Goal: Task Accomplishment & Management: Use online tool/utility

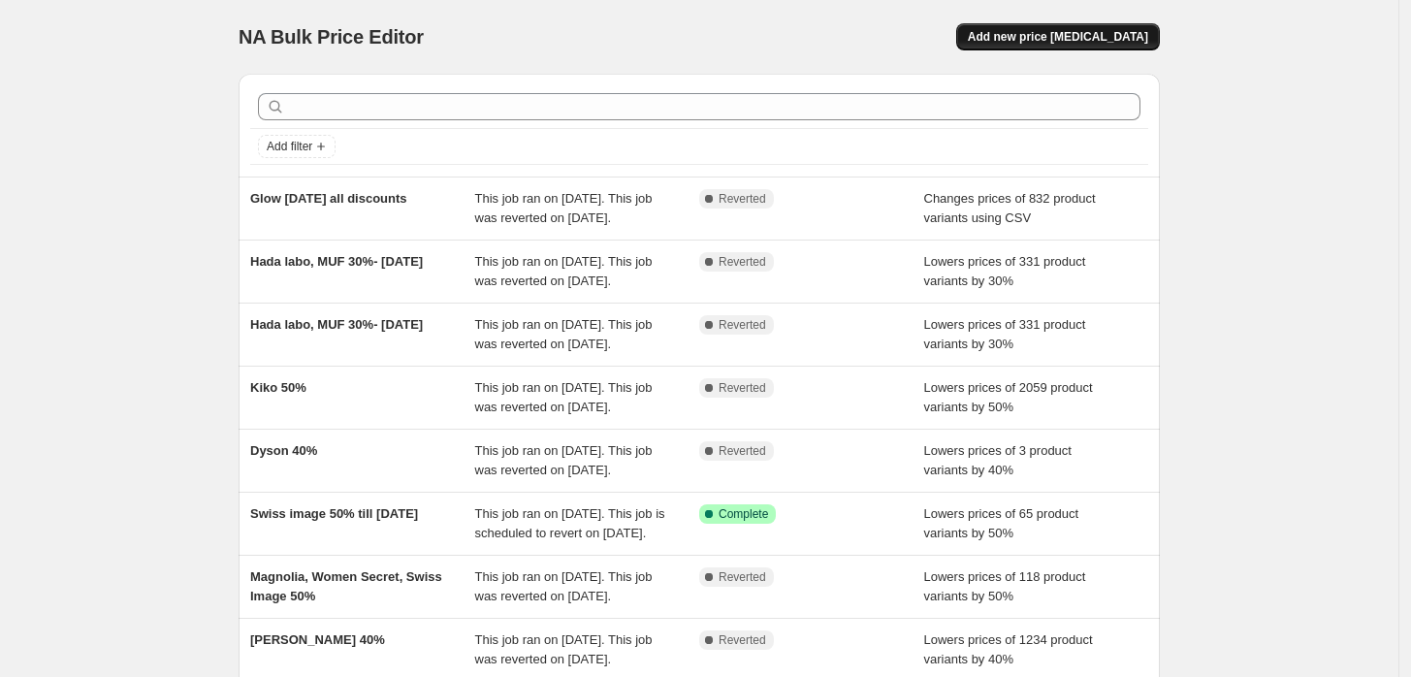
click at [1065, 41] on span "Add new price [MEDICAL_DATA]" at bounding box center [1058, 37] width 180 height 16
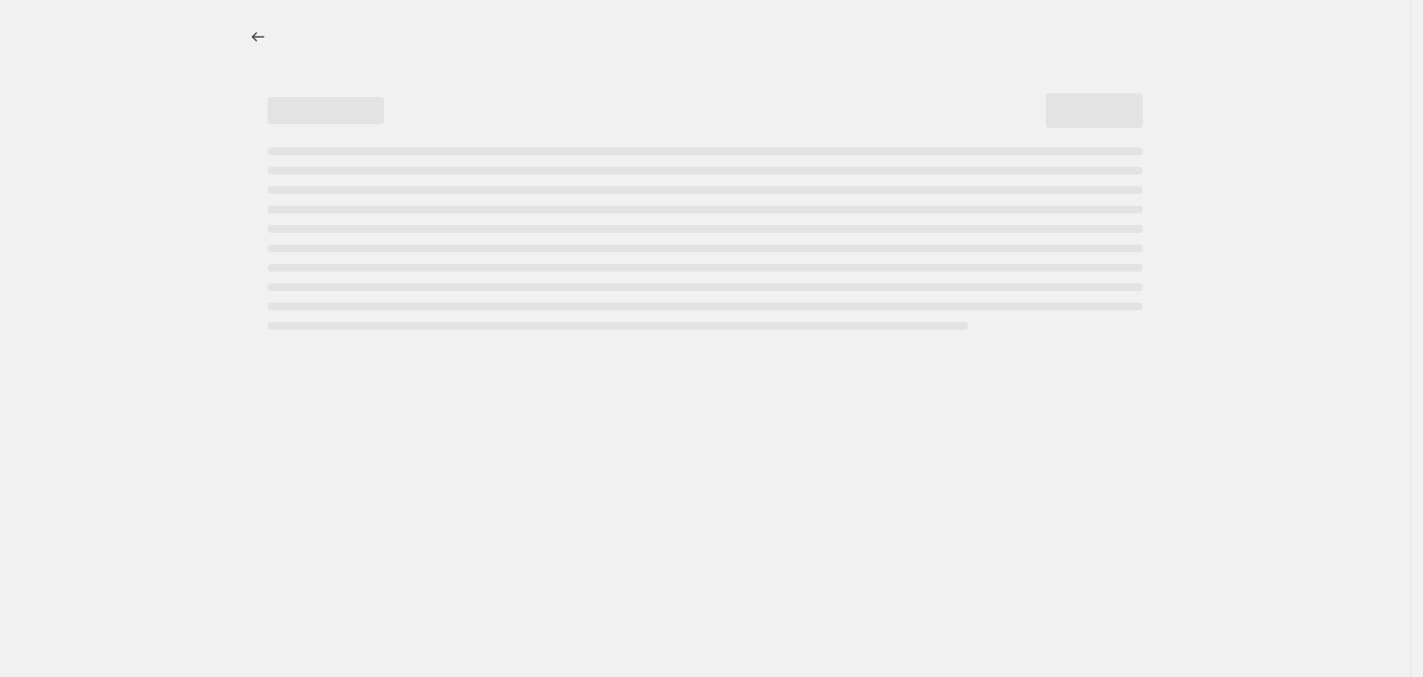
select select "percentage"
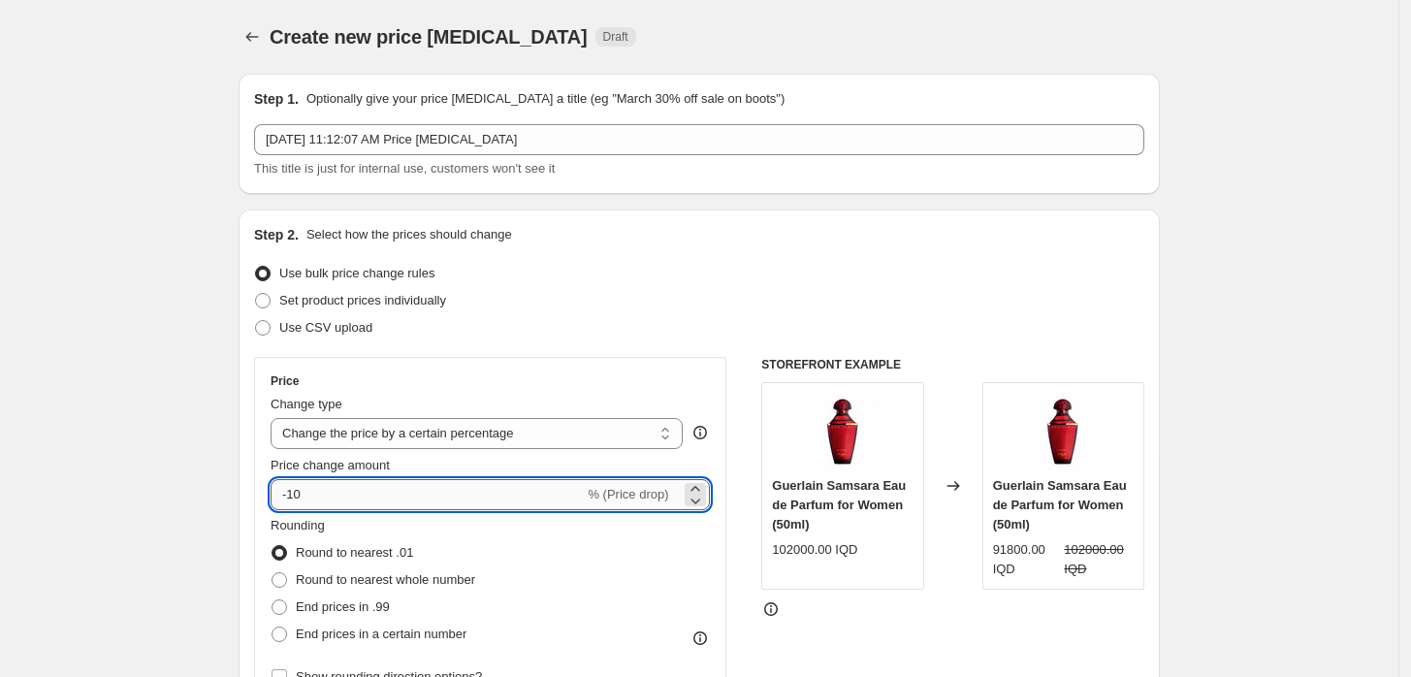
drag, startPoint x: 292, startPoint y: 494, endPoint x: 328, endPoint y: 496, distance: 35.9
click at [328, 496] on input "-10" at bounding box center [427, 494] width 313 height 31
type input "-25"
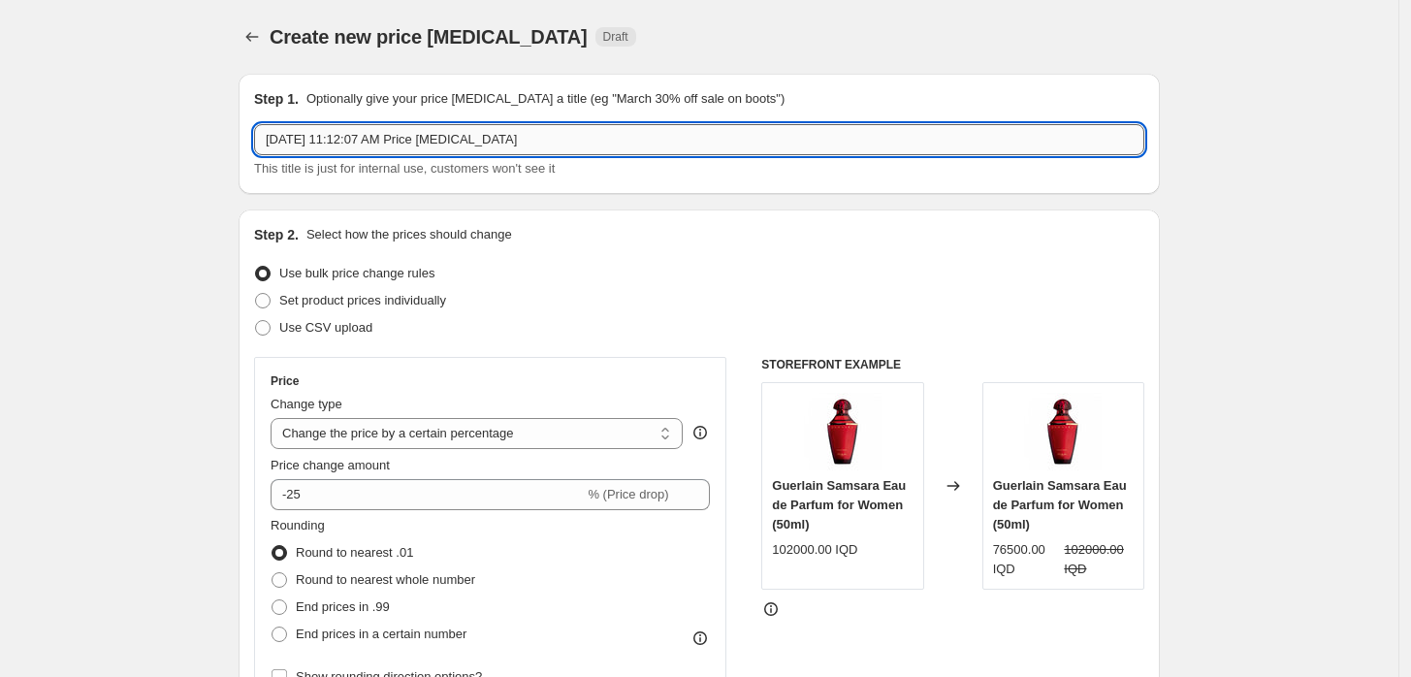
click at [344, 142] on input "[DATE] 11:12:07 AM Price [MEDICAL_DATA]" at bounding box center [699, 139] width 890 height 31
paste input "Rebellion"
paste input "Vejetree"
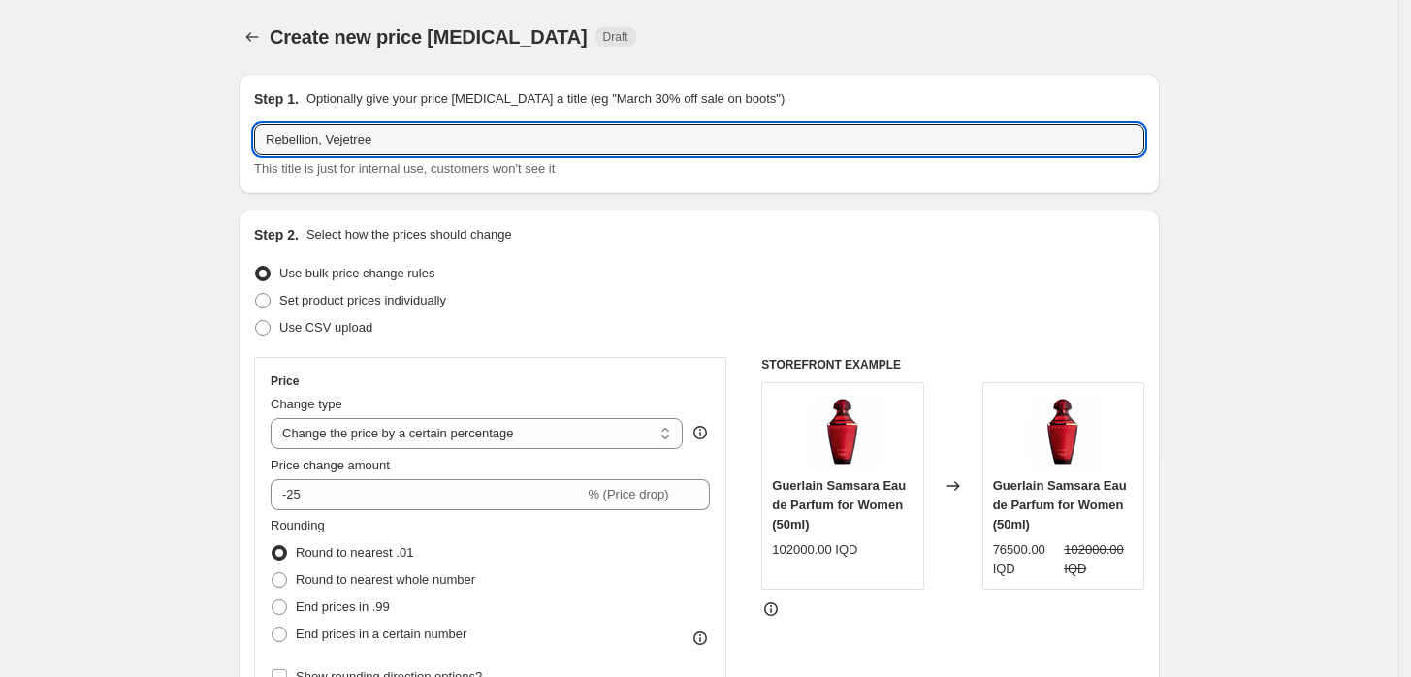
drag, startPoint x: 382, startPoint y: 152, endPoint x: 321, endPoint y: 164, distance: 62.2
click at [321, 164] on div "Rebellion, Vejetree This title is just for internal use, customers won't see it" at bounding box center [699, 151] width 890 height 54
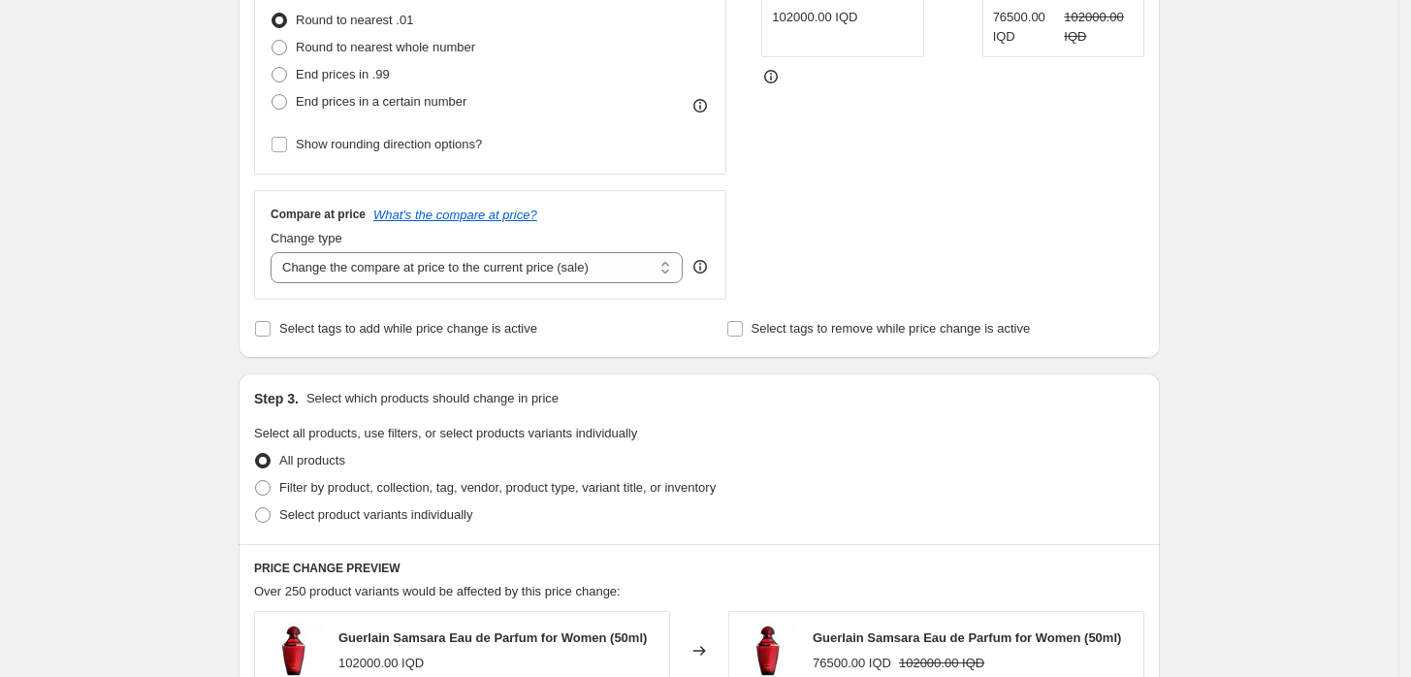
scroll to position [538, 0]
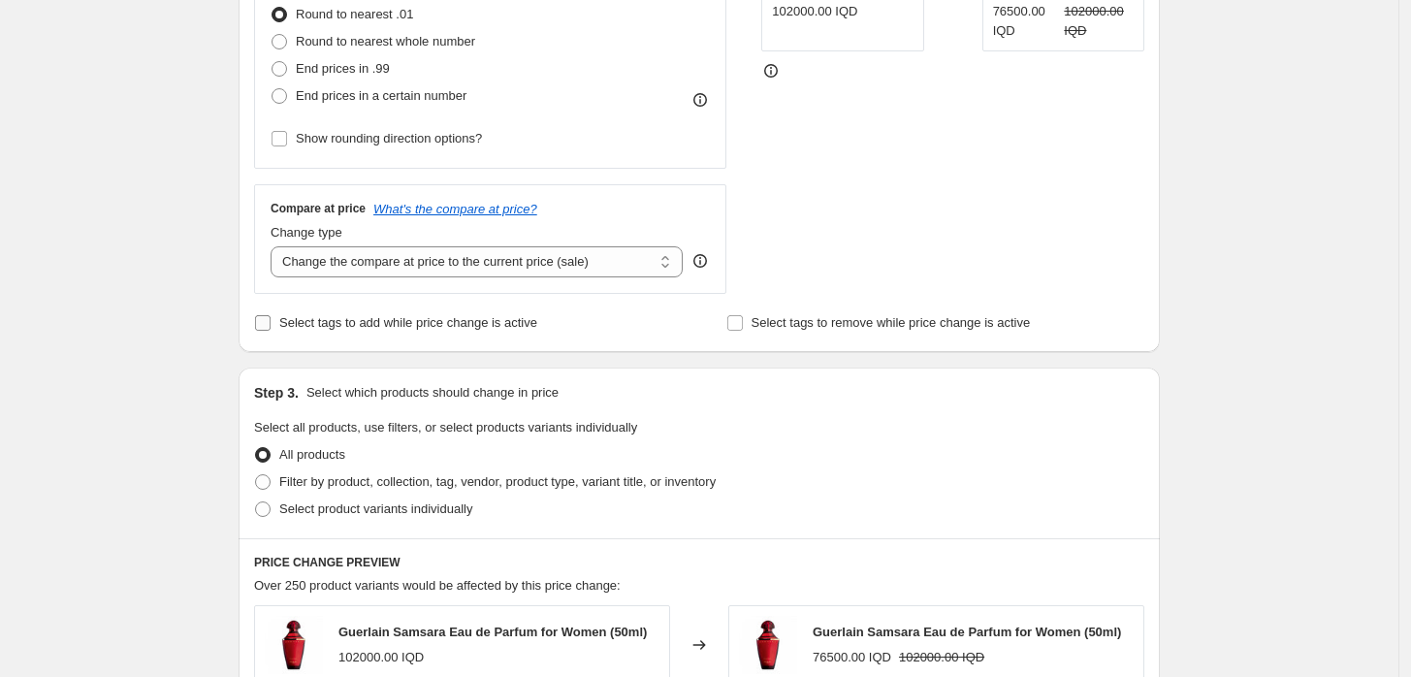
type input "Rebellion 25%"
click at [365, 316] on span "Select tags to add while price change is active" at bounding box center [408, 322] width 258 height 15
click at [271, 316] on input "Select tags to add while price change is active" at bounding box center [263, 323] width 16 height 16
checkbox input "true"
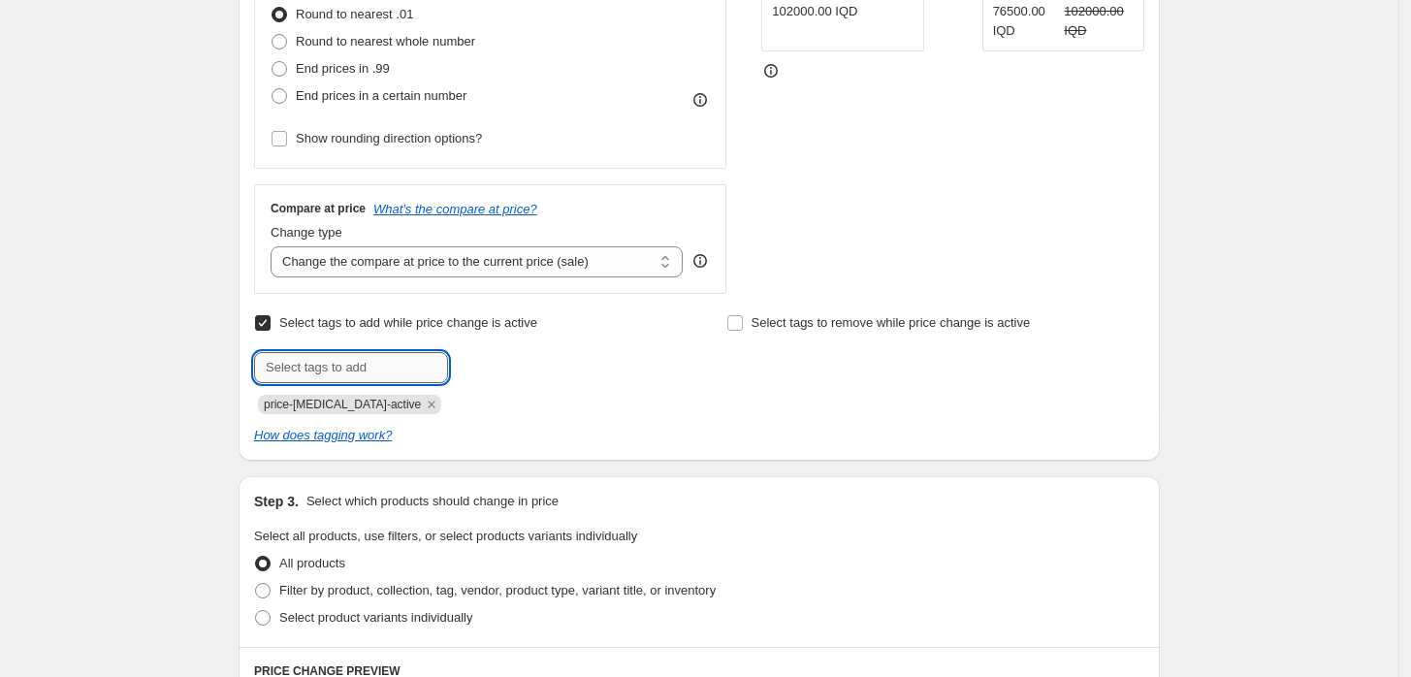
click at [373, 368] on input "text" at bounding box center [351, 367] width 194 height 31
type input "REBELL25"
click at [423, 401] on icon "Remove price-change-job-active" at bounding box center [431, 404] width 17 height 17
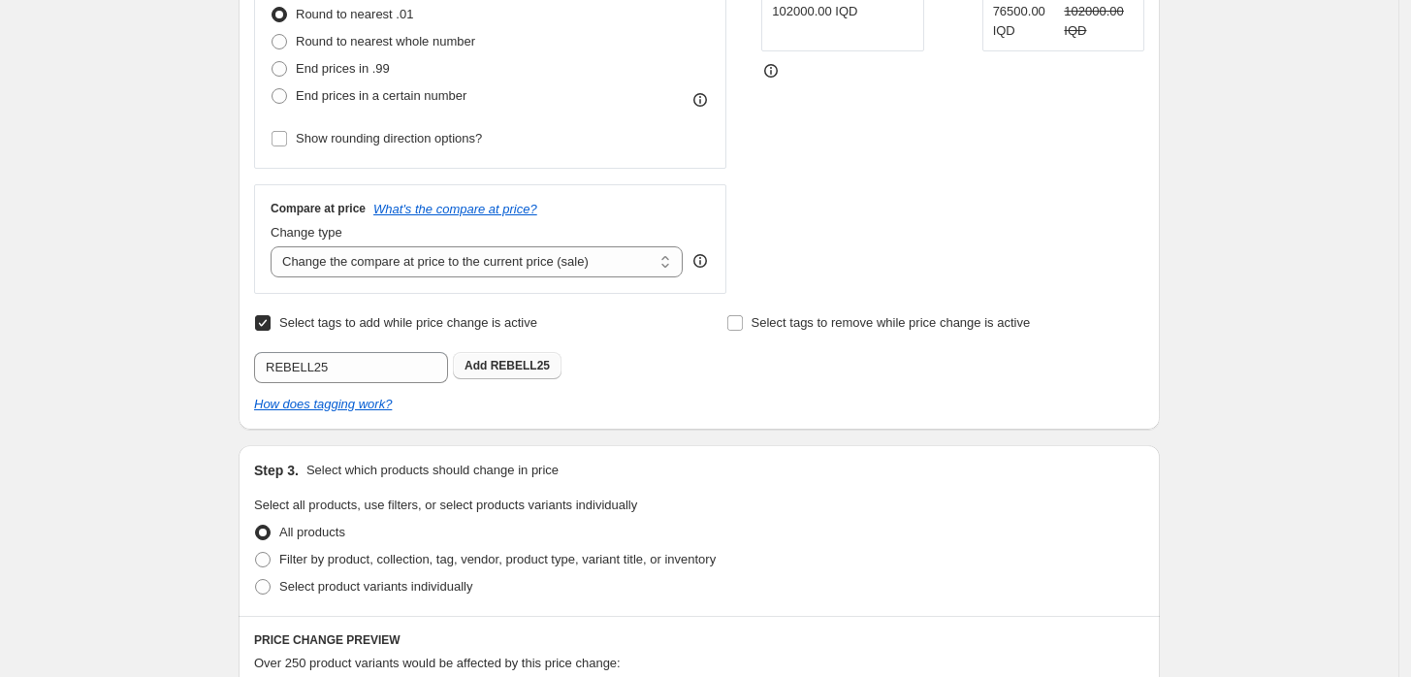
click at [498, 368] on span "REBELL25" at bounding box center [520, 366] width 59 height 14
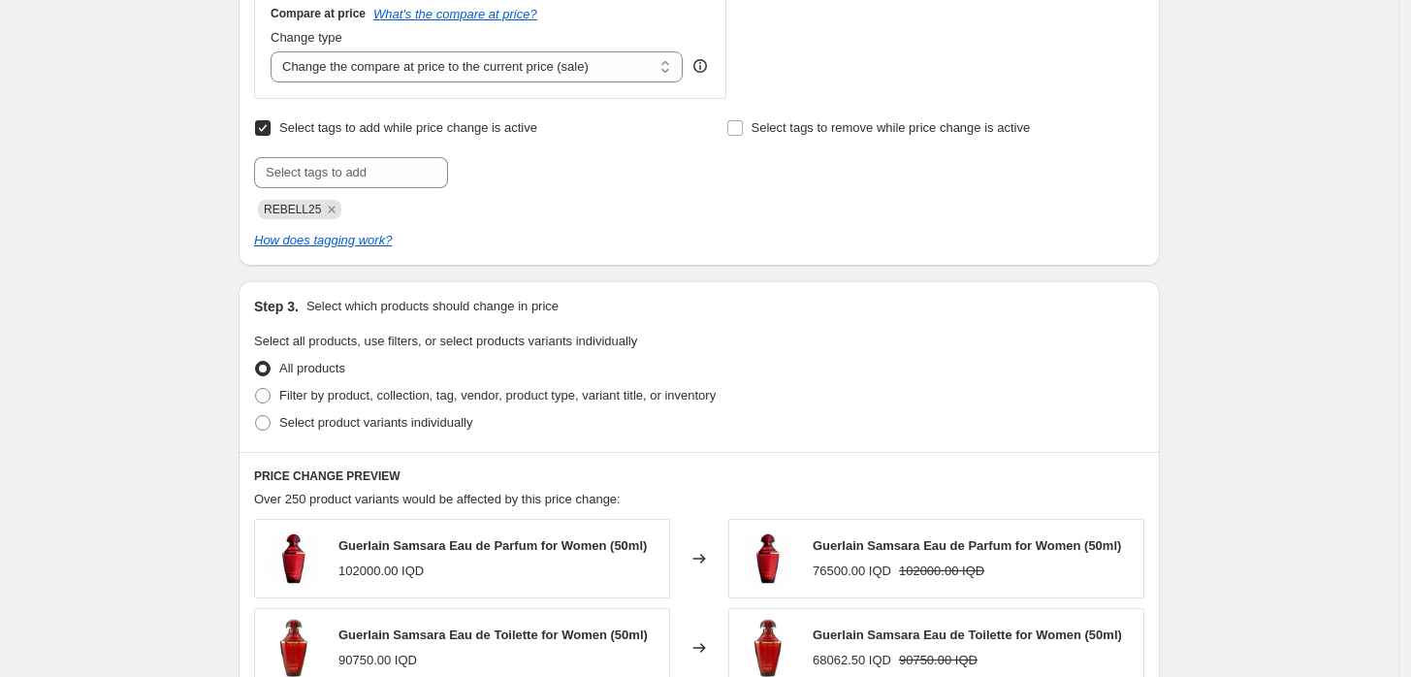
scroll to position [753, 0]
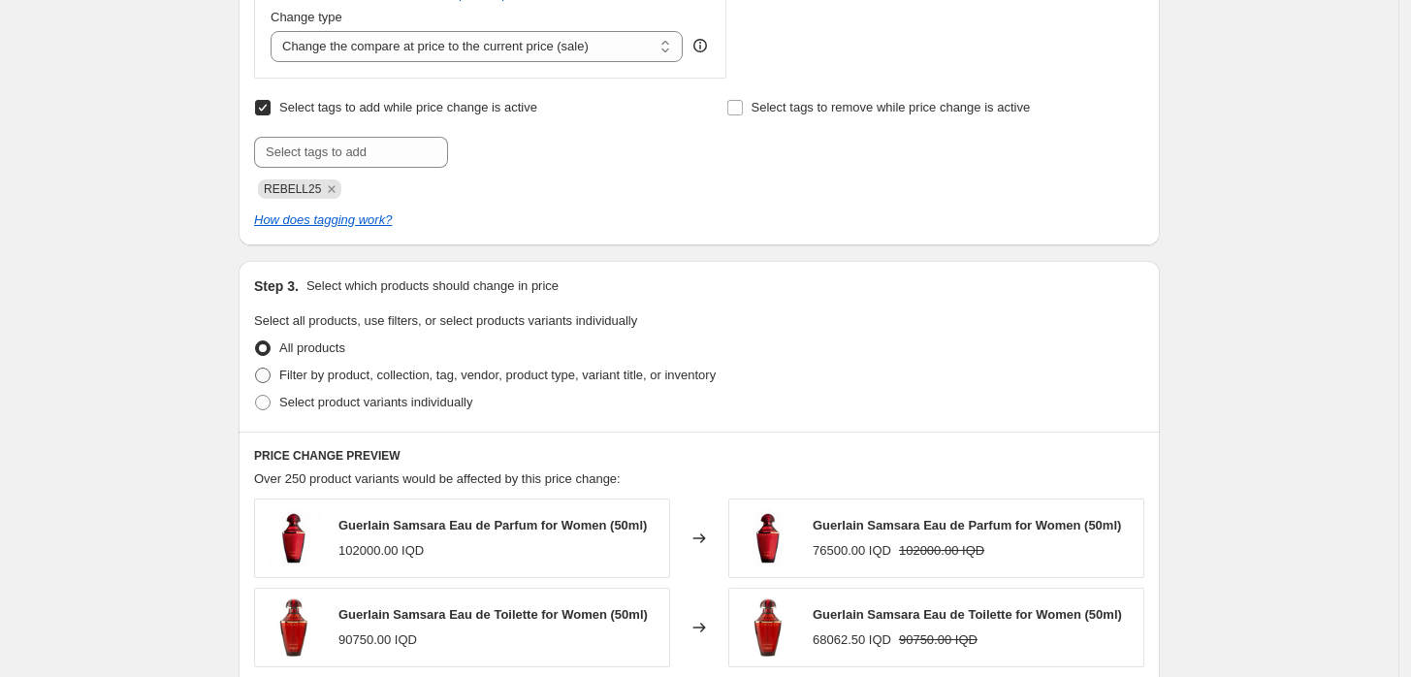
click at [286, 368] on span "Filter by product, collection, tag, vendor, product type, variant title, or inv…" at bounding box center [497, 375] width 436 height 15
click at [256, 368] on input "Filter by product, collection, tag, vendor, product type, variant title, or inv…" at bounding box center [255, 368] width 1 height 1
radio input "true"
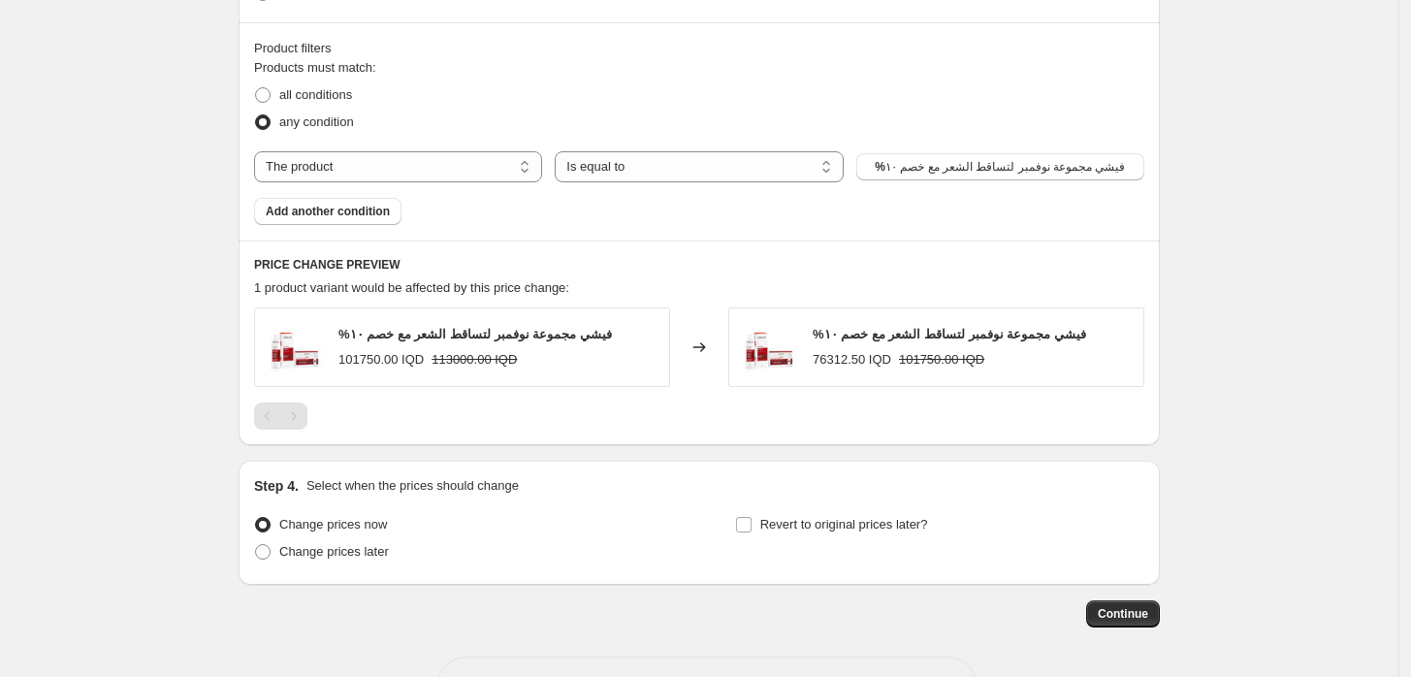
scroll to position [1185, 0]
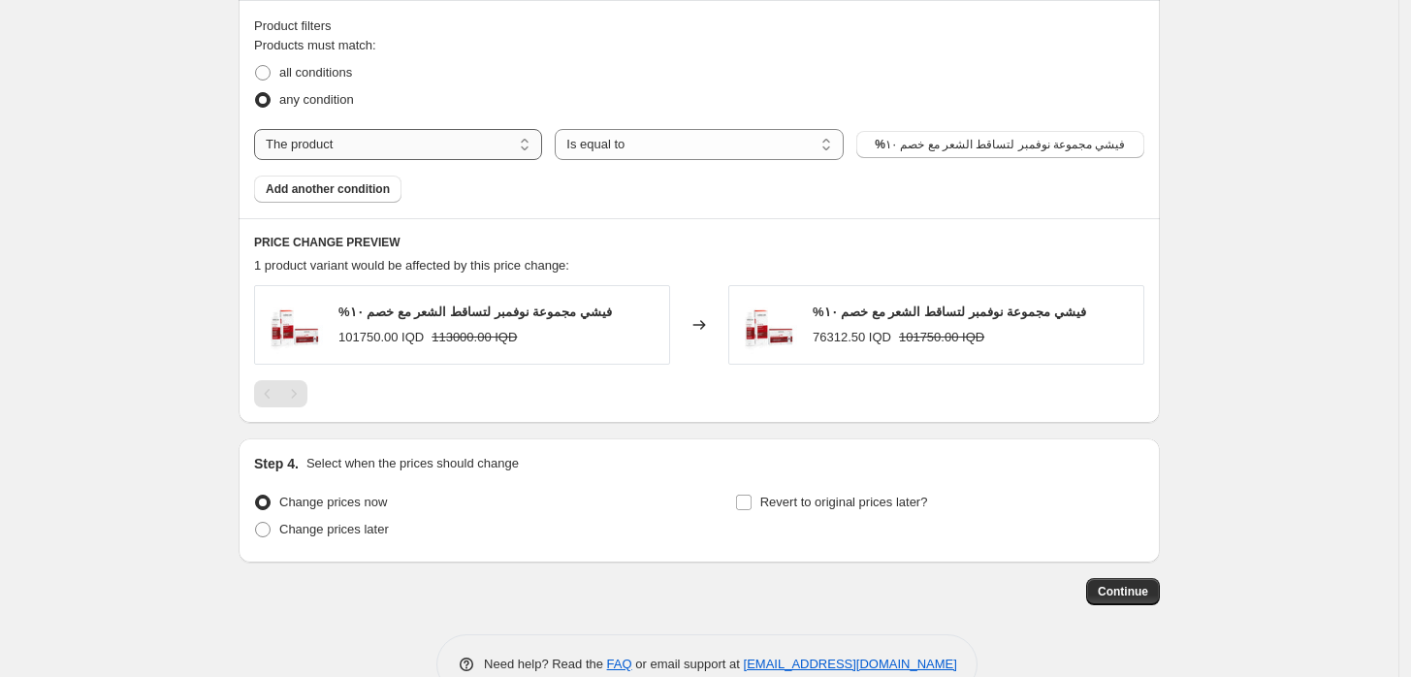
click at [443, 136] on select "The product The product's collection The product's tag The product's vendor The…" at bounding box center [398, 144] width 288 height 31
select select "vendor"
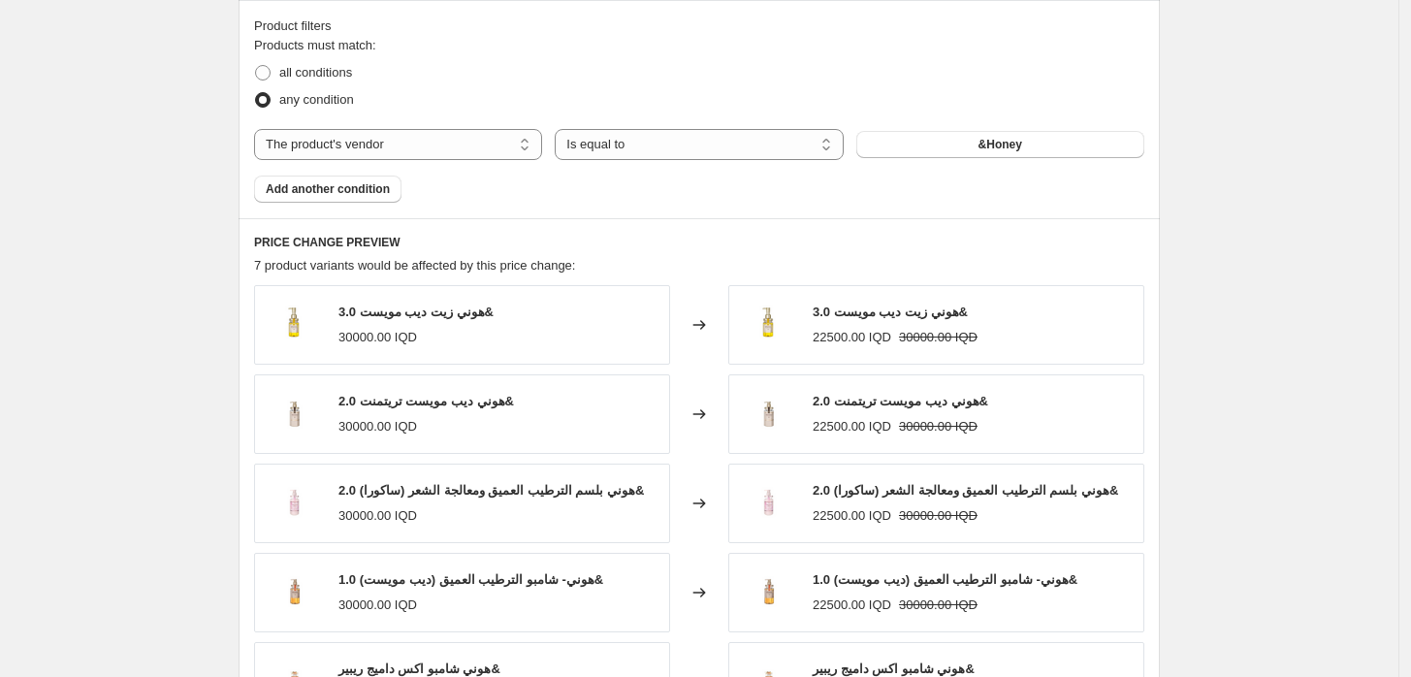
click at [928, 140] on button "&Honey" at bounding box center [1000, 144] width 288 height 27
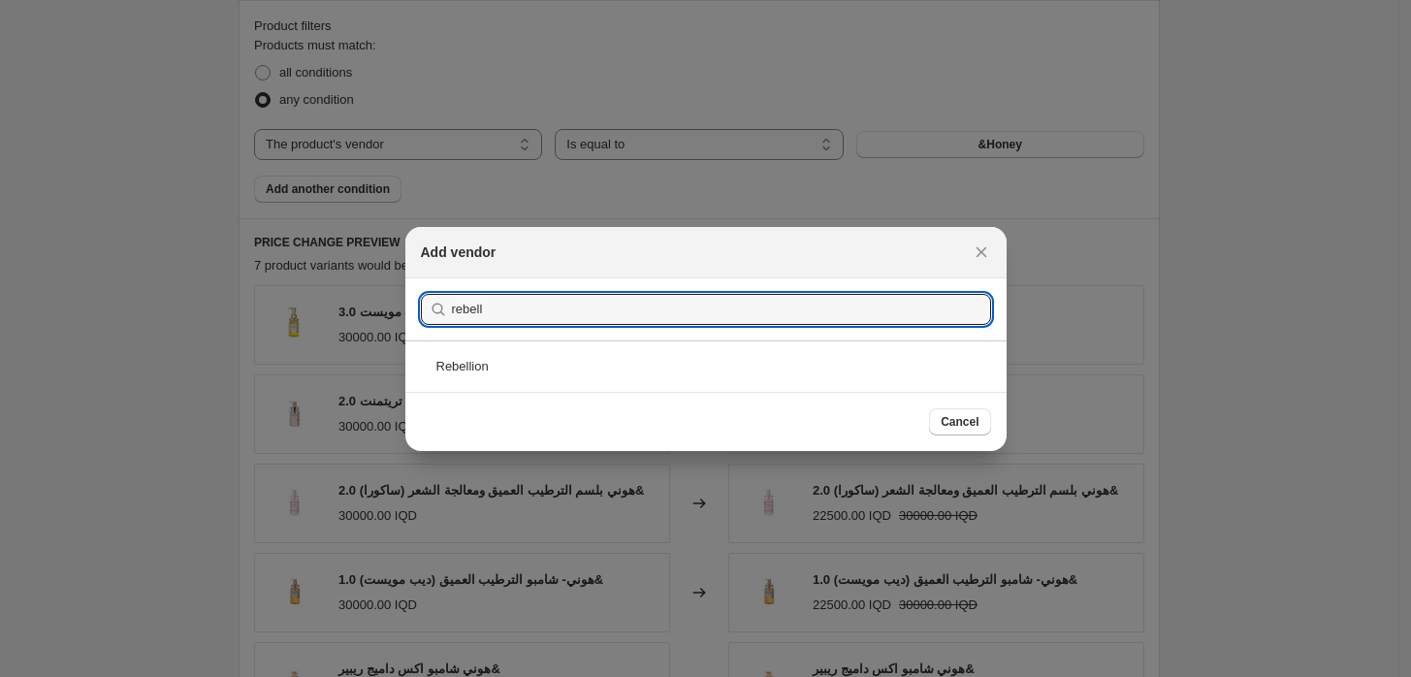
type input "rebell"
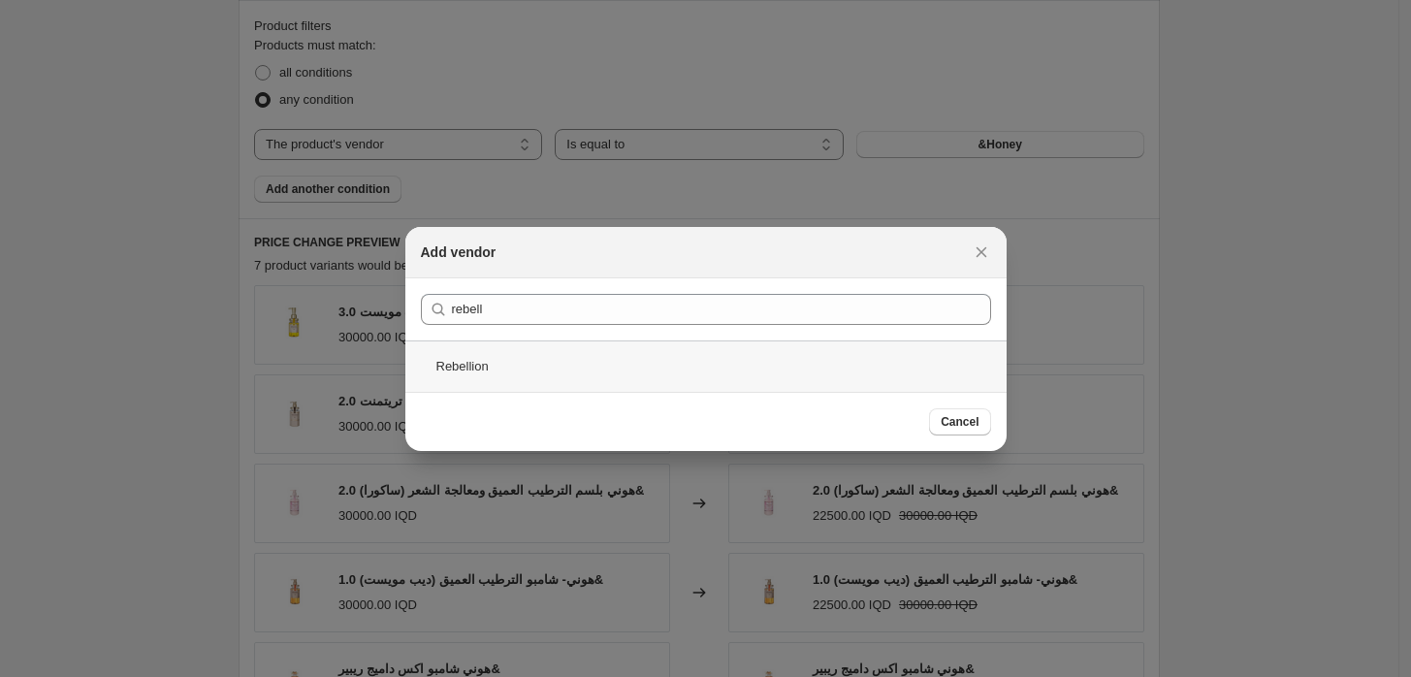
drag, startPoint x: 547, startPoint y: 376, endPoint x: 505, endPoint y: 378, distance: 41.7
click at [505, 378] on div "Rebellion" at bounding box center [705, 365] width 601 height 51
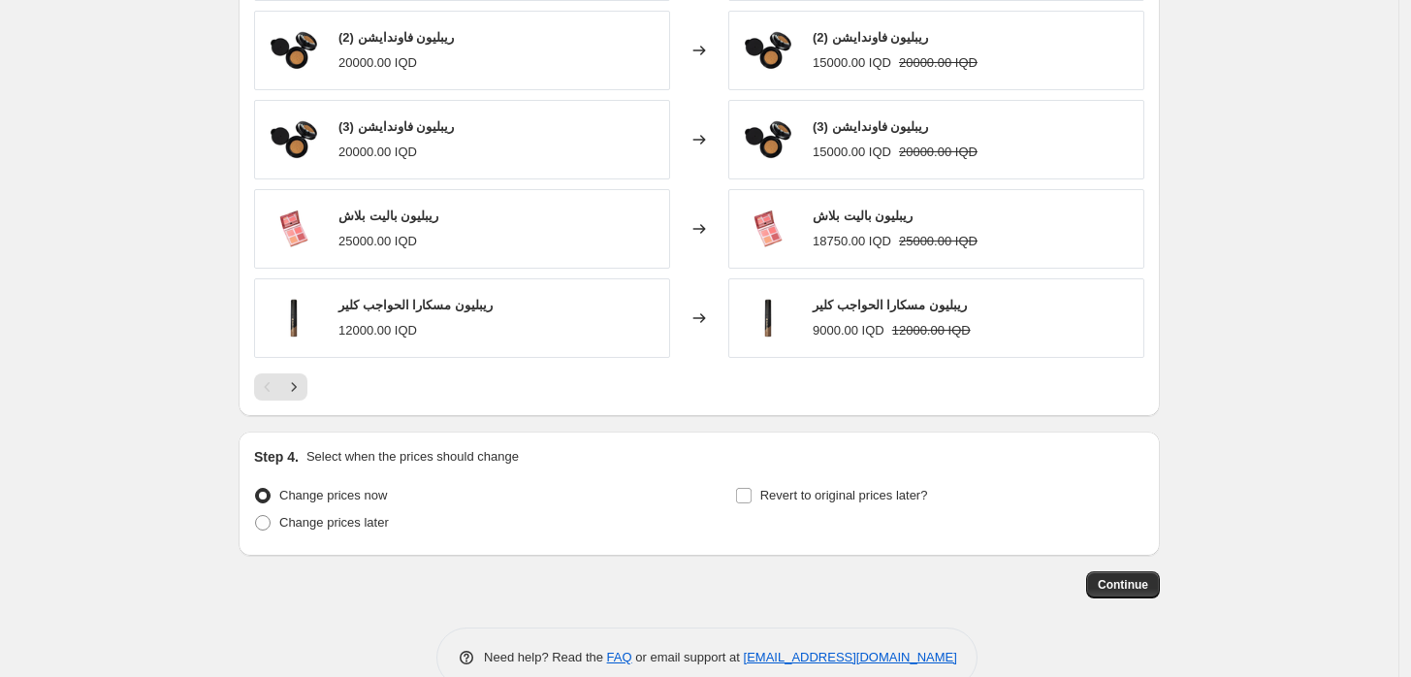
scroll to position [1588, 0]
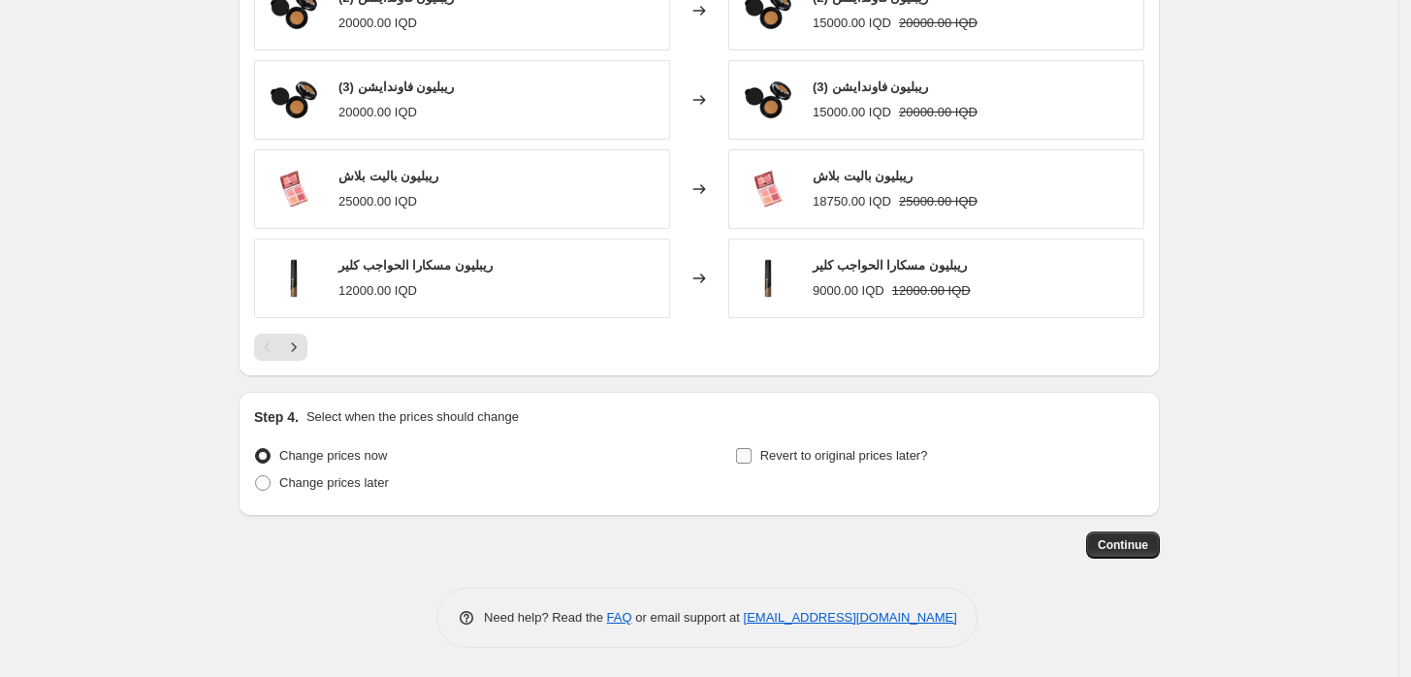
click at [830, 457] on span "Revert to original prices later?" at bounding box center [844, 455] width 168 height 15
click at [752, 457] on input "Revert to original prices later?" at bounding box center [744, 456] width 16 height 16
checkbox input "true"
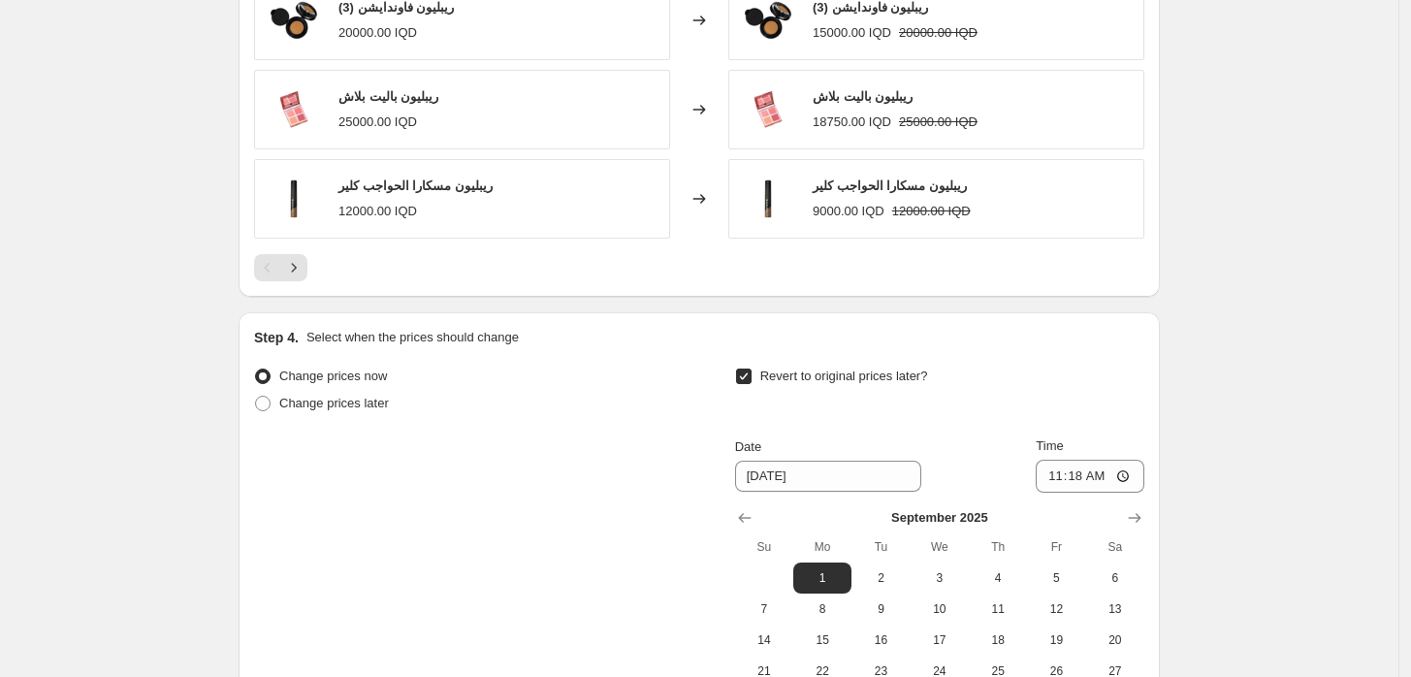
scroll to position [1804, 0]
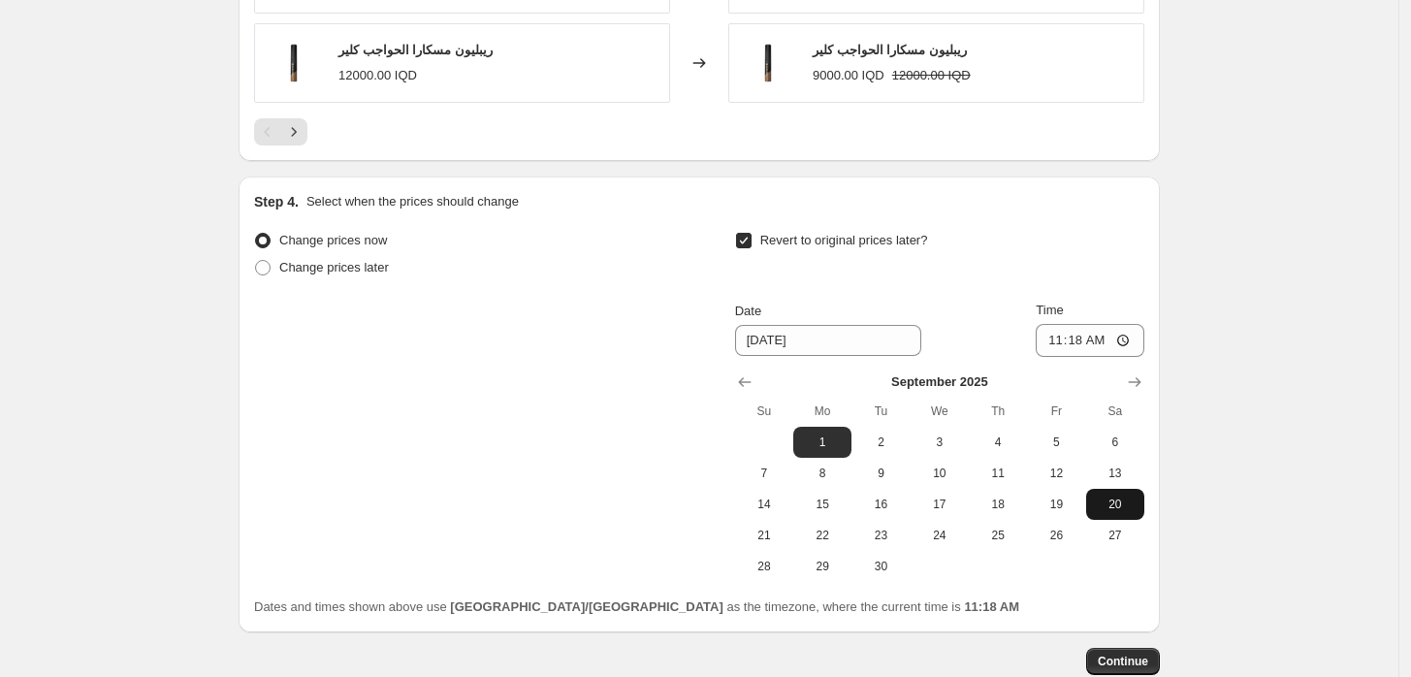
click at [1107, 496] on span "20" at bounding box center [1115, 504] width 43 height 16
type input "[DATE]"
click at [1059, 343] on input "11:18" at bounding box center [1090, 340] width 109 height 33
type input "23:59"
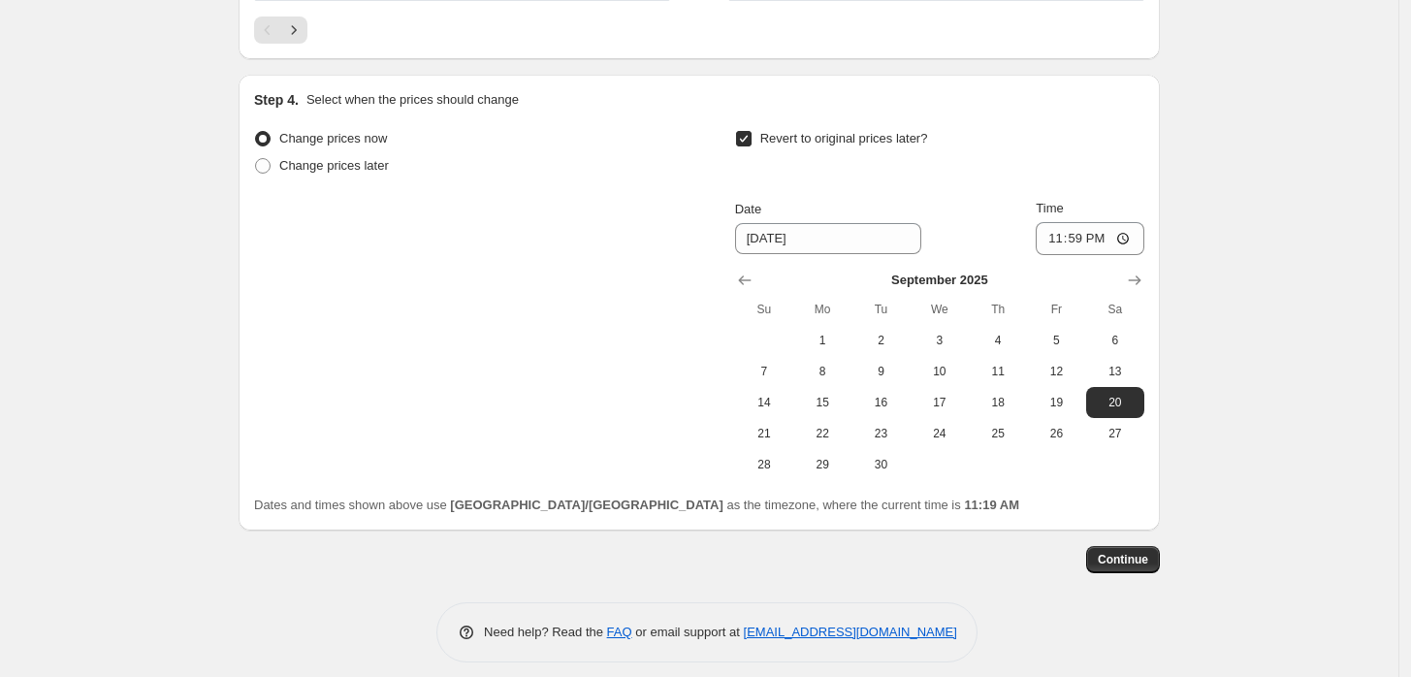
scroll to position [1919, 0]
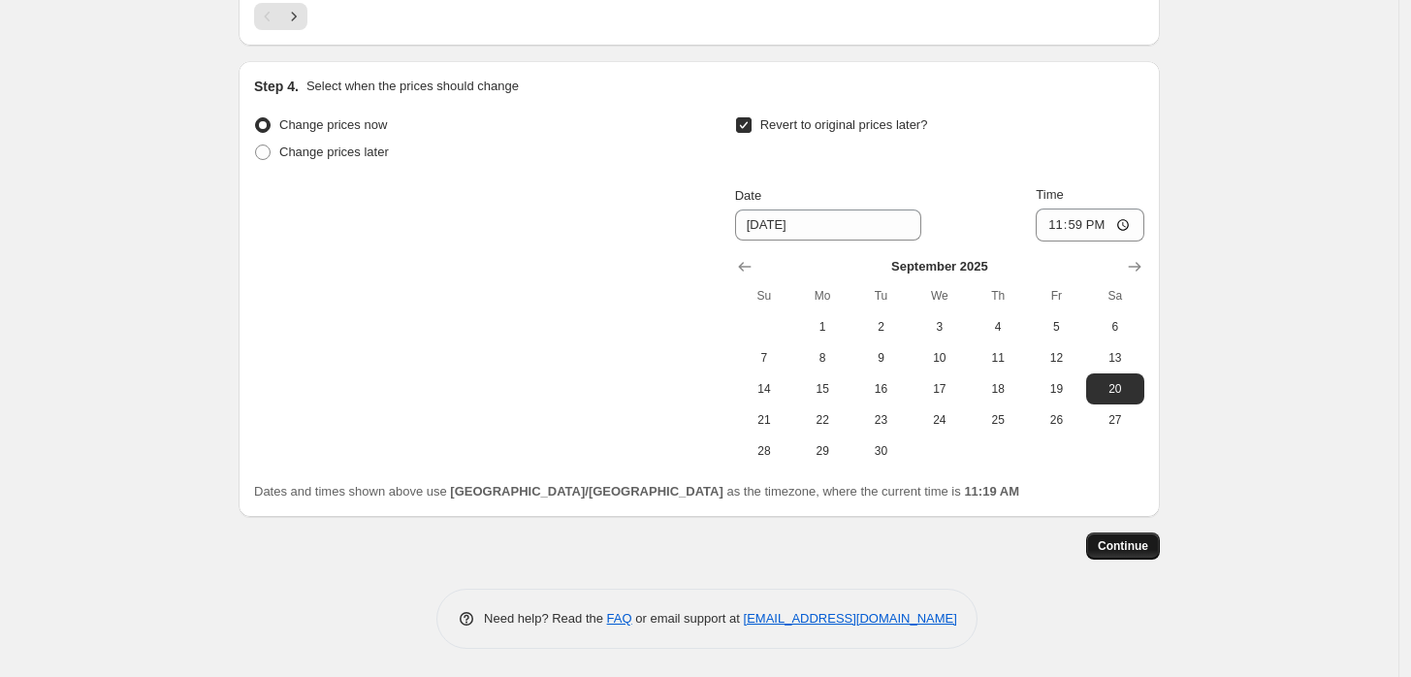
click at [1125, 553] on button "Continue" at bounding box center [1123, 545] width 74 height 27
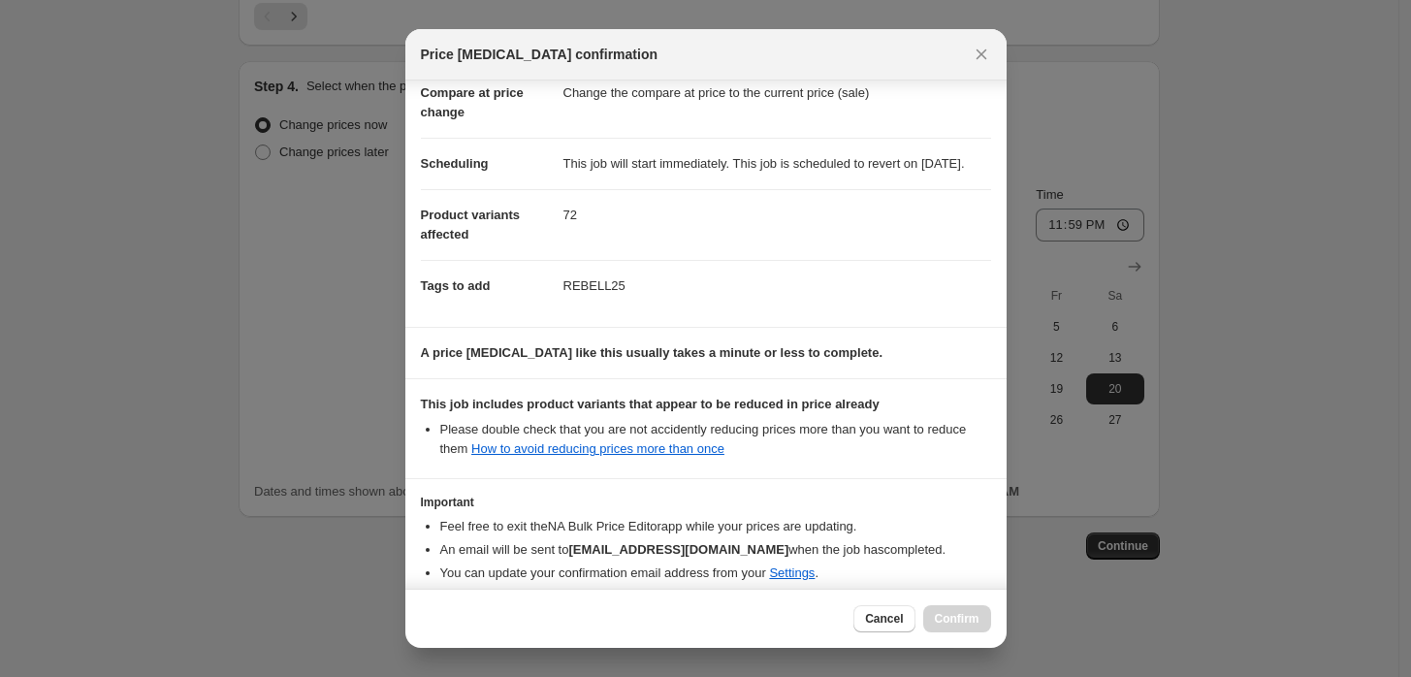
scroll to position [208, 0]
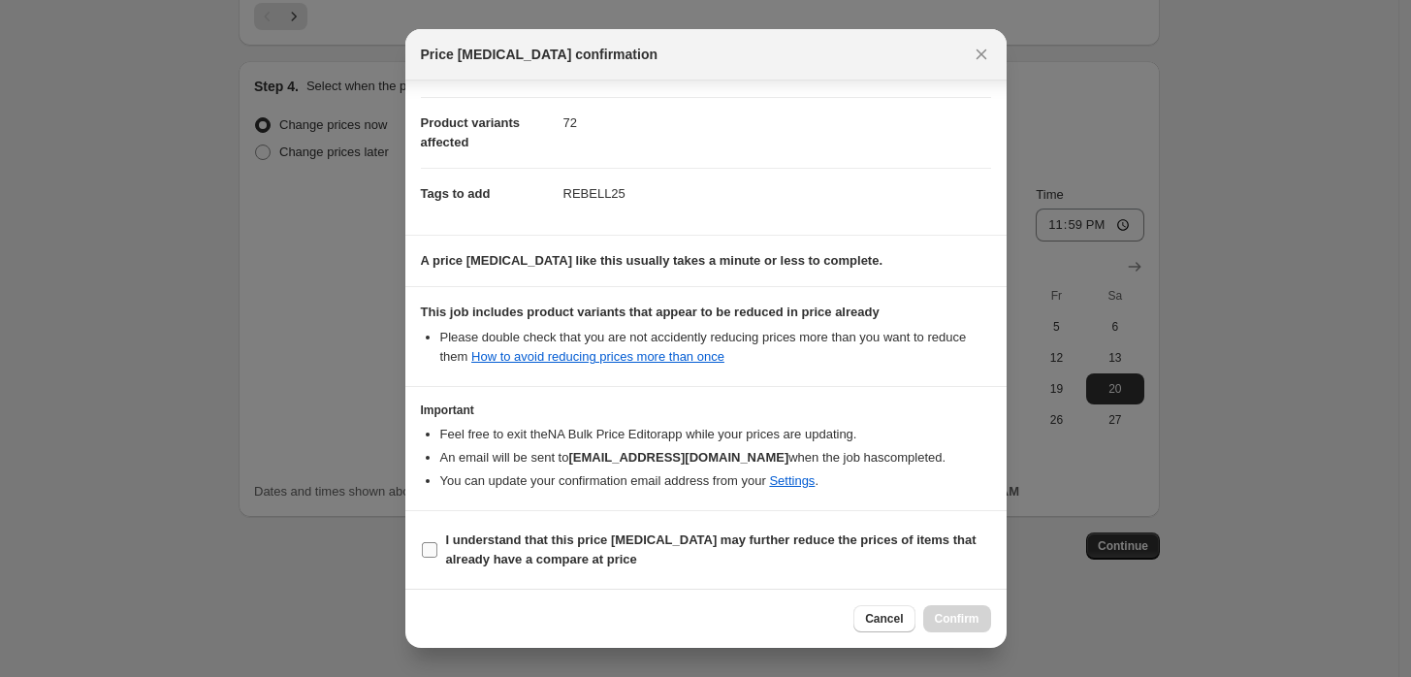
click at [572, 543] on b "I understand that this price [MEDICAL_DATA] may further reduce the prices of it…" at bounding box center [711, 549] width 530 height 34
click at [437, 543] on input "I understand that this price [MEDICAL_DATA] may further reduce the prices of it…" at bounding box center [430, 550] width 16 height 16
checkbox input "true"
click at [971, 611] on span "Confirm" at bounding box center [957, 619] width 45 height 16
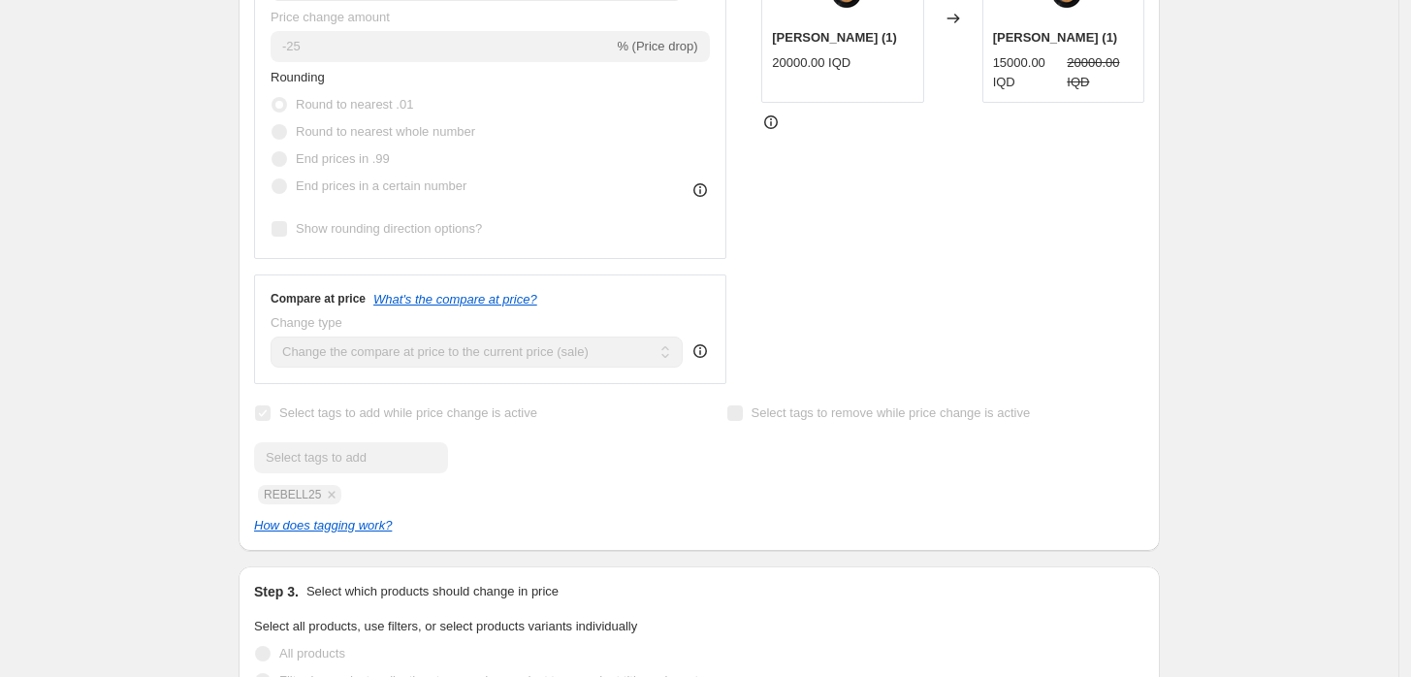
scroll to position [569, 0]
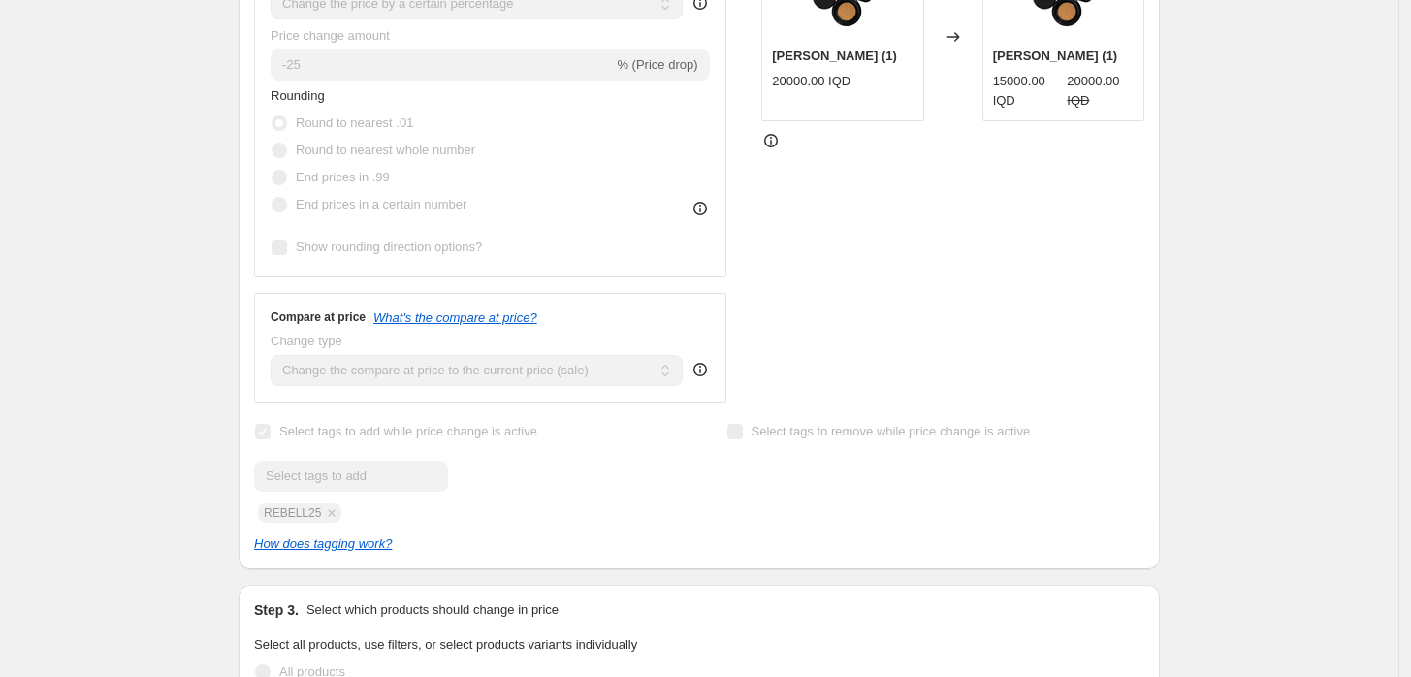
select select "percentage"
select select "vendor"
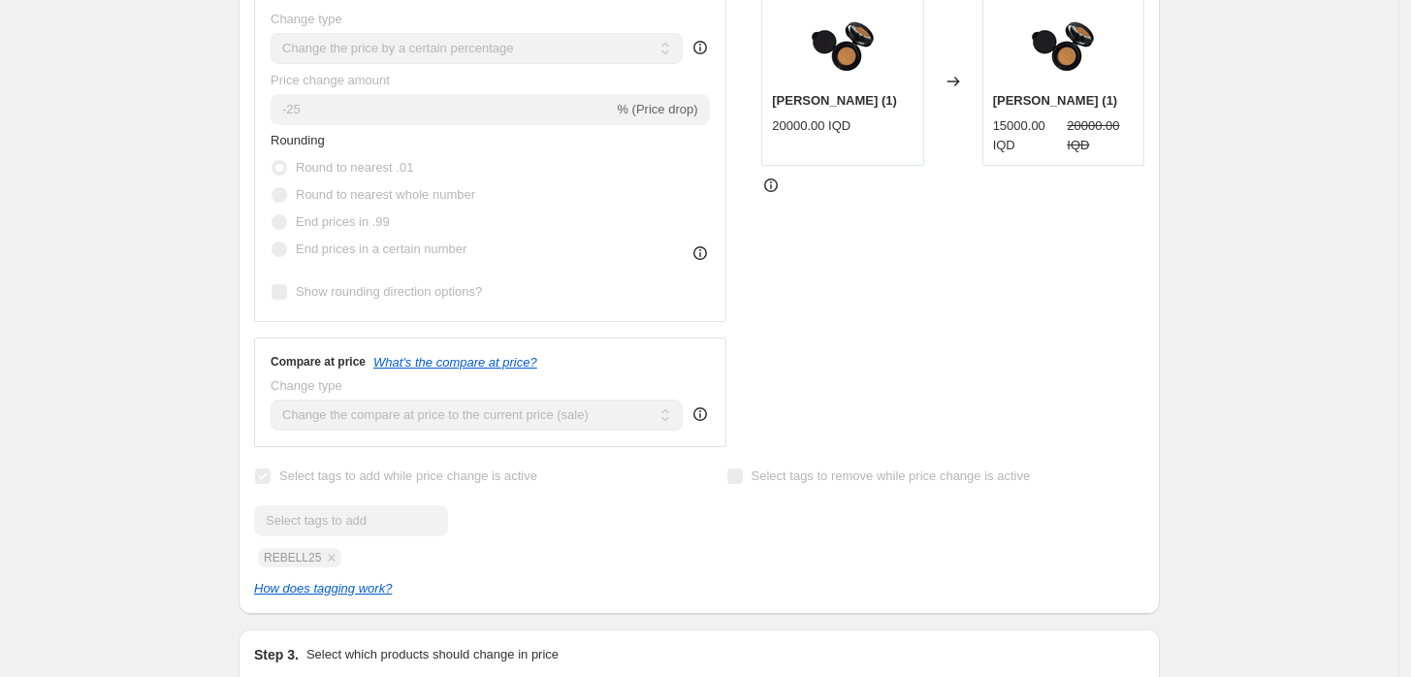
scroll to position [0, 0]
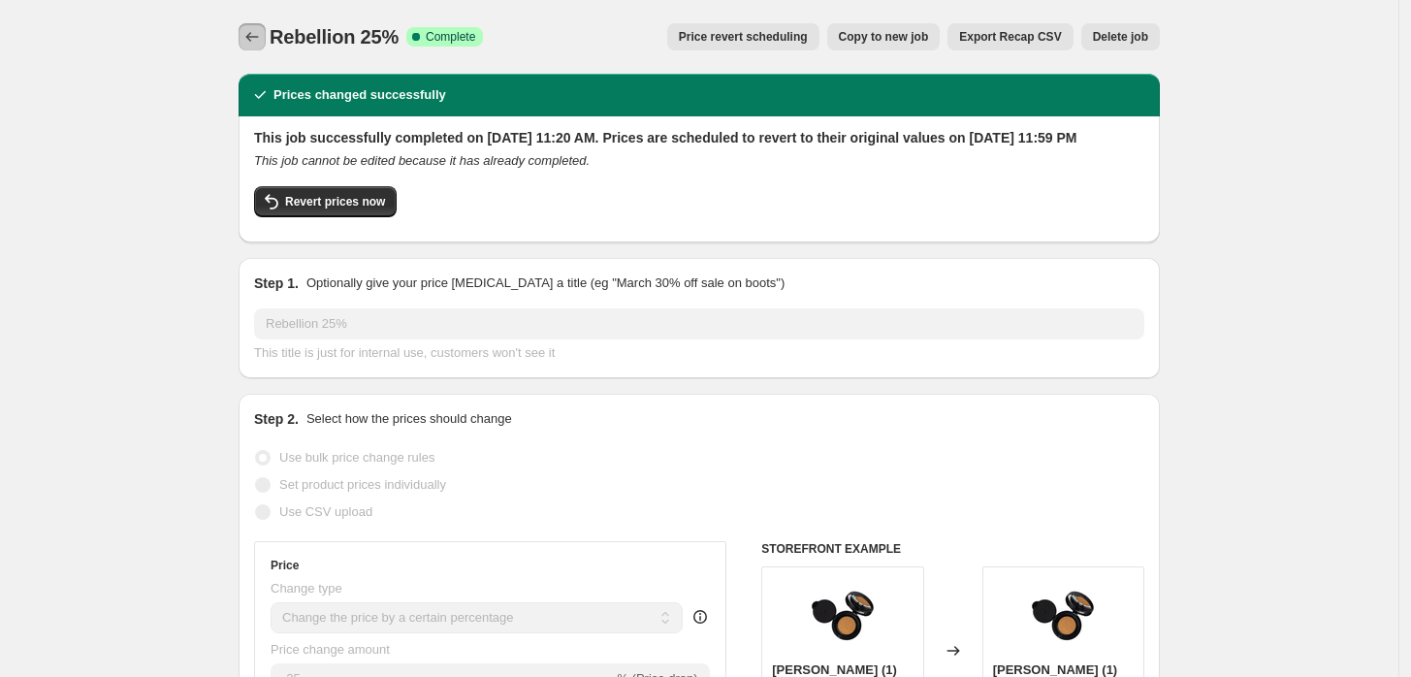
click at [258, 48] on button "Price change jobs" at bounding box center [252, 36] width 27 height 27
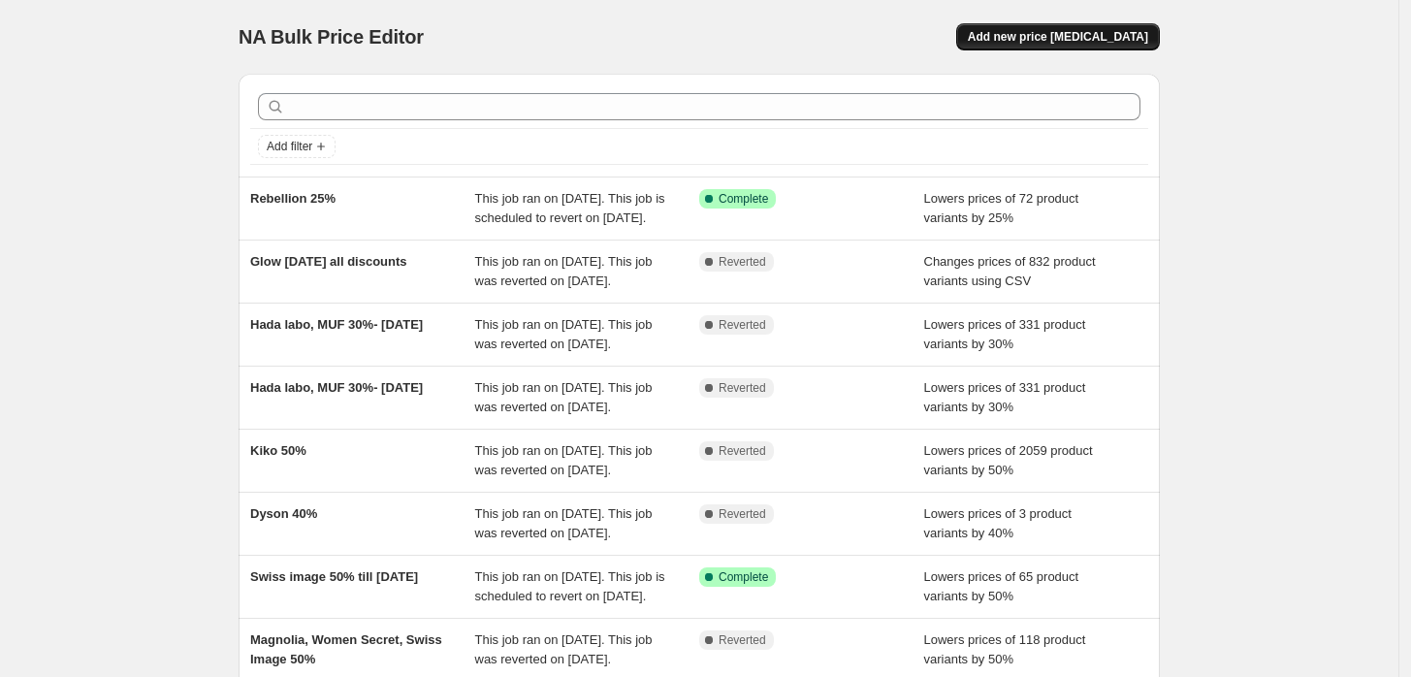
click at [1119, 33] on span "Add new price [MEDICAL_DATA]" at bounding box center [1058, 37] width 180 height 16
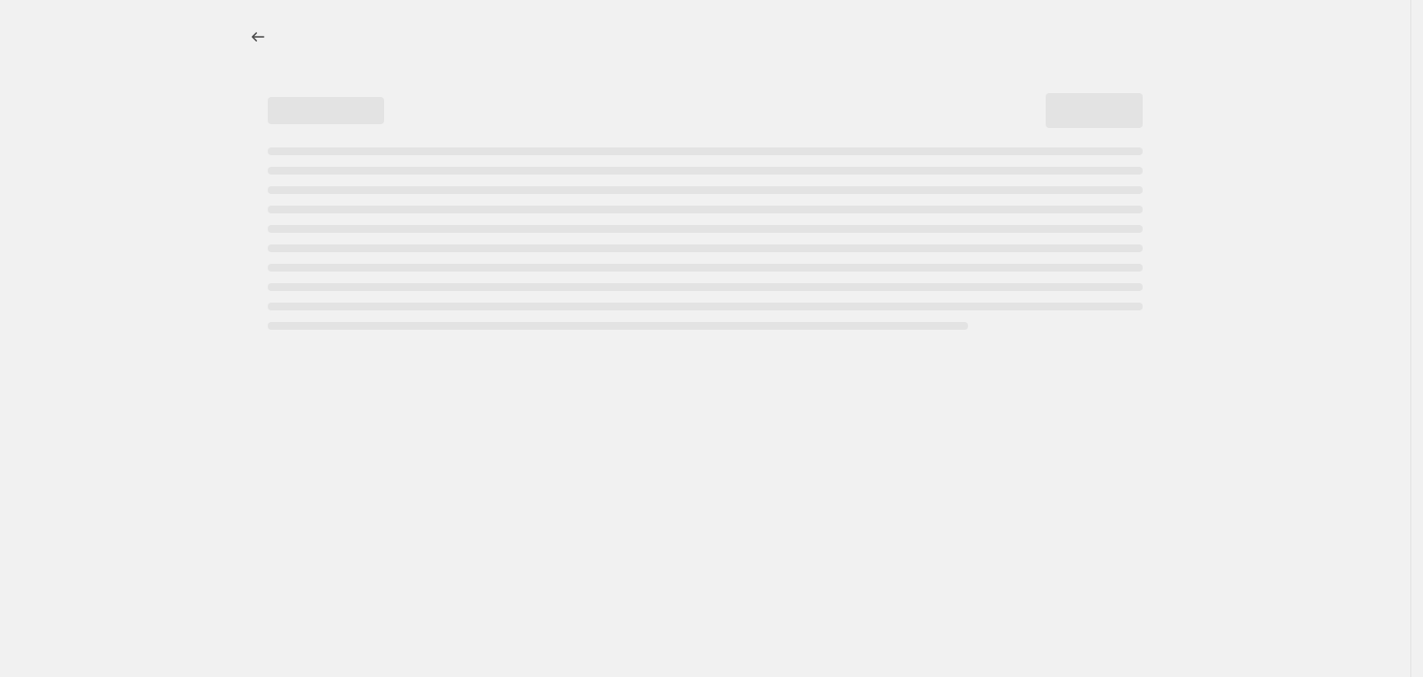
select select "percentage"
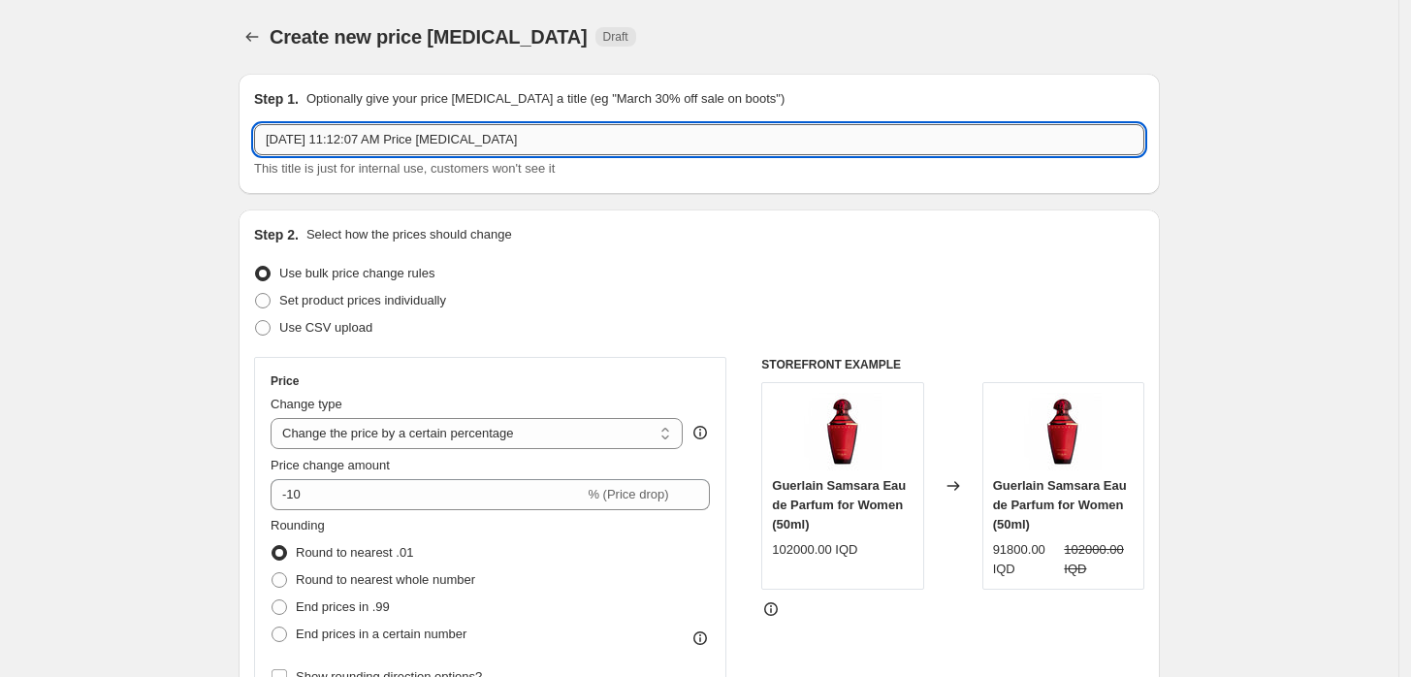
click at [370, 150] on input "[DATE] 11:12:07 AM Price [MEDICAL_DATA]" at bounding box center [699, 139] width 890 height 31
paste input "Vejetree Professional"
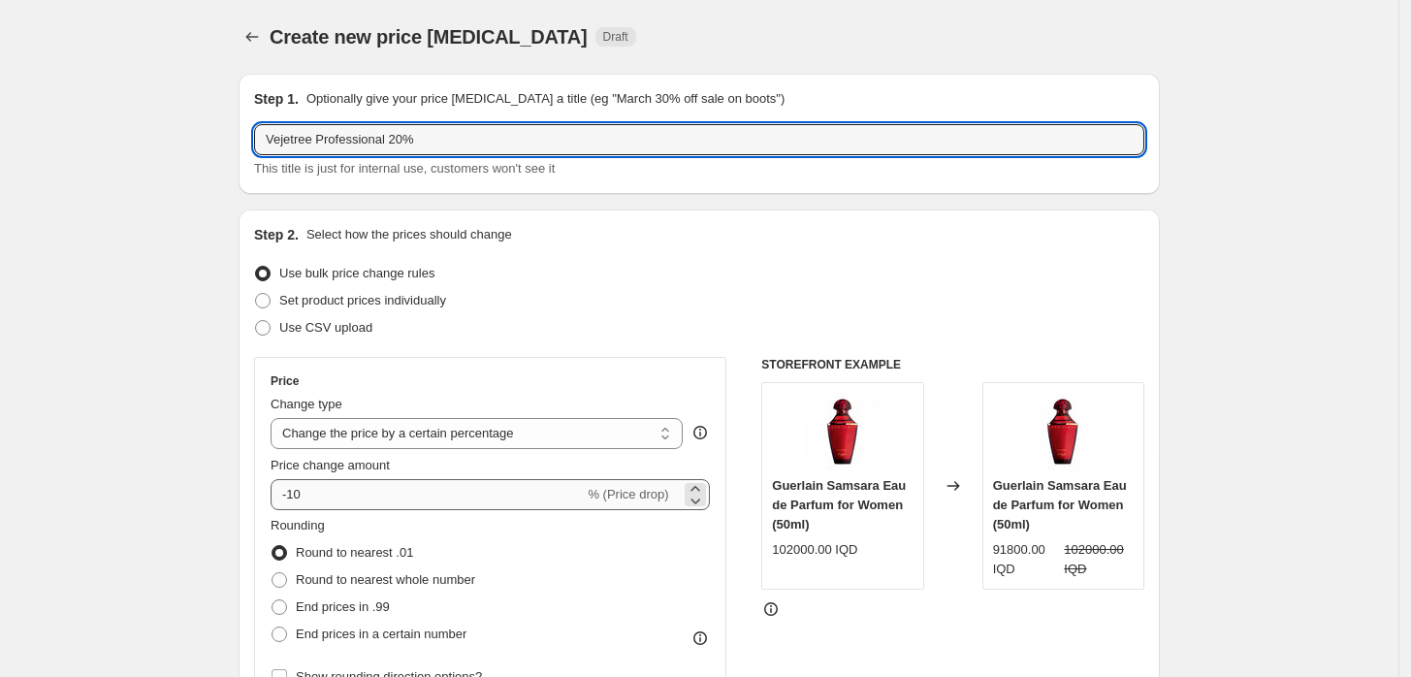
type input "Vejetree Professional 20%"
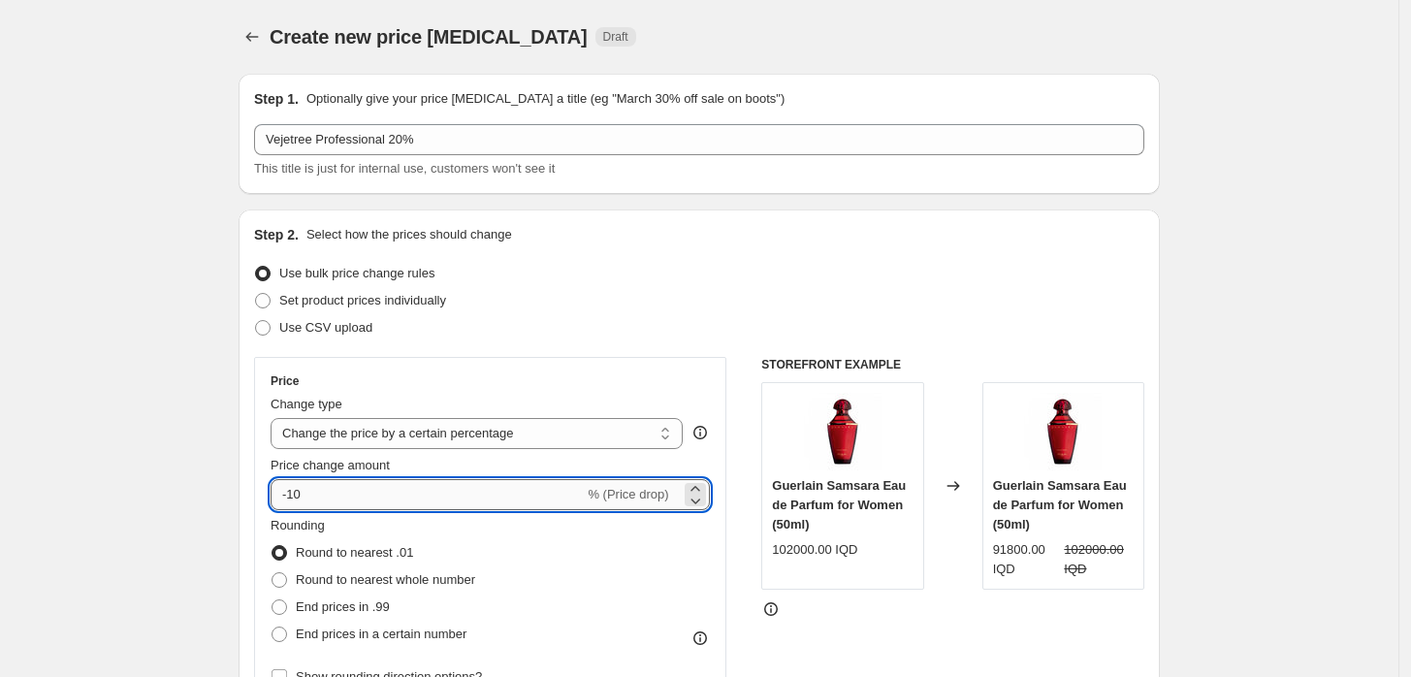
drag, startPoint x: 295, startPoint y: 496, endPoint x: 311, endPoint y: 491, distance: 17.5
click at [311, 491] on input "-10" at bounding box center [427, 494] width 313 height 31
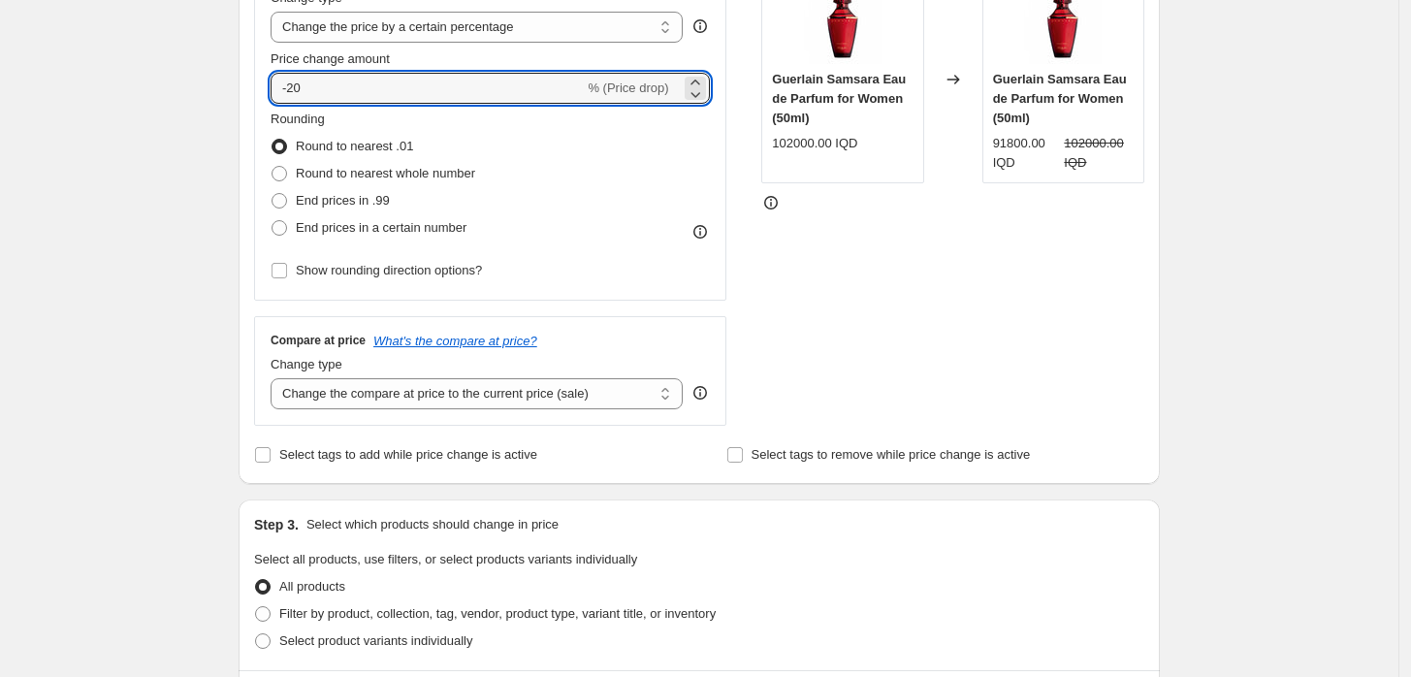
scroll to position [646, 0]
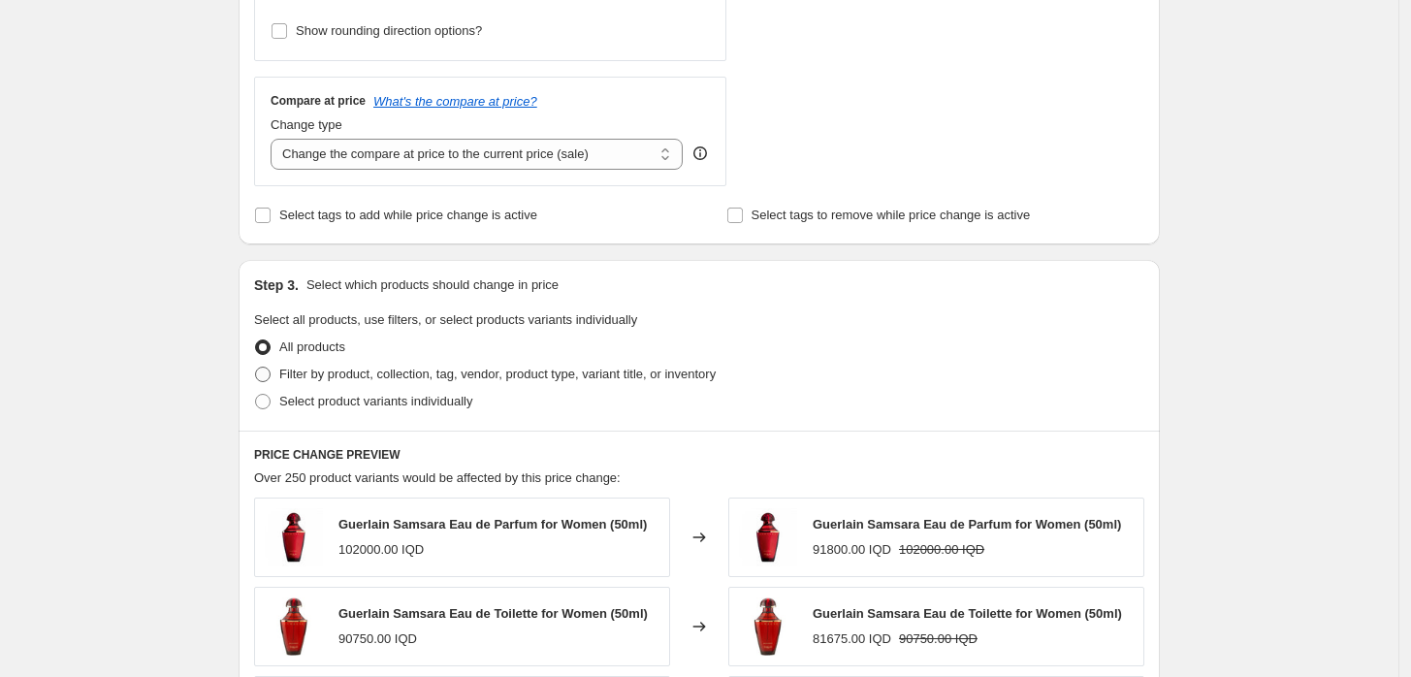
type input "-20"
click at [304, 367] on span "Filter by product, collection, tag, vendor, product type, variant title, or inv…" at bounding box center [497, 374] width 436 height 15
click at [256, 367] on input "Filter by product, collection, tag, vendor, product type, variant title, or inv…" at bounding box center [255, 367] width 1 height 1
radio input "true"
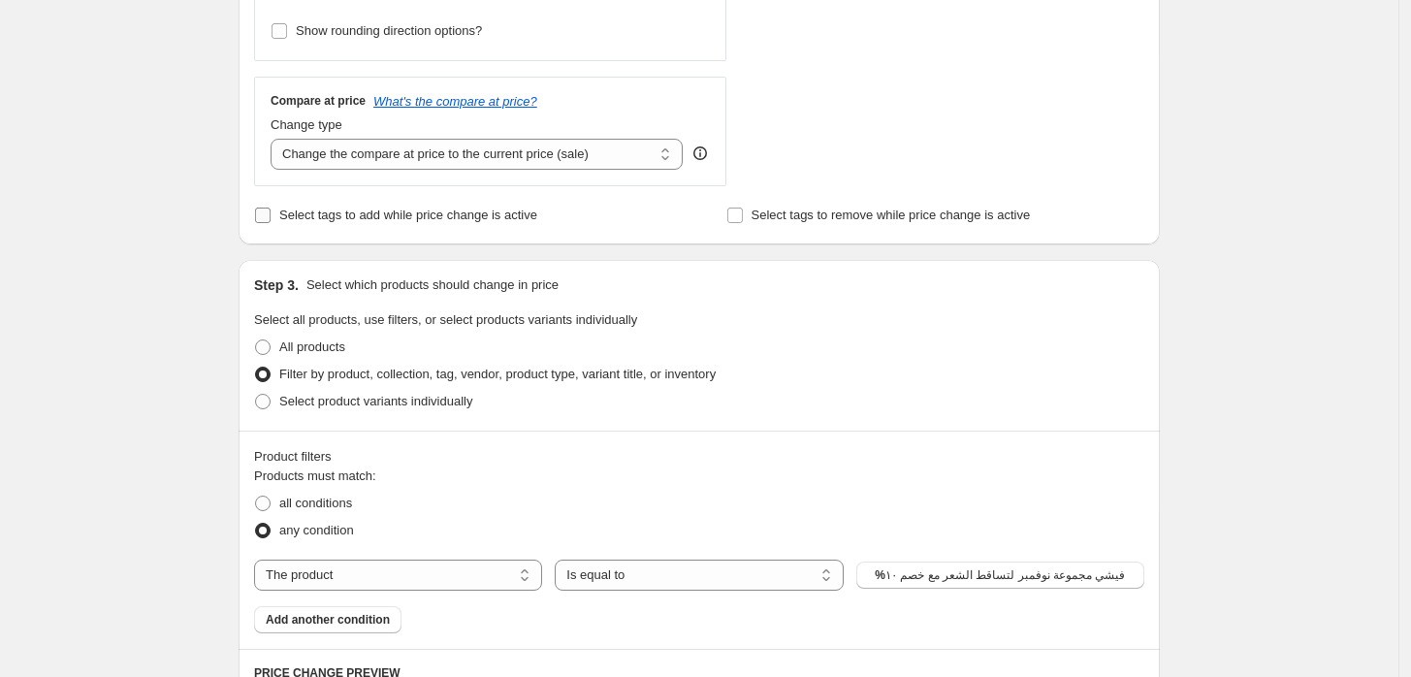
click at [386, 220] on span "Select tags to add while price change is active" at bounding box center [408, 215] width 258 height 15
click at [271, 220] on input "Select tags to add while price change is active" at bounding box center [263, 216] width 16 height 16
checkbox input "true"
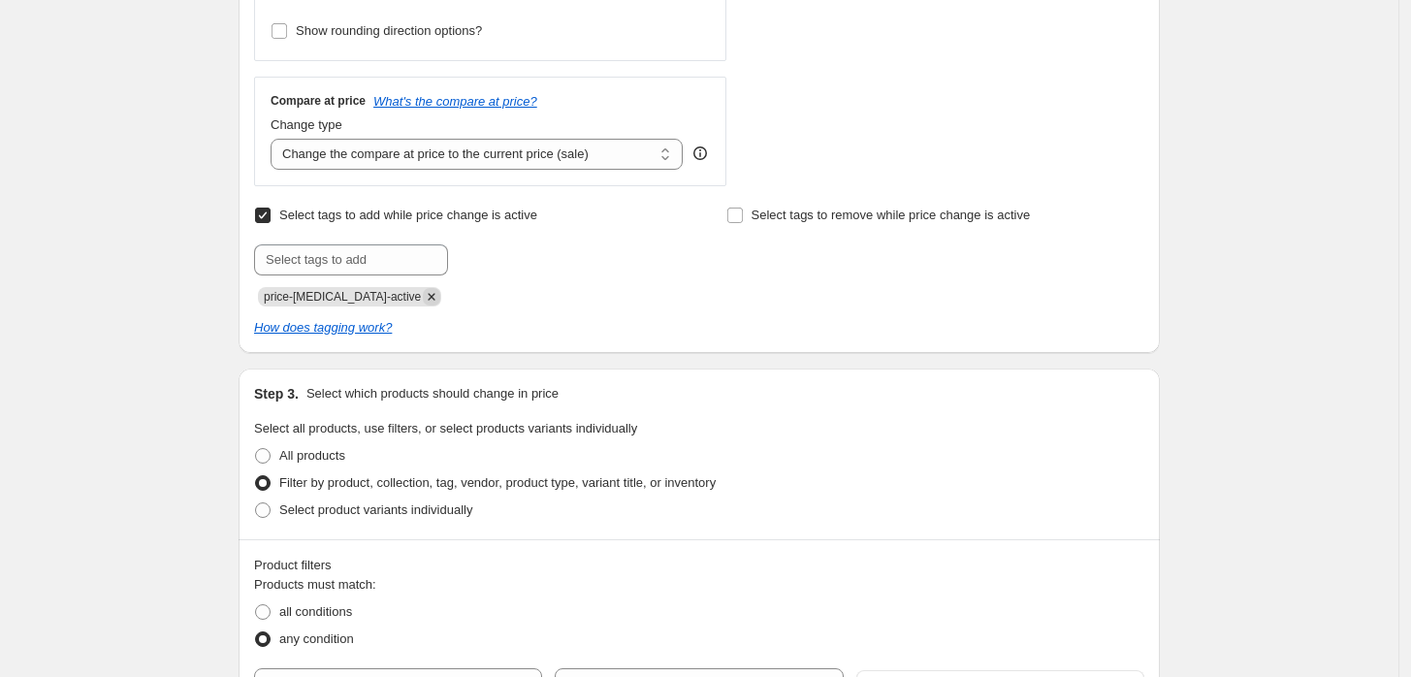
click at [423, 297] on icon "Remove price-change-job-active" at bounding box center [431, 296] width 17 height 17
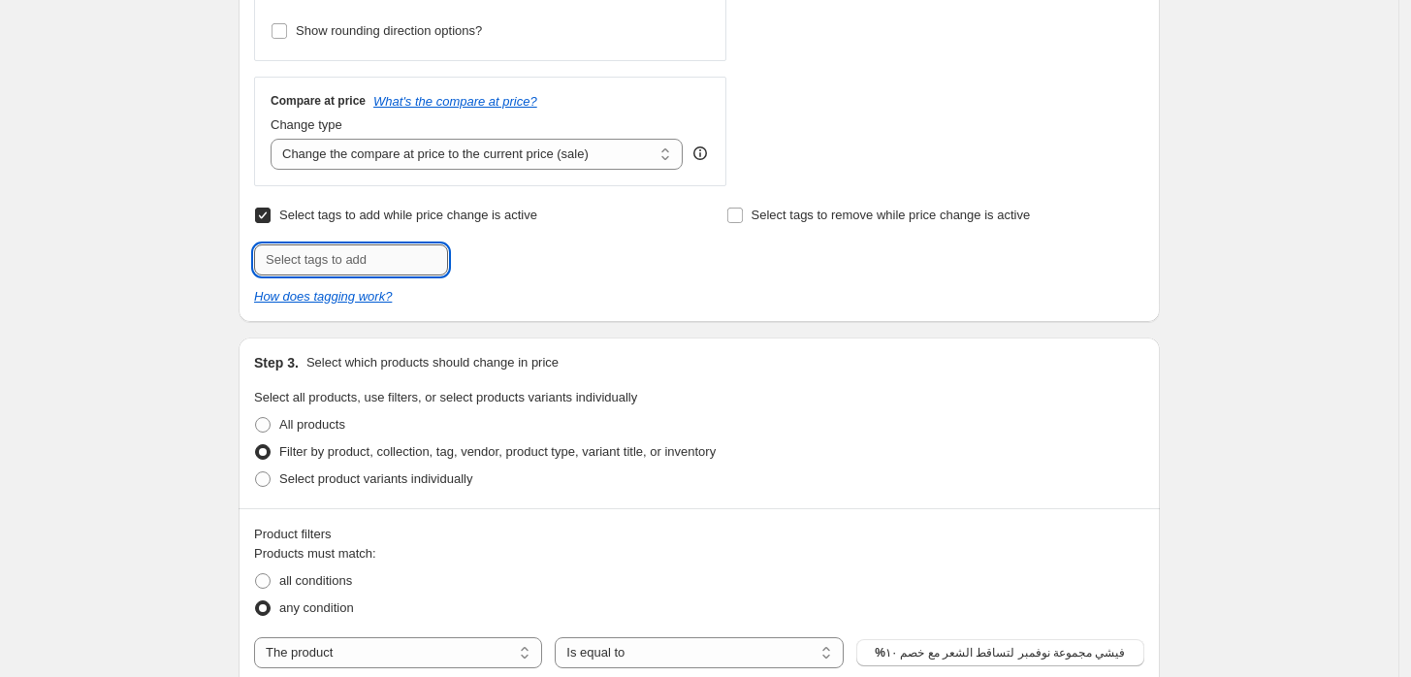
click at [383, 257] on input "text" at bounding box center [351, 259] width 194 height 31
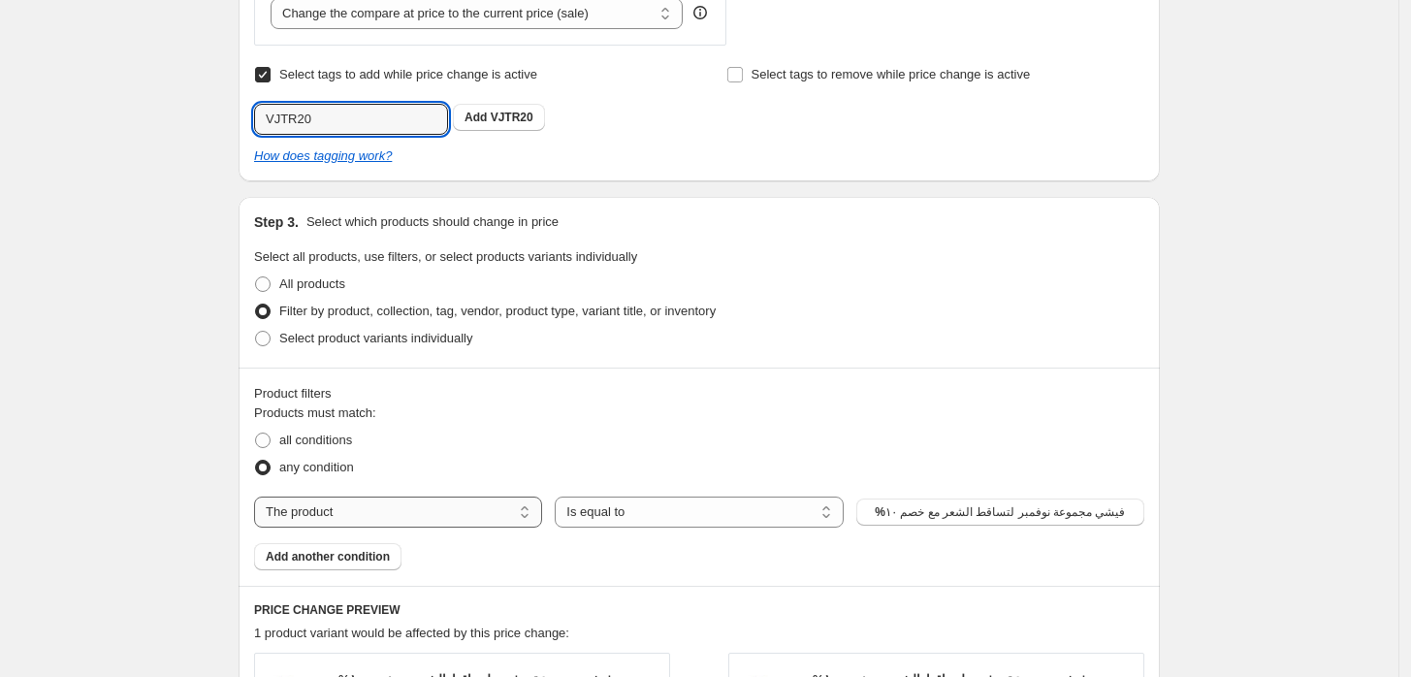
scroll to position [970, 0]
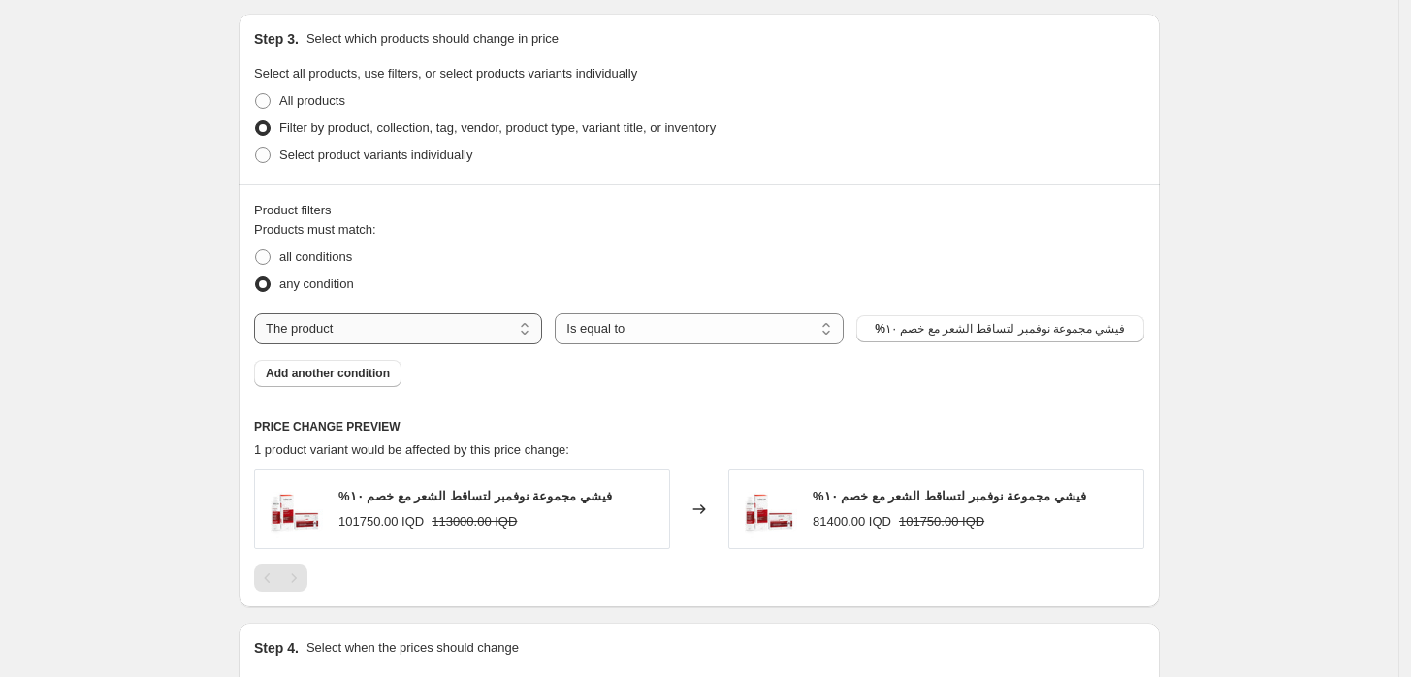
type input "VJTR20"
click at [355, 330] on select "The product The product's collection The product's tag The product's vendor The…" at bounding box center [398, 328] width 288 height 31
select select "vendor"
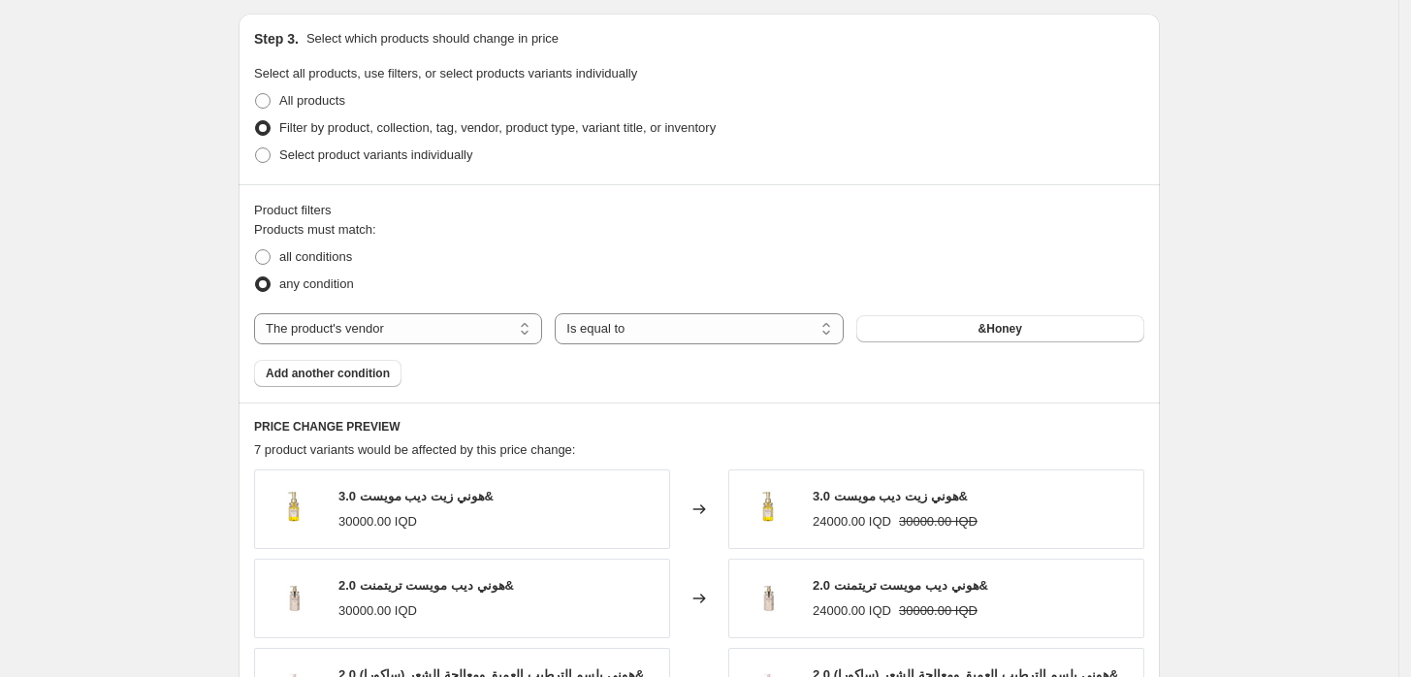
click at [1018, 336] on span "&Honey" at bounding box center [1000, 329] width 44 height 16
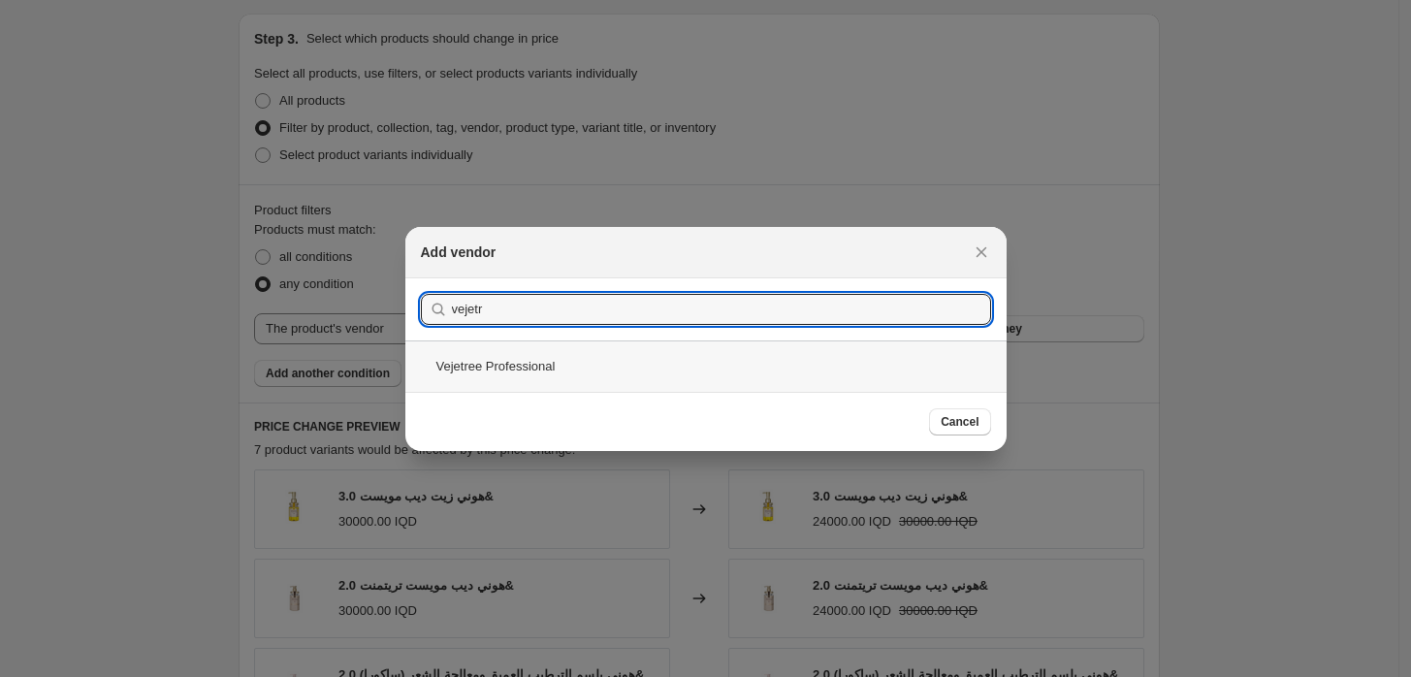
type input "vejetr"
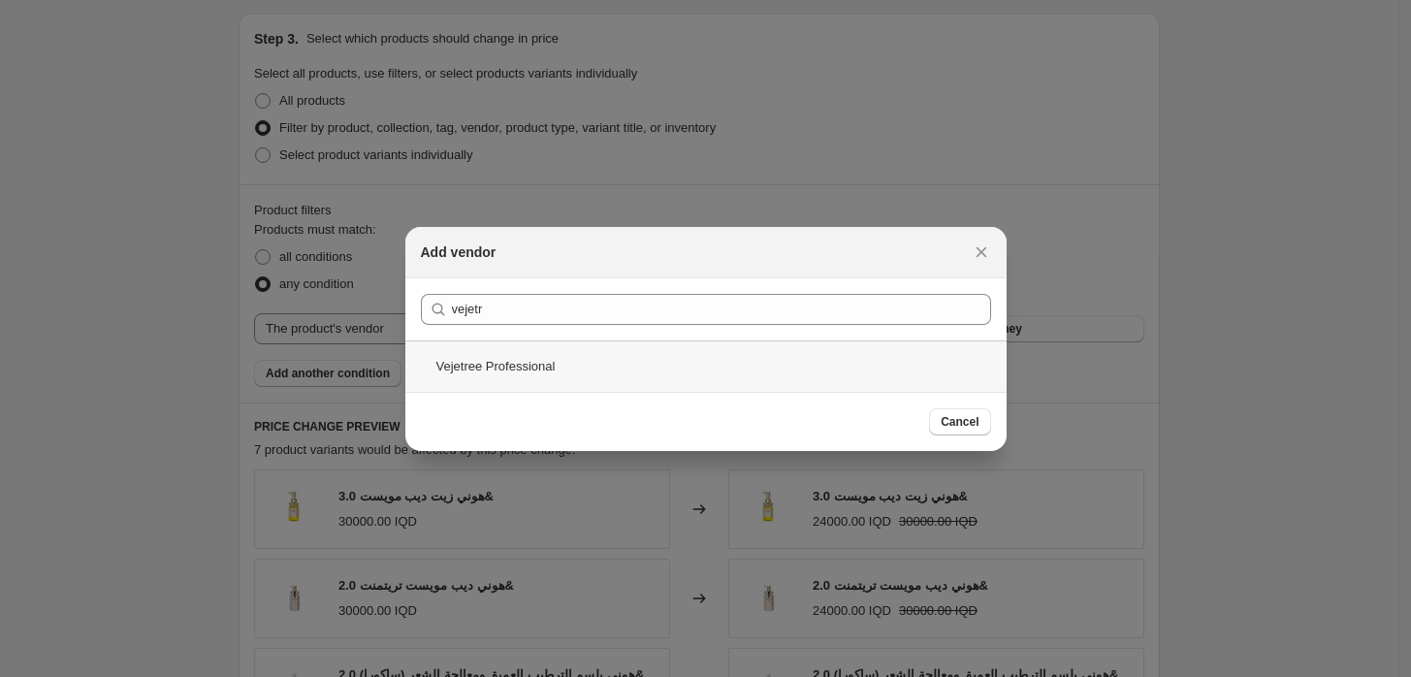
click at [489, 351] on div "Vejetree Professional" at bounding box center [705, 365] width 601 height 51
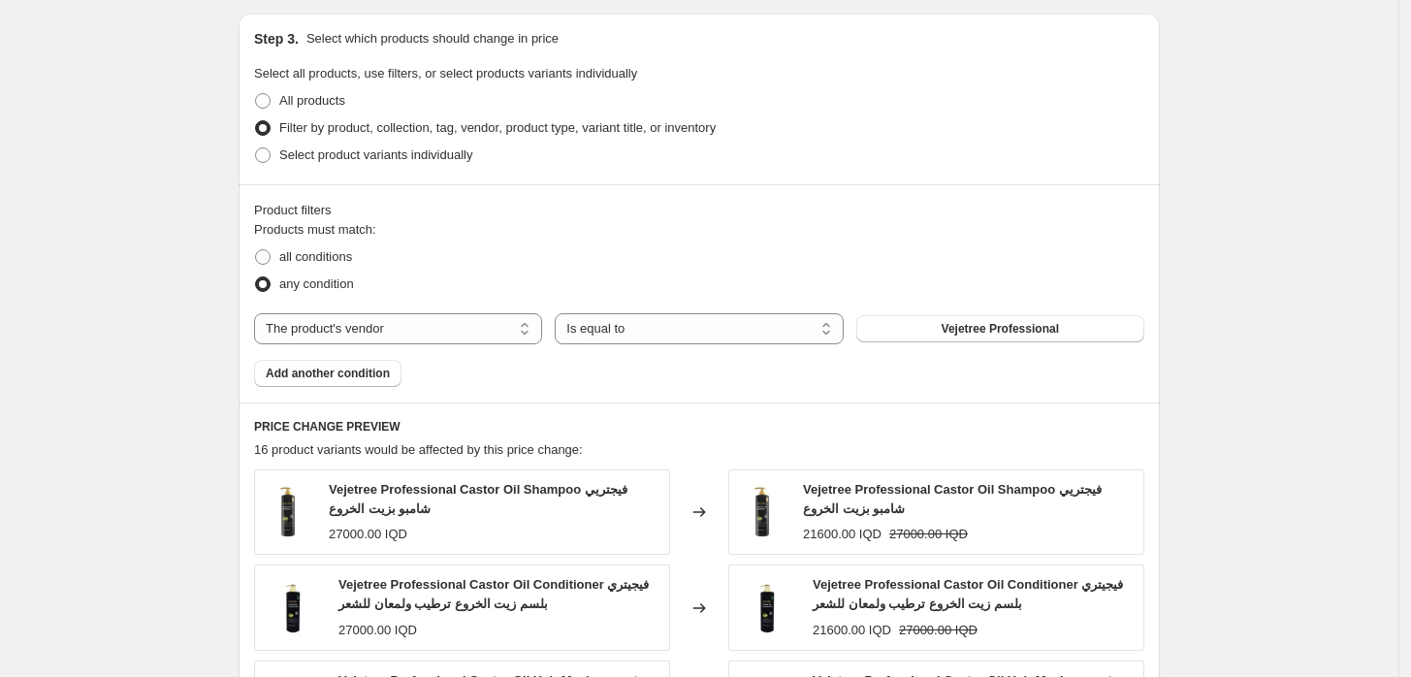
scroll to position [1582, 0]
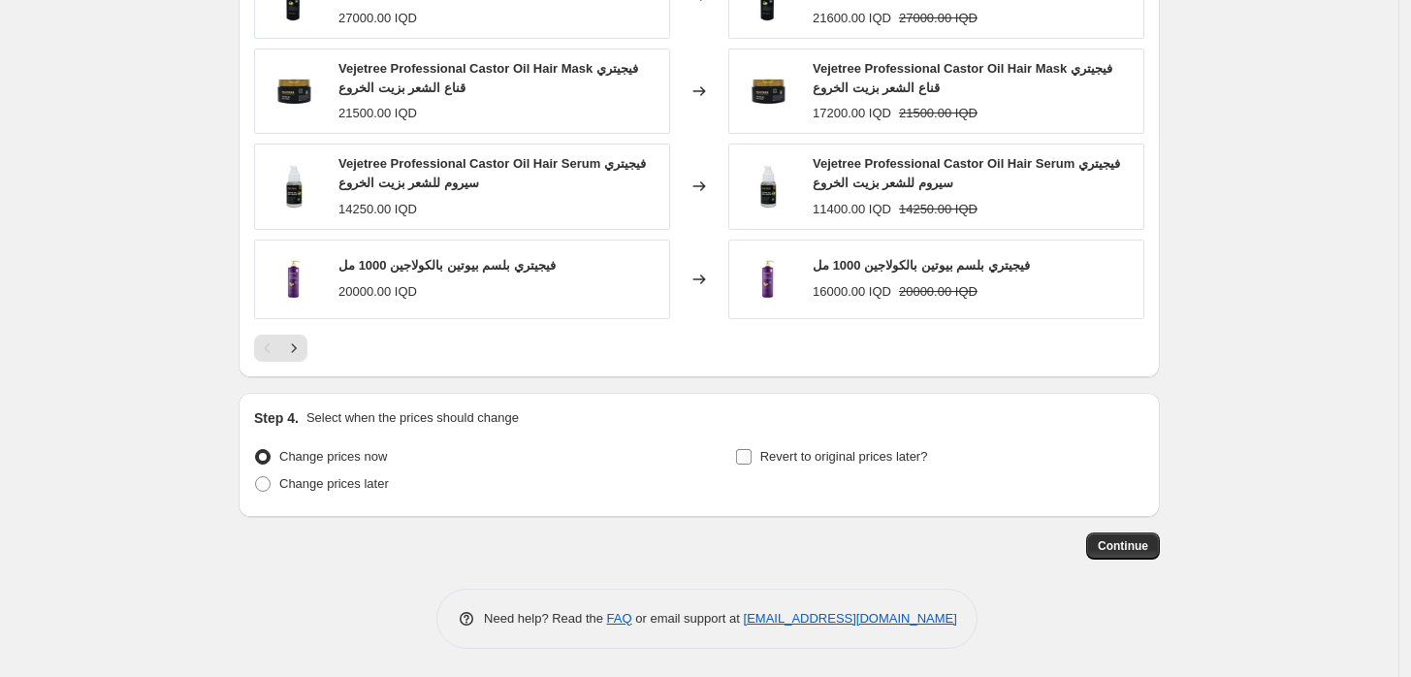
click at [848, 459] on span "Revert to original prices later?" at bounding box center [844, 456] width 168 height 15
click at [752, 459] on input "Revert to original prices later?" at bounding box center [744, 457] width 16 height 16
checkbox input "true"
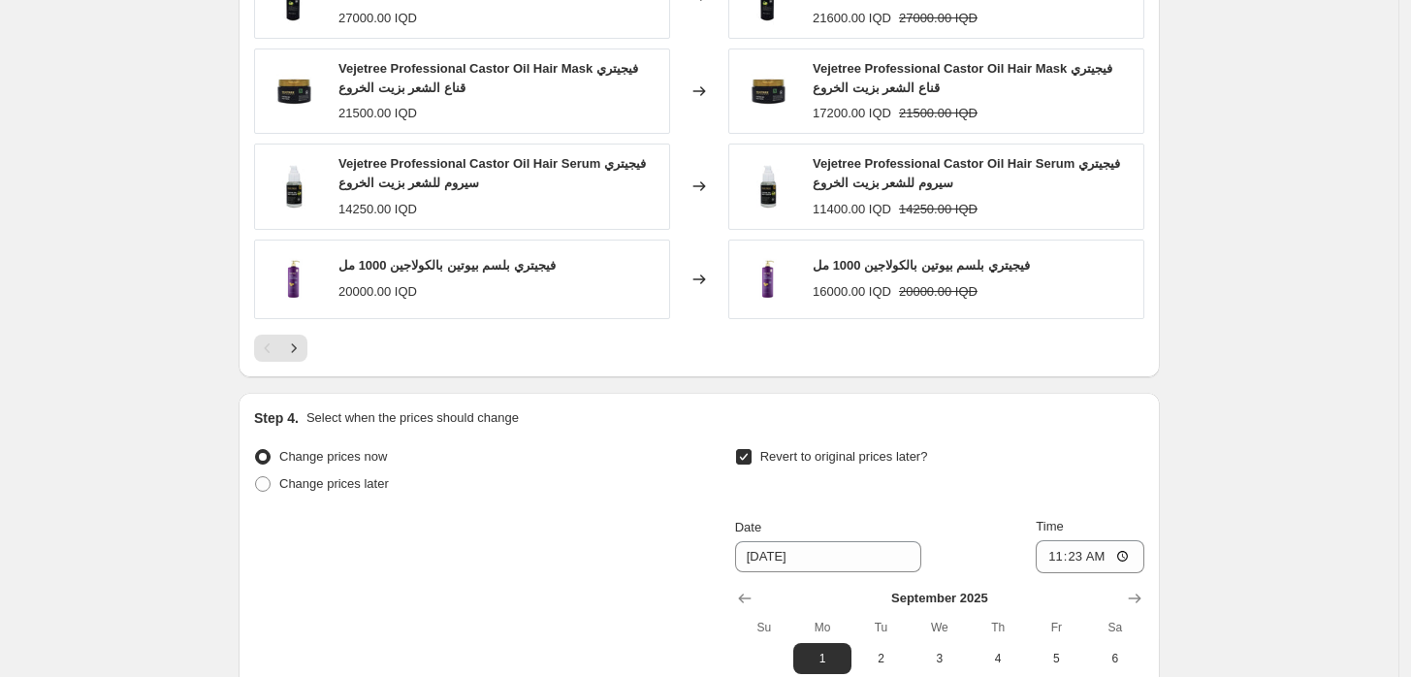
scroll to position [1905, 0]
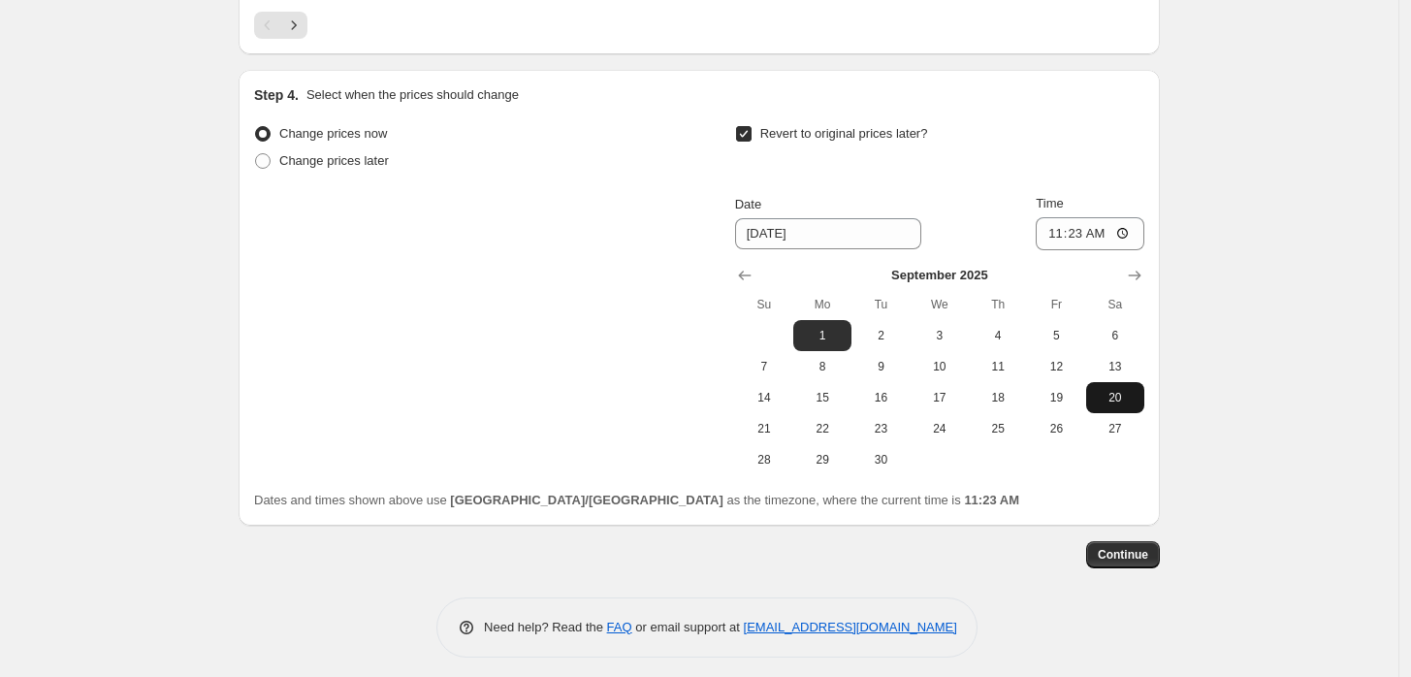
click at [1099, 397] on span "20" at bounding box center [1115, 398] width 43 height 16
type input "[DATE]"
click at [1056, 240] on input "11:23" at bounding box center [1090, 233] width 109 height 33
type input "23:55"
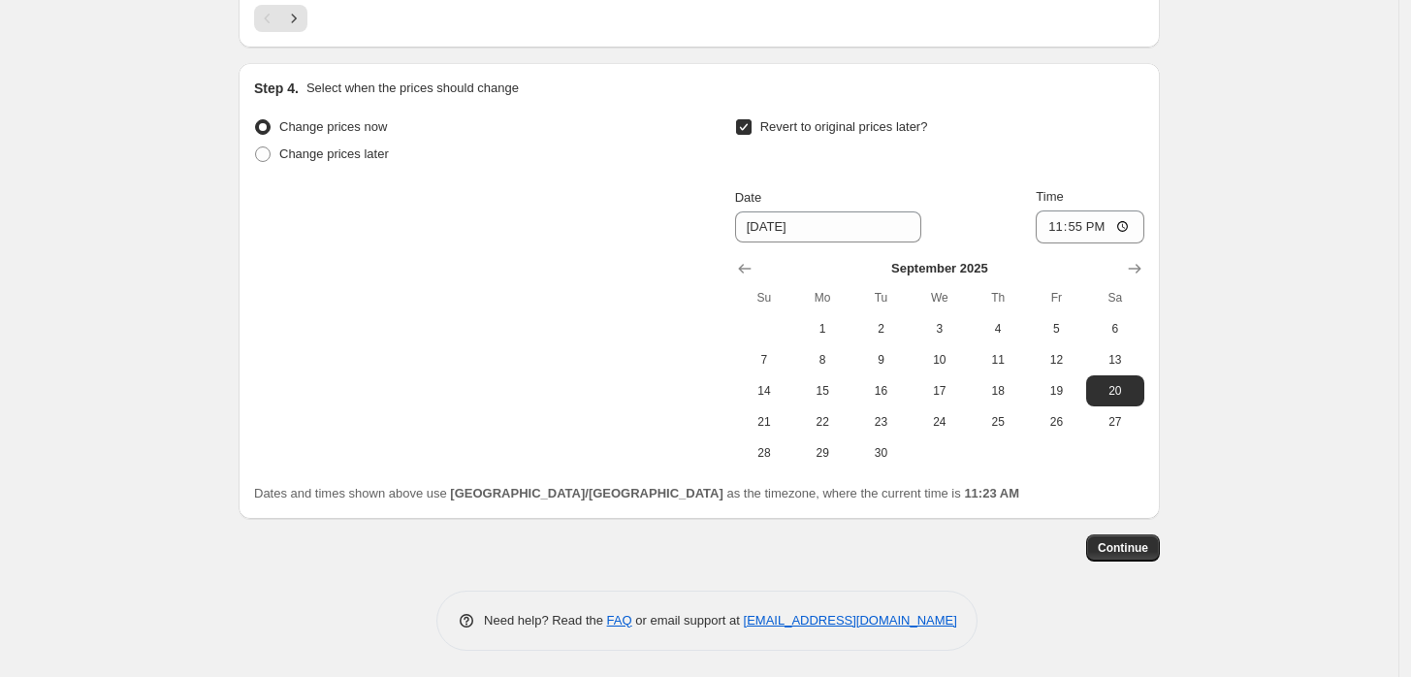
scroll to position [1913, 0]
click at [1152, 558] on button "Continue" at bounding box center [1123, 545] width 74 height 27
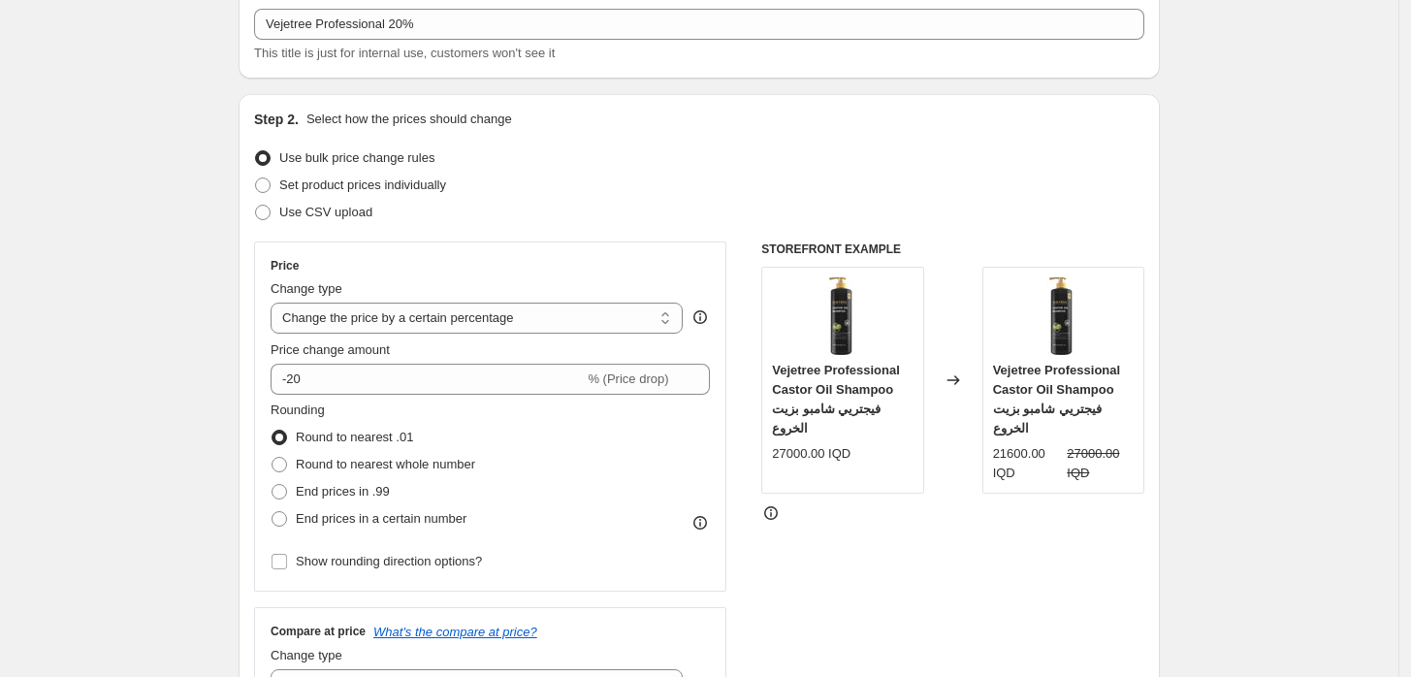
scroll to position [753, 0]
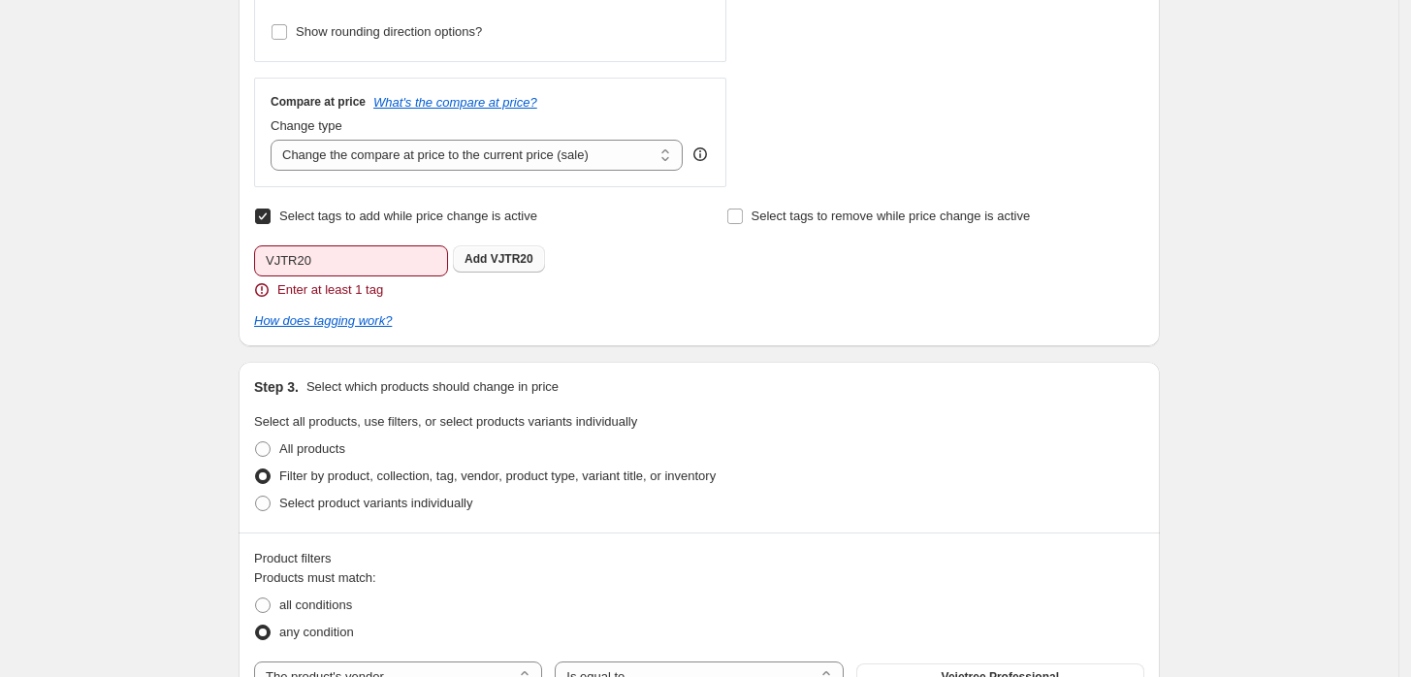
click at [506, 256] on span "VJTR20" at bounding box center [512, 259] width 43 height 14
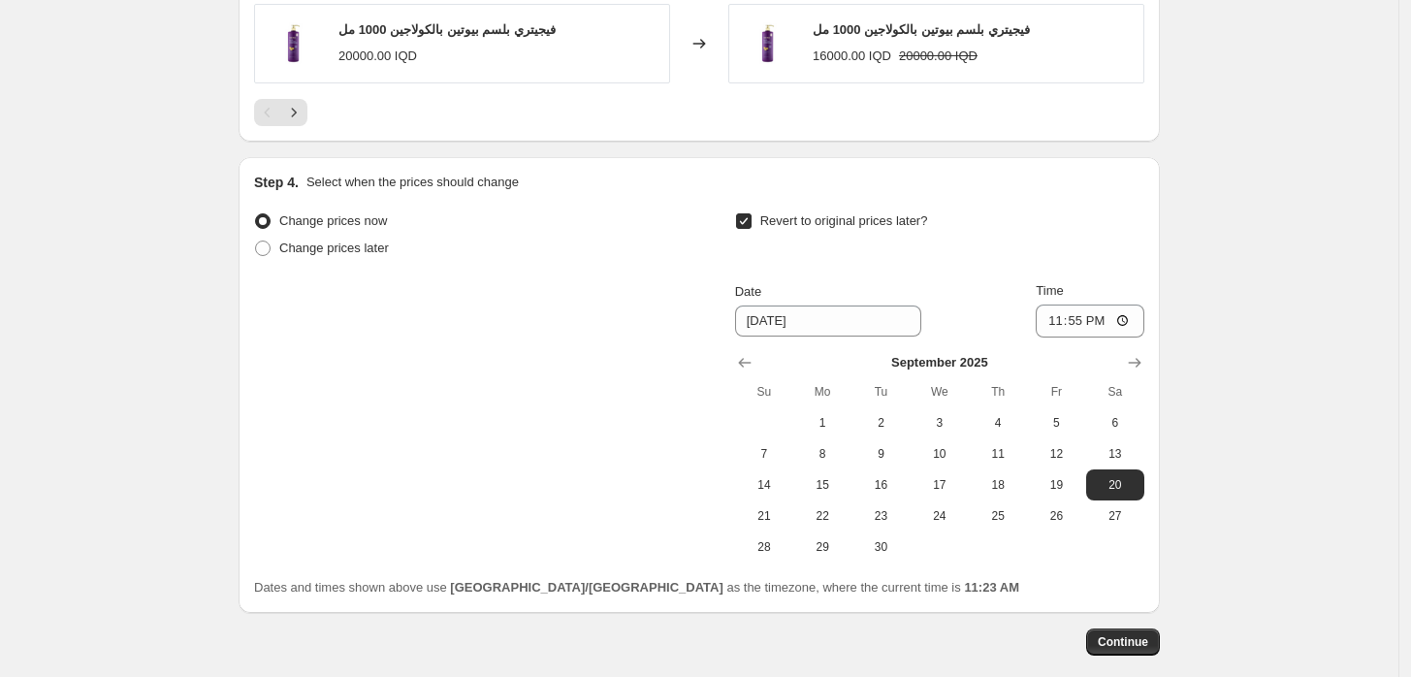
scroll to position [1944, 0]
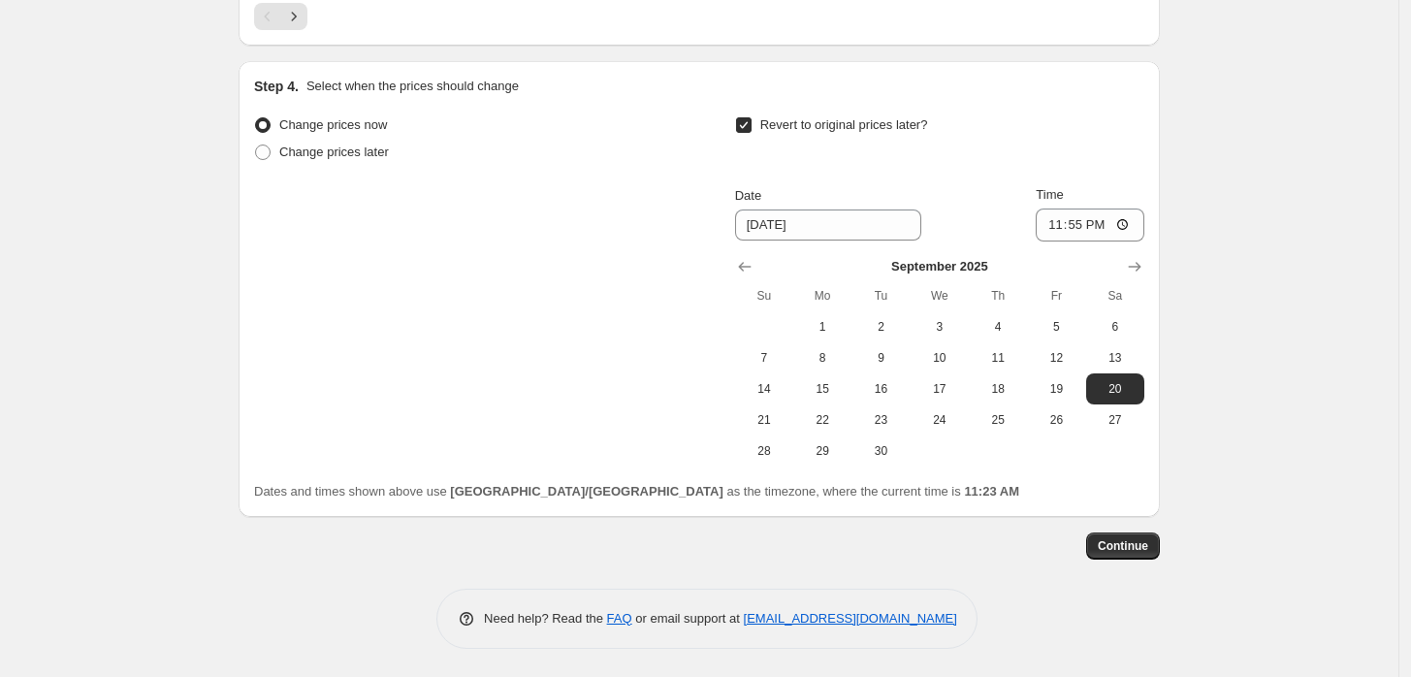
click at [1108, 557] on button "Continue" at bounding box center [1123, 545] width 74 height 27
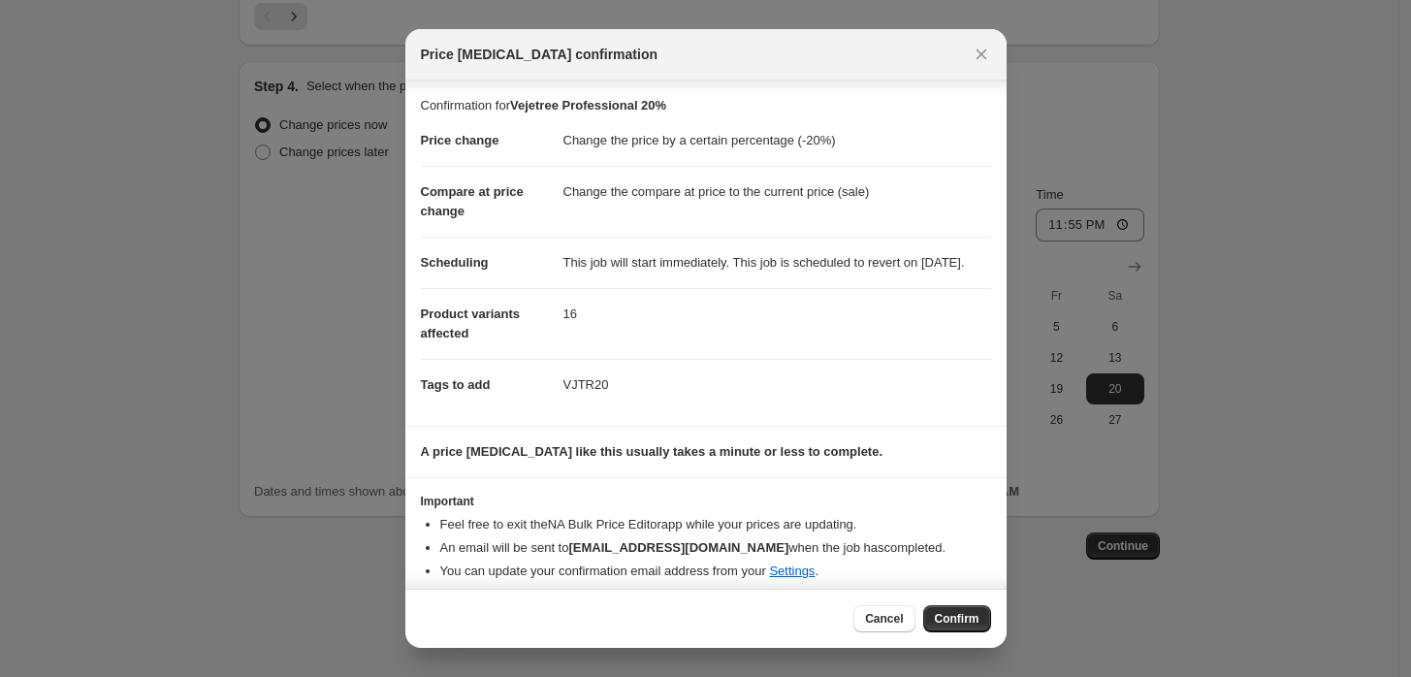
scroll to position [30, 0]
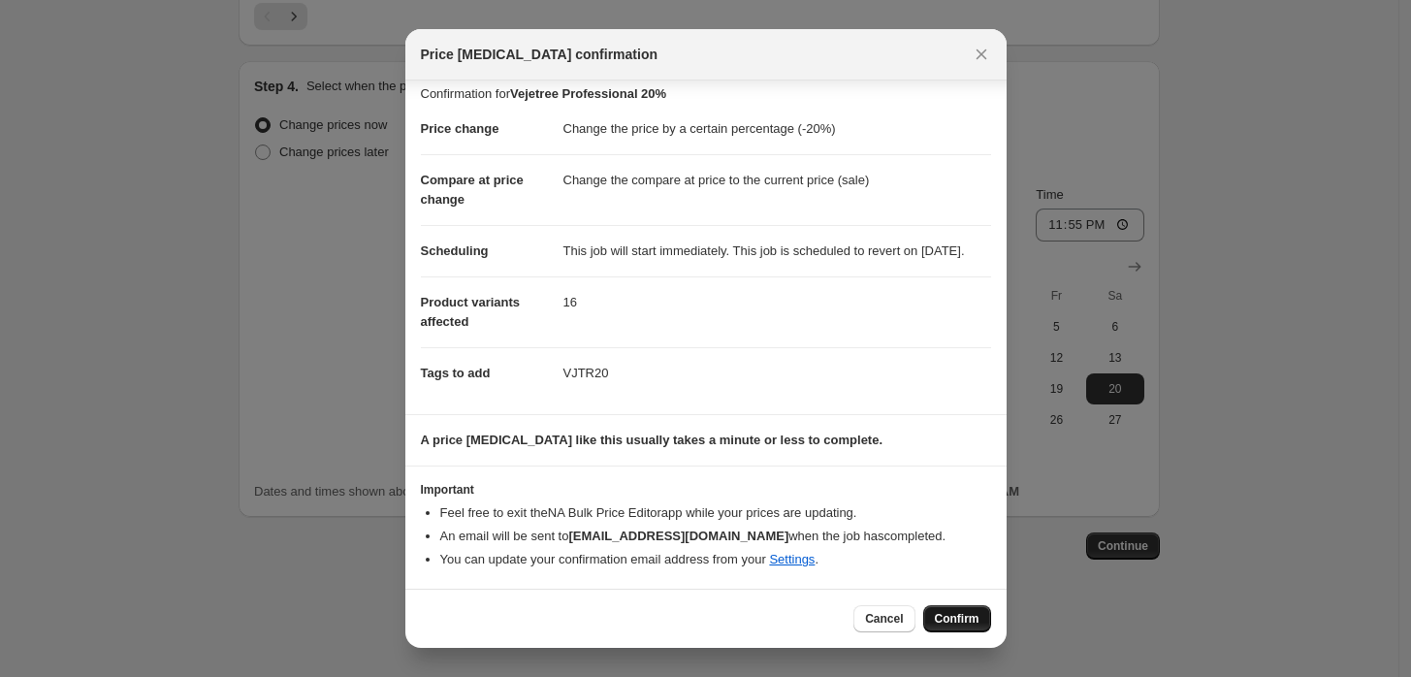
click at [945, 630] on button "Confirm" at bounding box center [957, 618] width 68 height 27
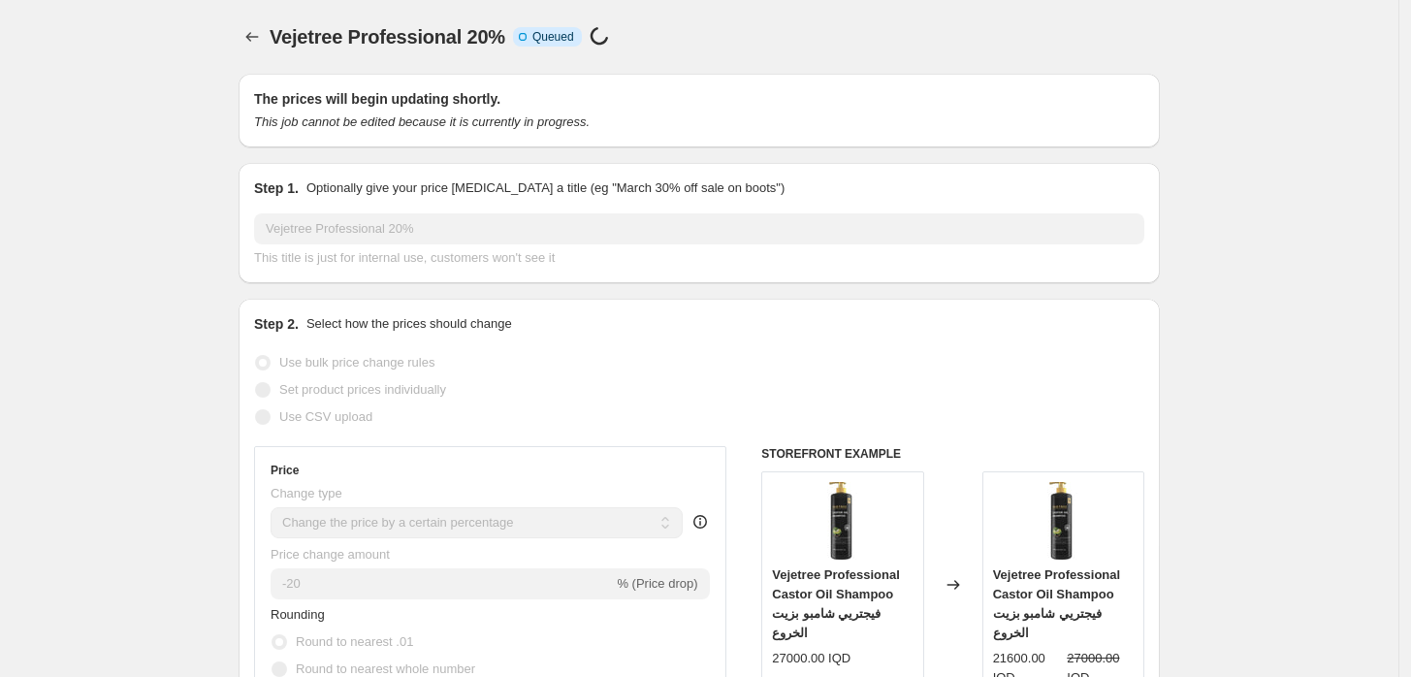
scroll to position [1944, 0]
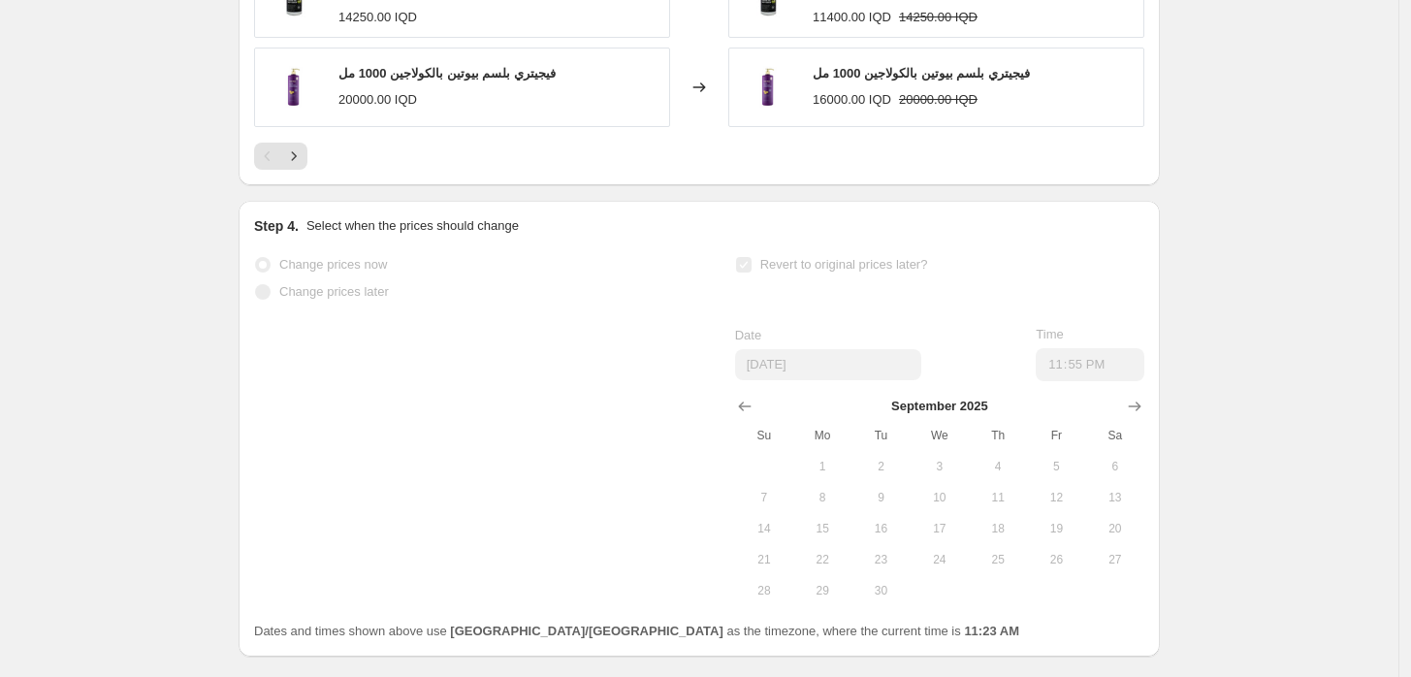
select select "percentage"
select select "vendor"
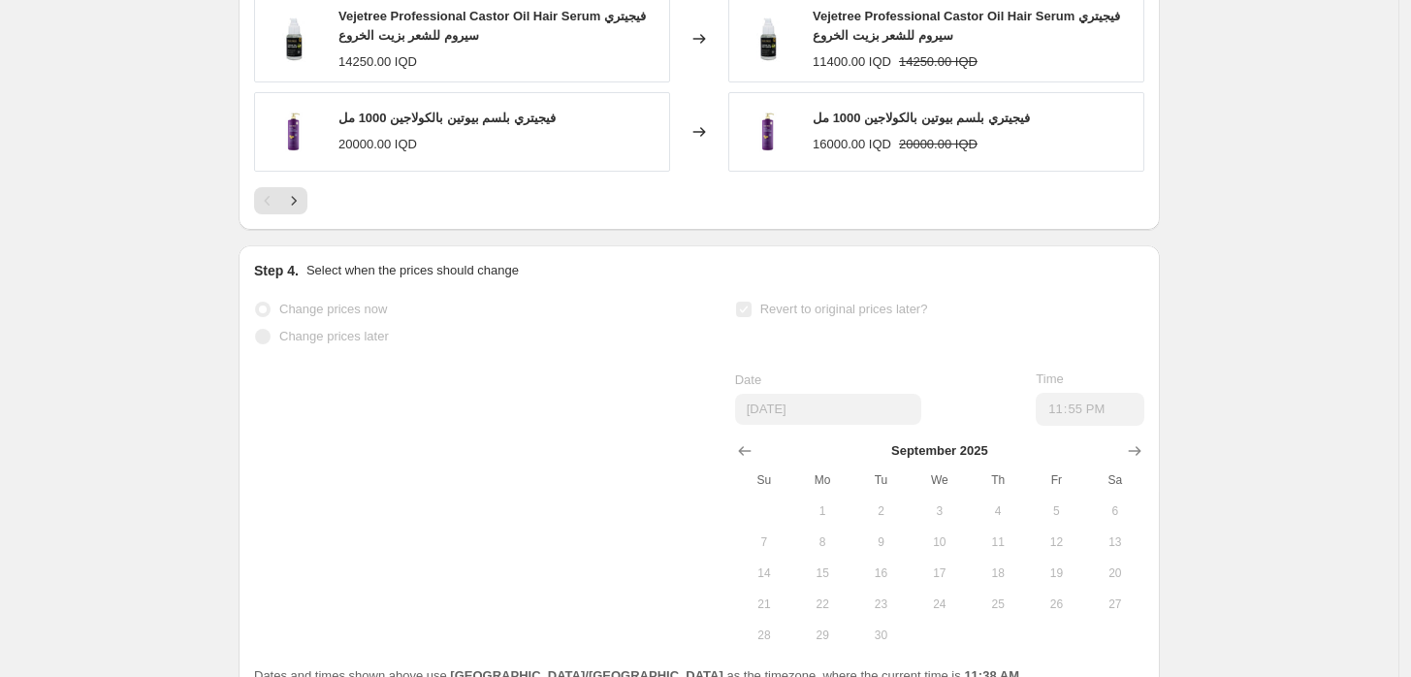
scroll to position [0, 0]
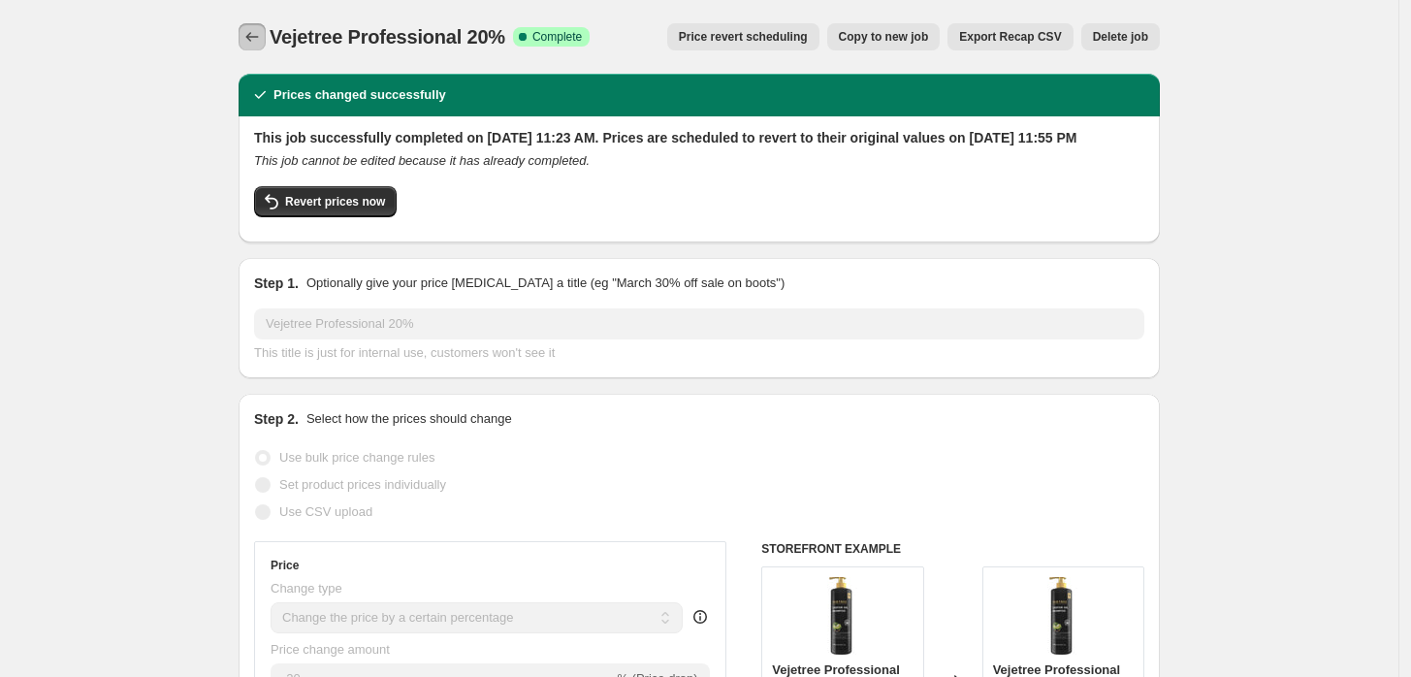
click at [262, 40] on icon "Price change jobs" at bounding box center [251, 36] width 19 height 19
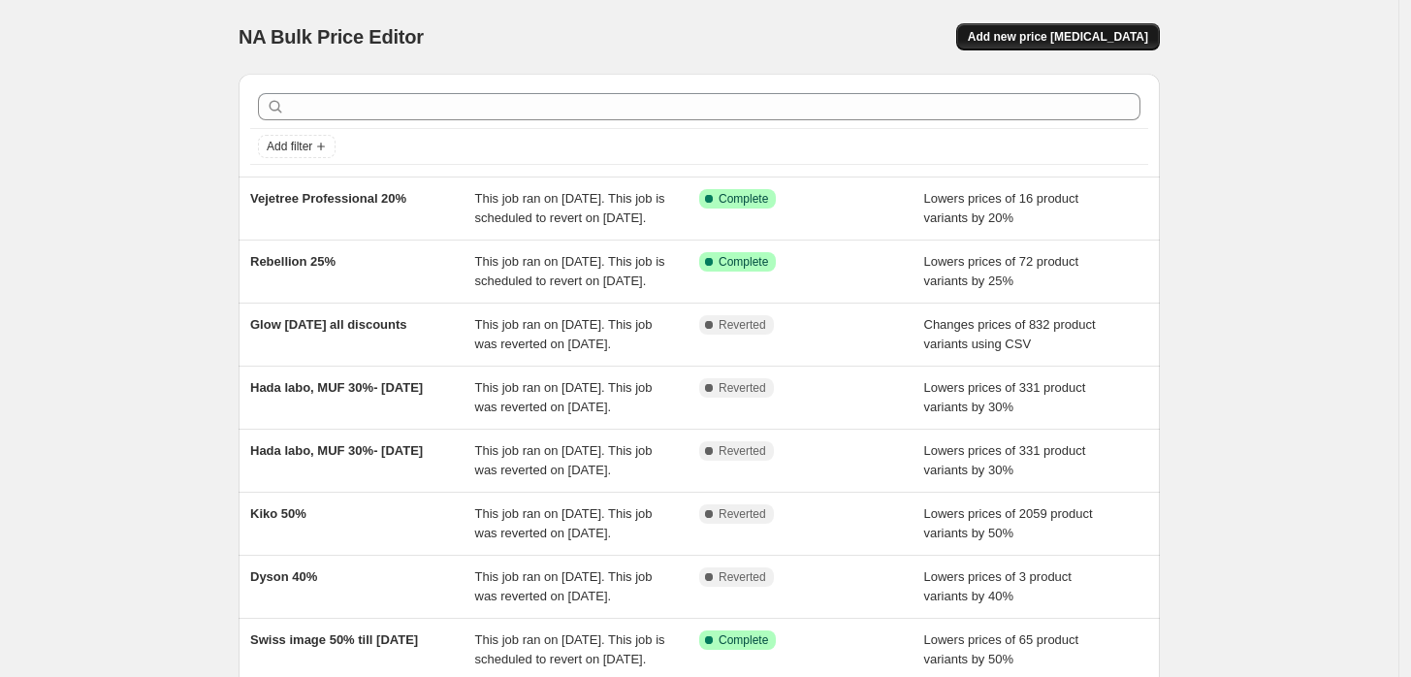
click at [1122, 31] on span "Add new price [MEDICAL_DATA]" at bounding box center [1058, 37] width 180 height 16
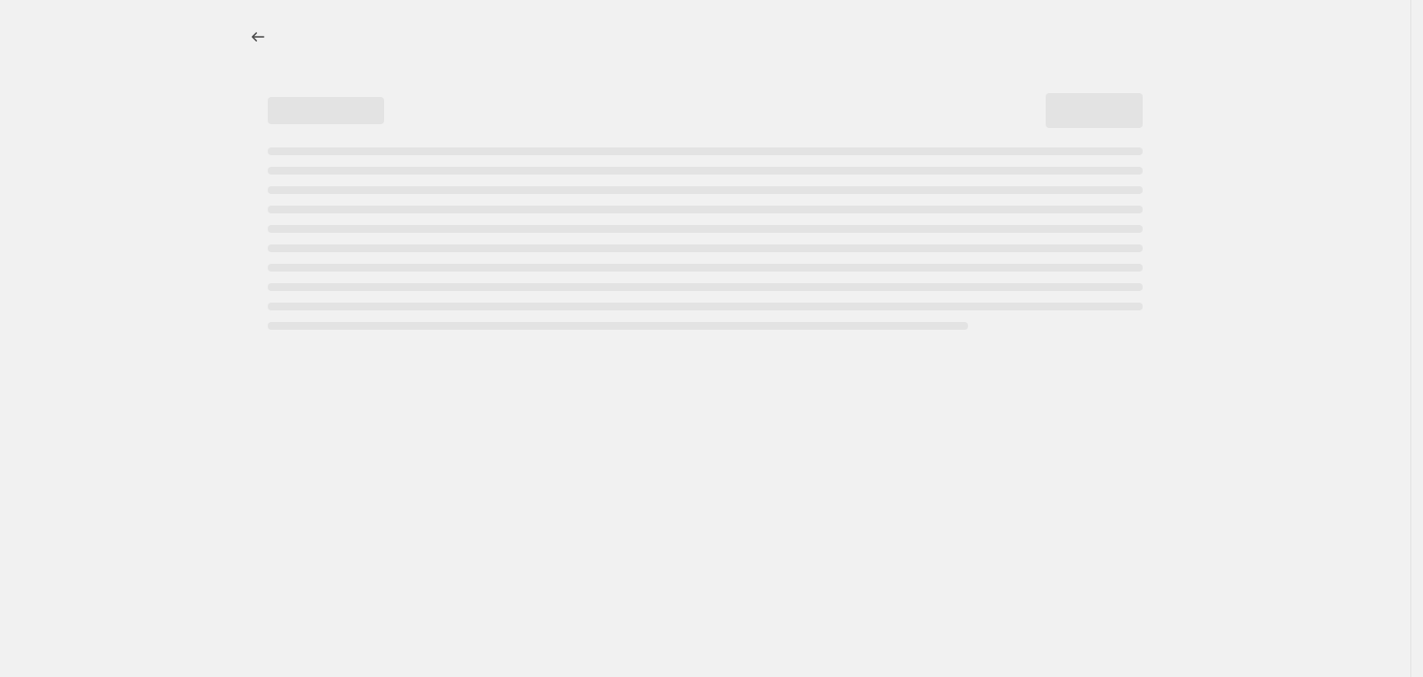
select select "percentage"
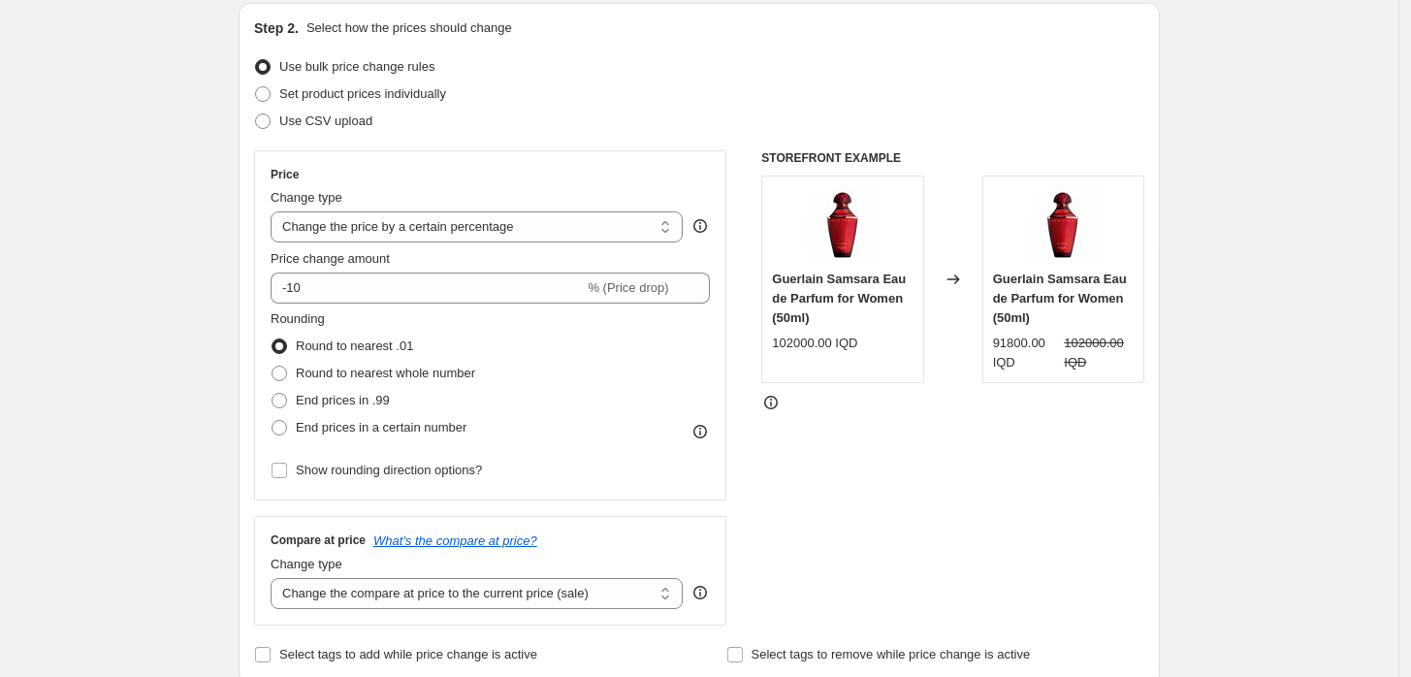
scroll to position [215, 0]
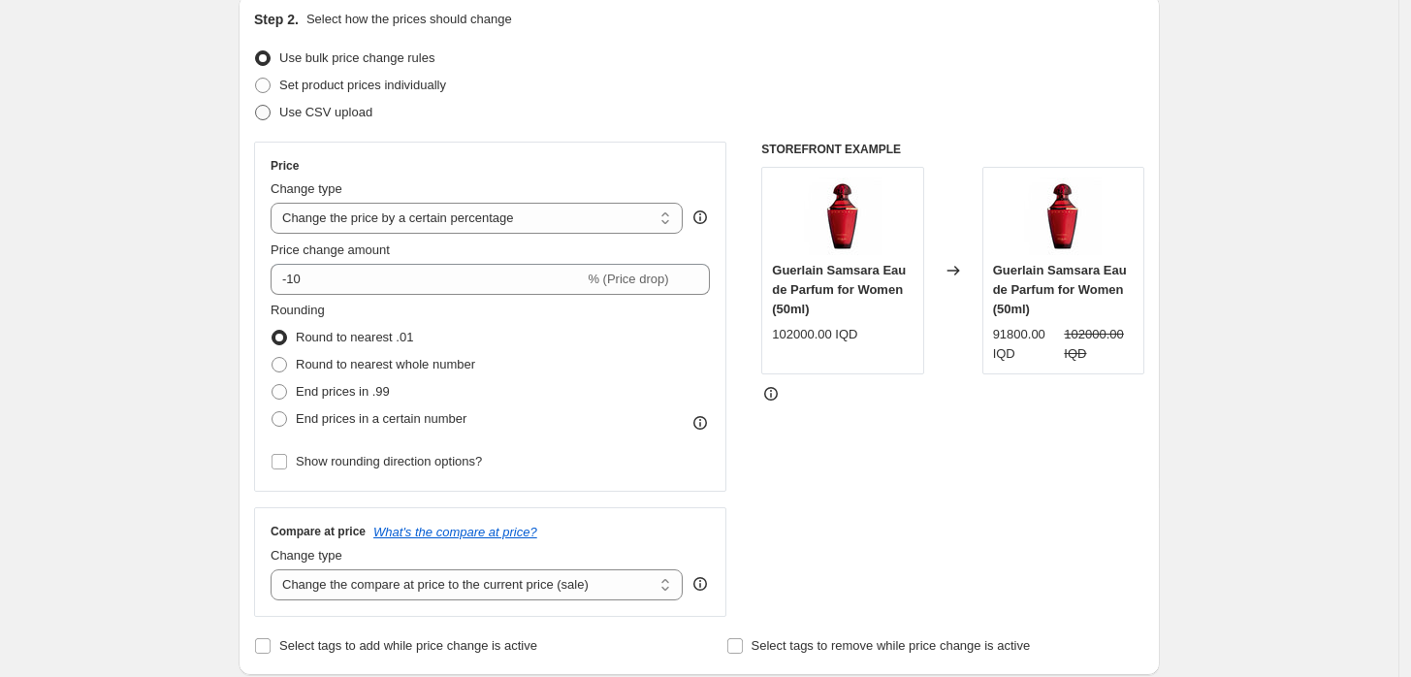
click at [331, 105] on span "Use CSV upload" at bounding box center [325, 112] width 93 height 15
click at [256, 105] on input "Use CSV upload" at bounding box center [255, 105] width 1 height 1
radio input "true"
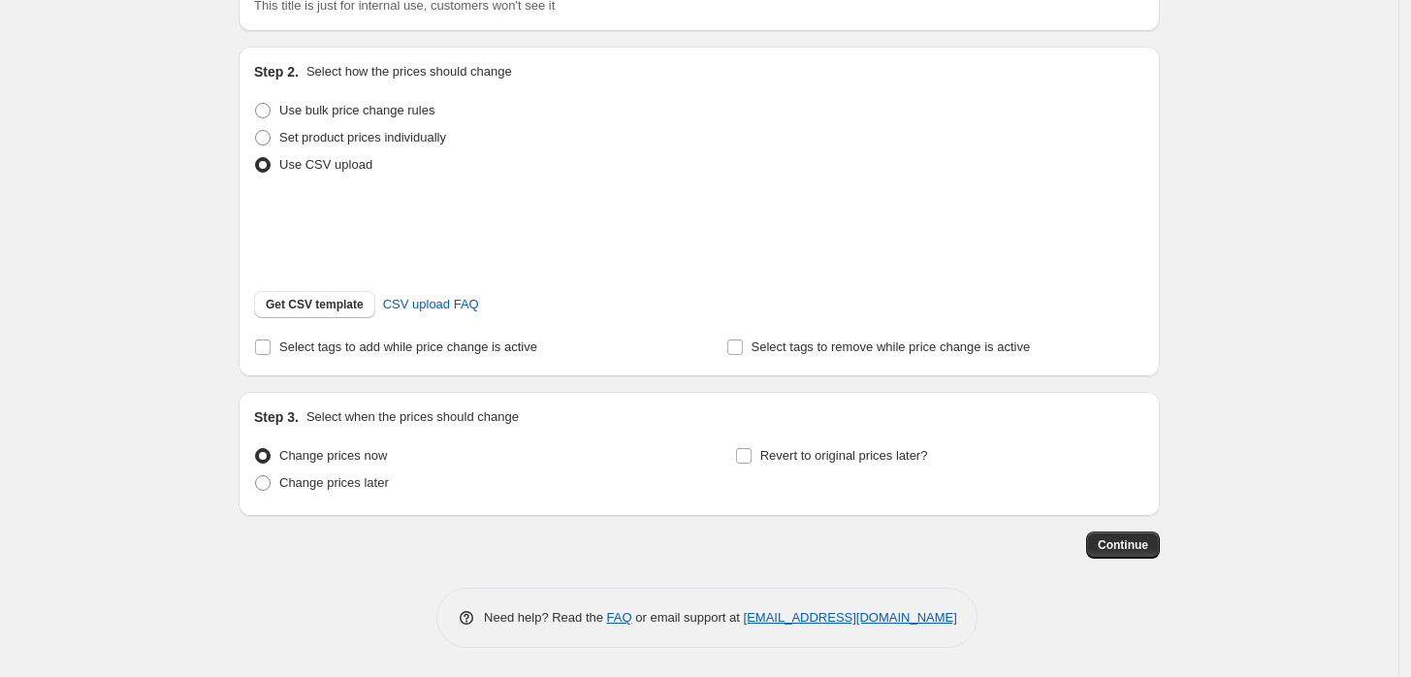
scroll to position [188, 0]
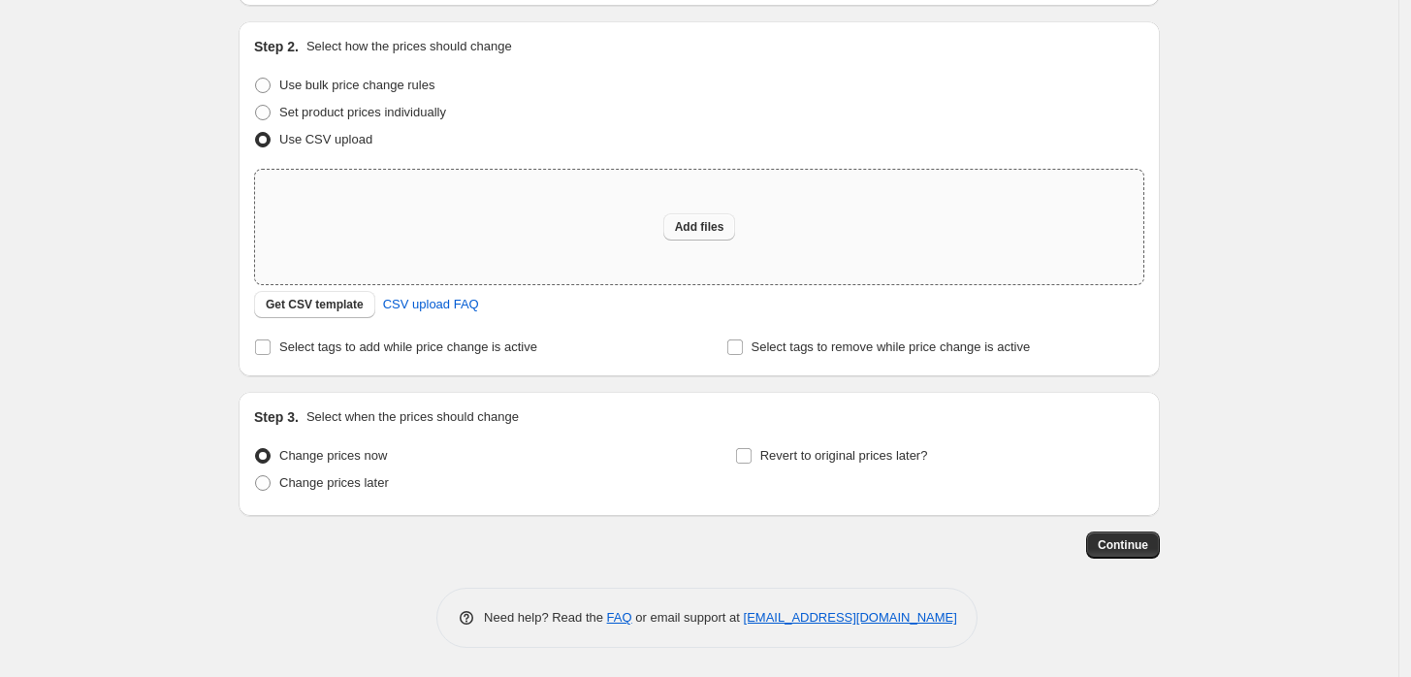
click at [714, 220] on span "Add files" at bounding box center [699, 227] width 49 height 16
type input "C:\fakepath\tiamo lences - Tiamo lences 25000.csv"
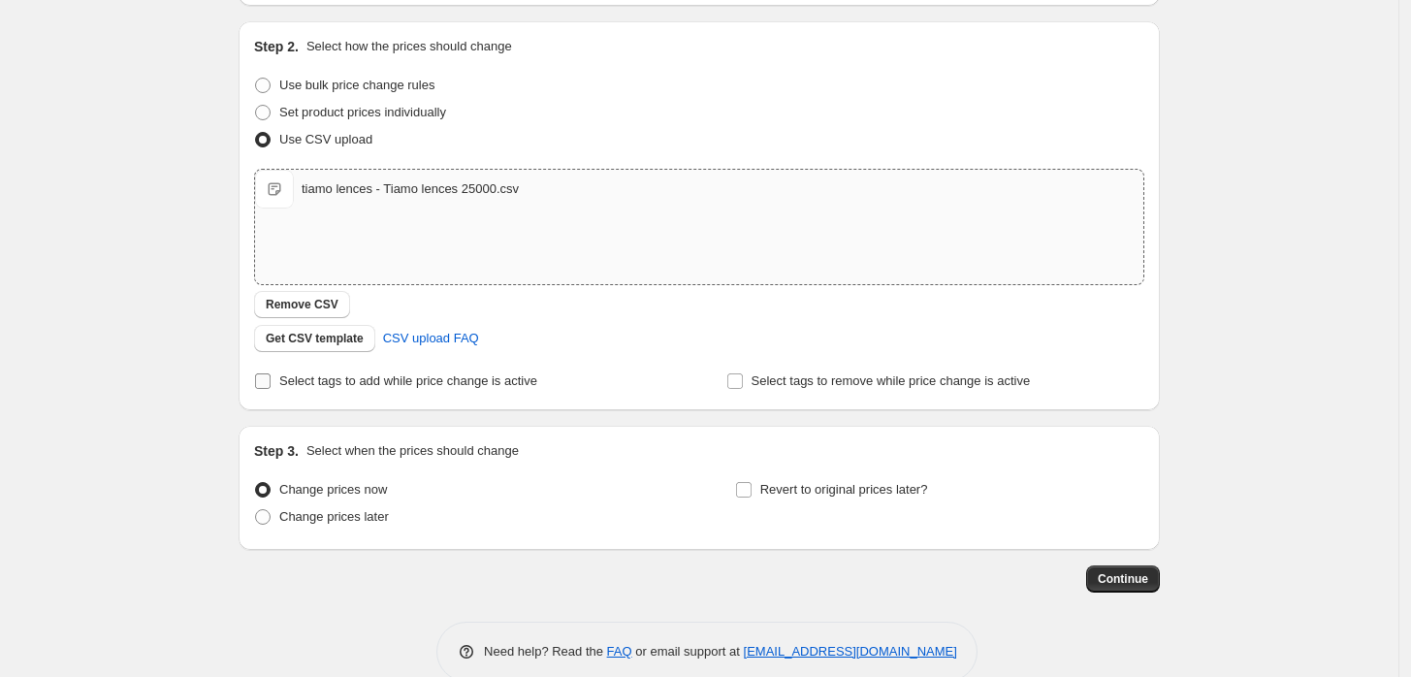
click at [281, 380] on label "Select tags to add while price change is active" at bounding box center [395, 381] width 283 height 27
click at [271, 380] on input "Select tags to add while price change is active" at bounding box center [263, 381] width 16 height 16
checkbox input "true"
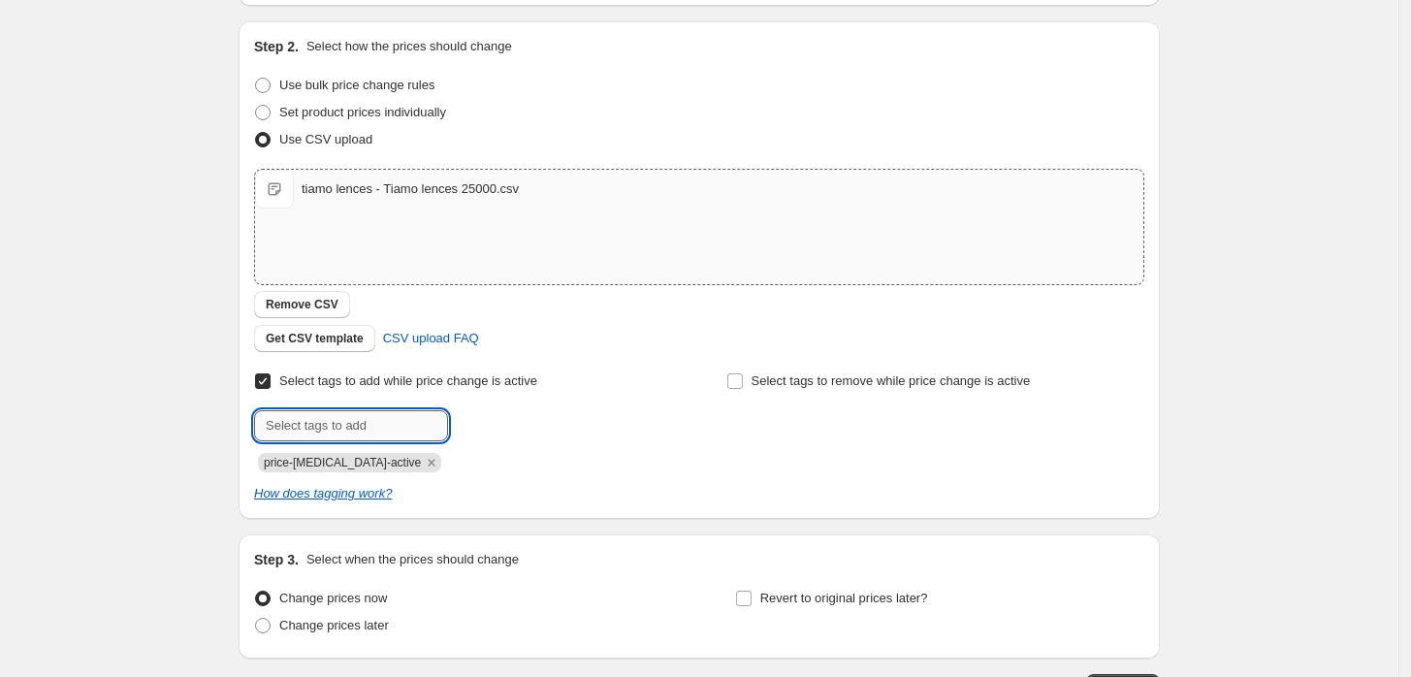
click at [324, 413] on input "text" at bounding box center [351, 425] width 194 height 31
type input "tiamo25000"
click at [533, 421] on span "tiamo25000" at bounding box center [522, 424] width 63 height 14
click at [429, 460] on icon "Remove price-change-job-active" at bounding box center [432, 462] width 7 height 7
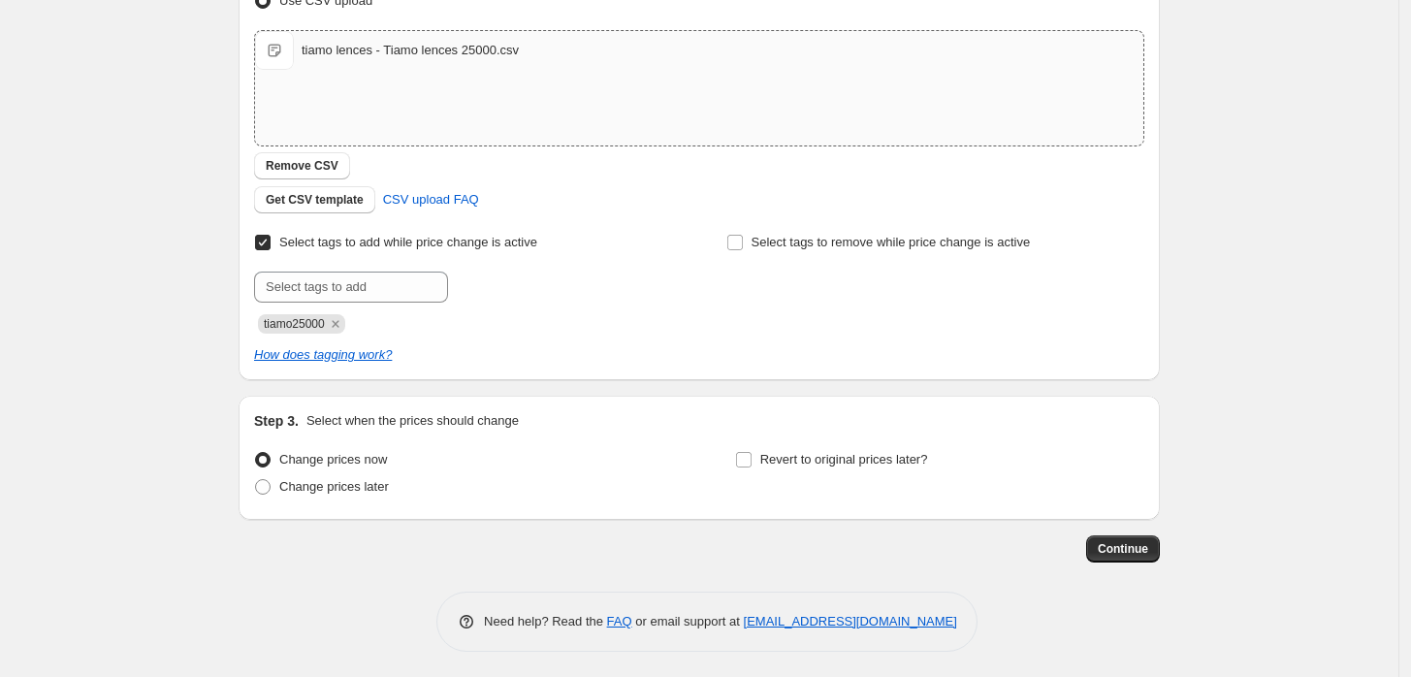
scroll to position [330, 0]
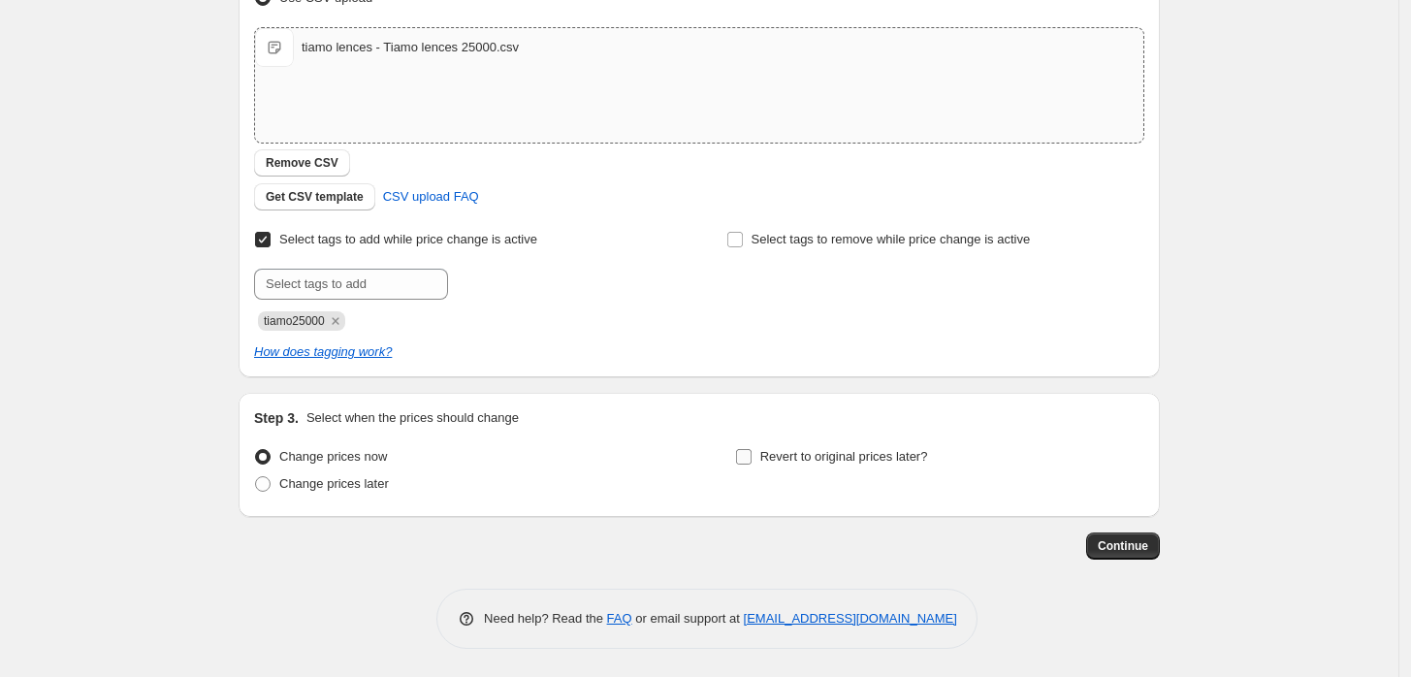
click at [762, 459] on label "Revert to original prices later?" at bounding box center [831, 456] width 193 height 27
click at [752, 459] on input "Revert to original prices later?" at bounding box center [744, 457] width 16 height 16
checkbox input "true"
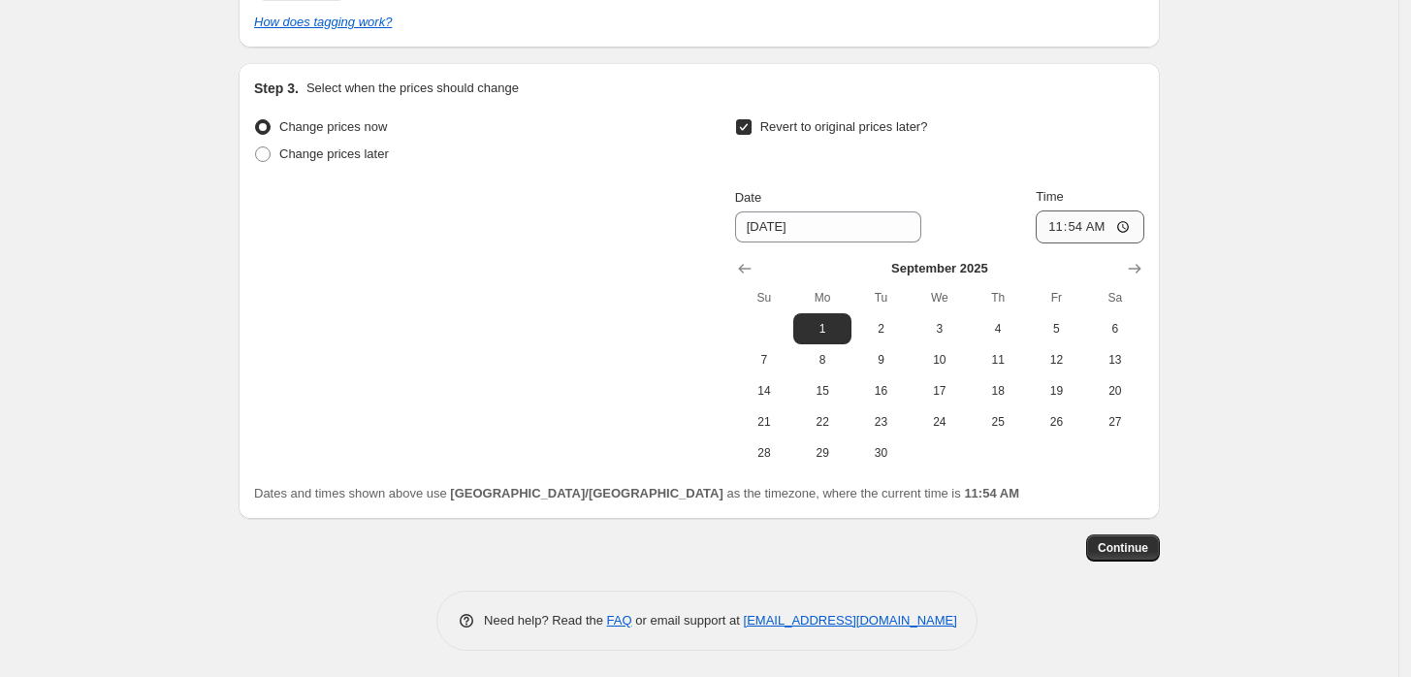
scroll to position [661, 0]
click at [1125, 387] on span "20" at bounding box center [1115, 389] width 43 height 16
type input "[DATE]"
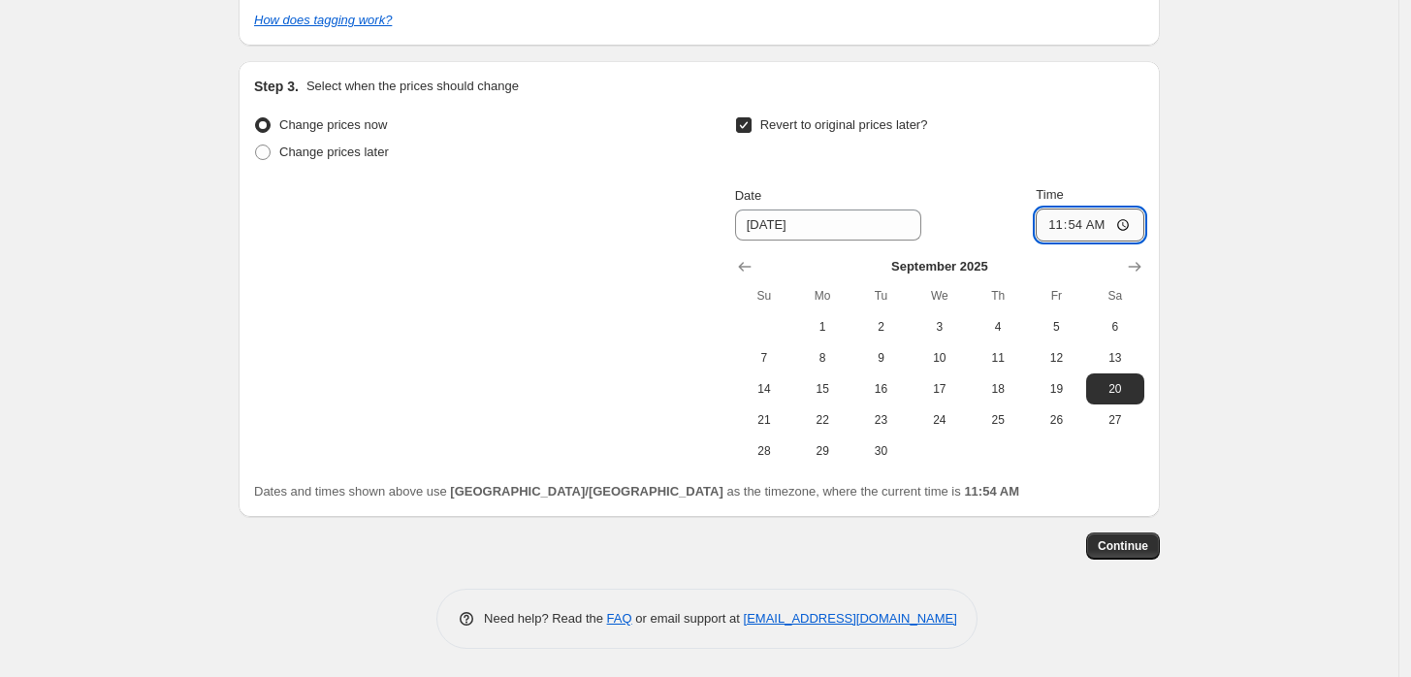
click at [1054, 227] on input "11:54" at bounding box center [1090, 224] width 109 height 33
type input "23:59"
click at [1259, 304] on div "Create new price [MEDICAL_DATA]. This page is ready Create new price [MEDICAL_D…" at bounding box center [699, 8] width 1398 height 1339
click at [1126, 533] on button "Continue" at bounding box center [1123, 545] width 74 height 27
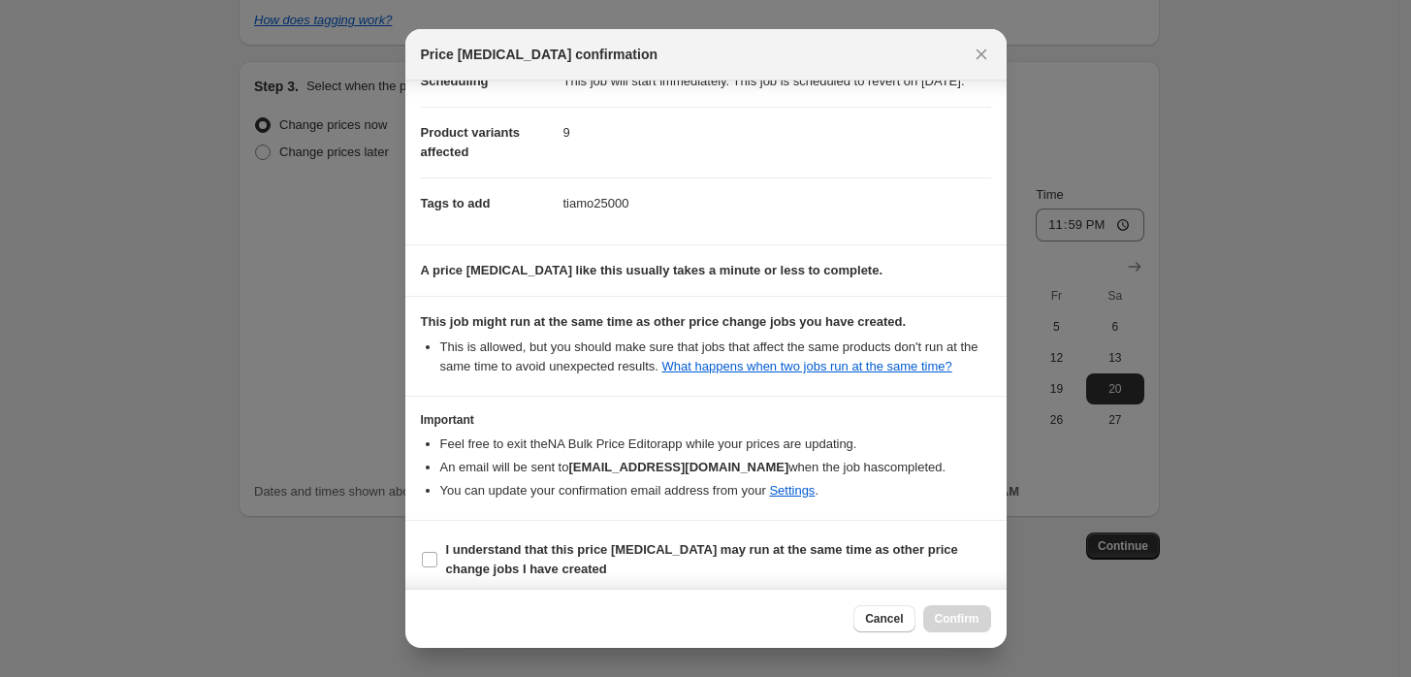
scroll to position [86, 0]
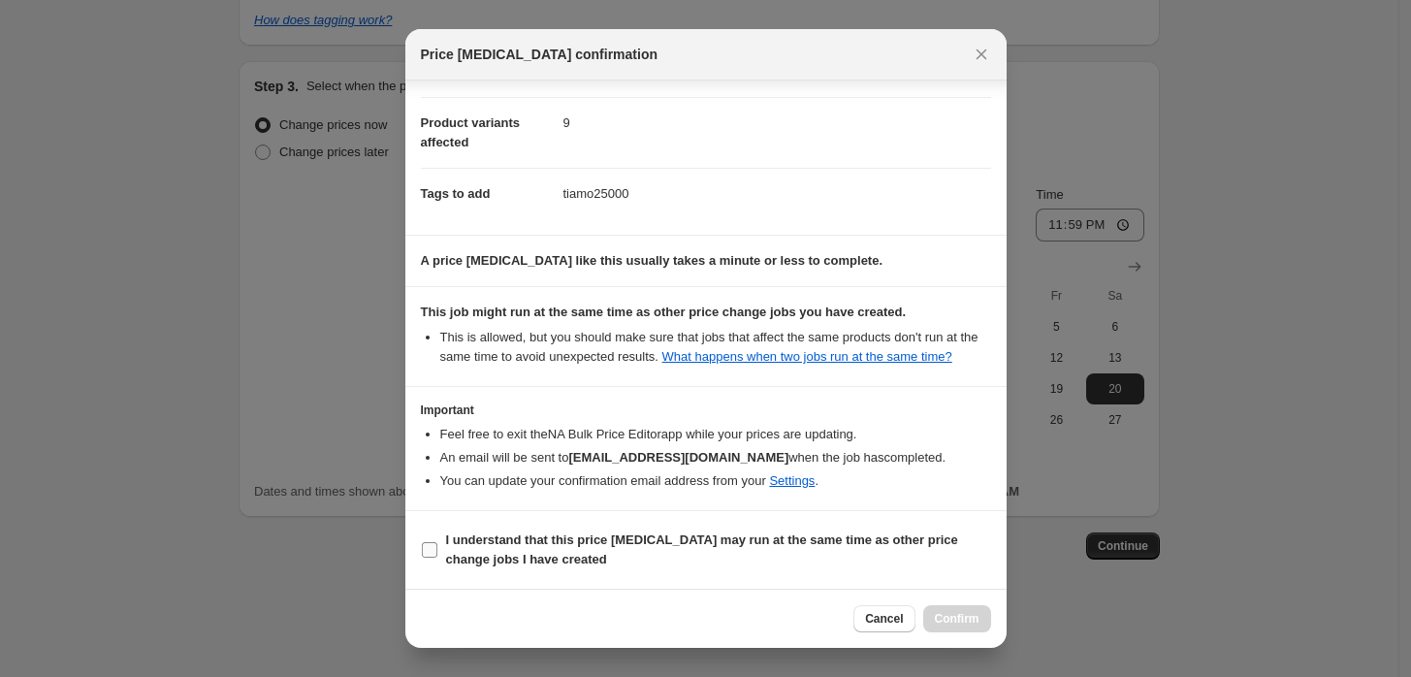
click at [508, 551] on b "I understand that this price [MEDICAL_DATA] may run at the same time as other p…" at bounding box center [702, 549] width 512 height 34
click at [437, 551] on input "I understand that this price [MEDICAL_DATA] may run at the same time as other p…" at bounding box center [430, 550] width 16 height 16
checkbox input "true"
click at [951, 626] on button "Confirm" at bounding box center [957, 618] width 68 height 27
